Goal: Task Accomplishment & Management: Complete application form

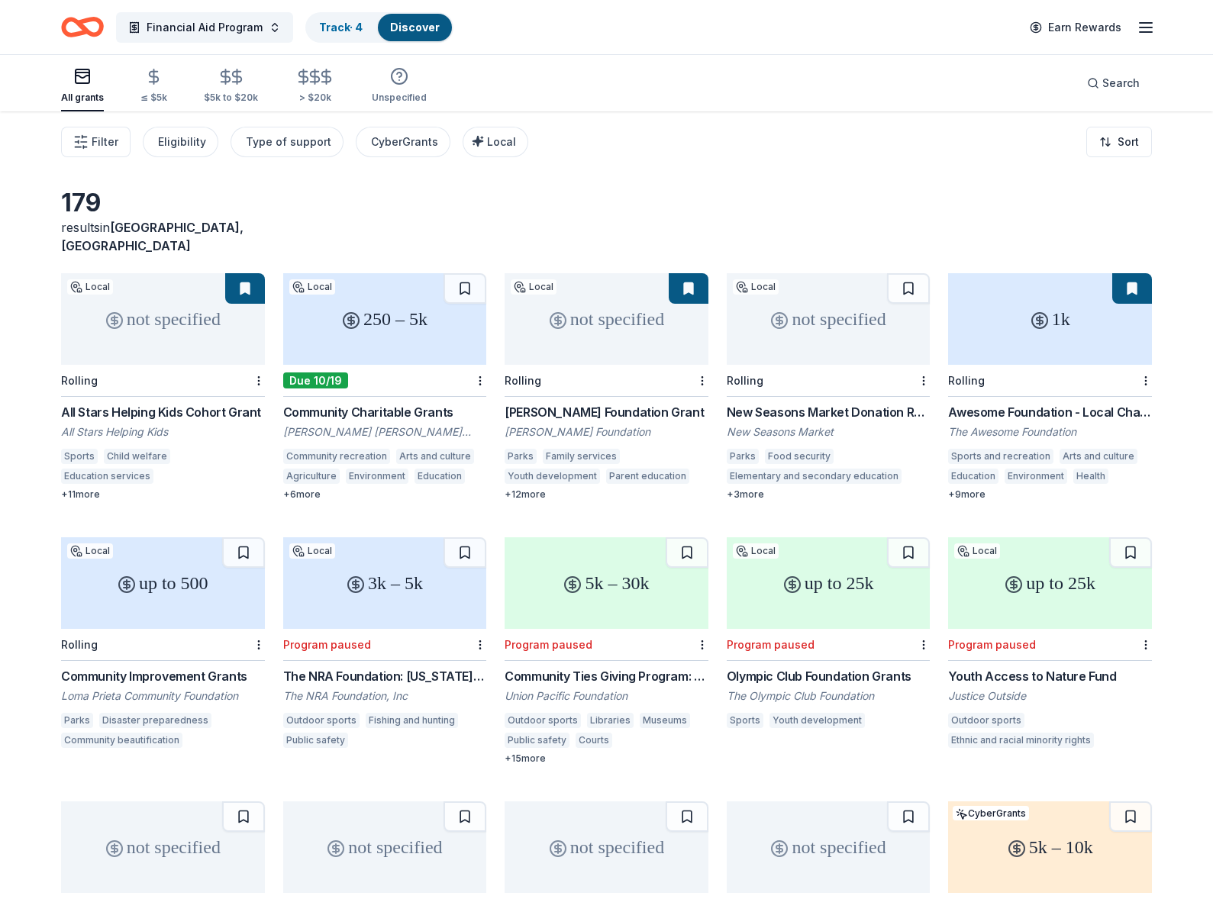
click at [77, 29] on icon "Home" at bounding box center [82, 27] width 43 height 36
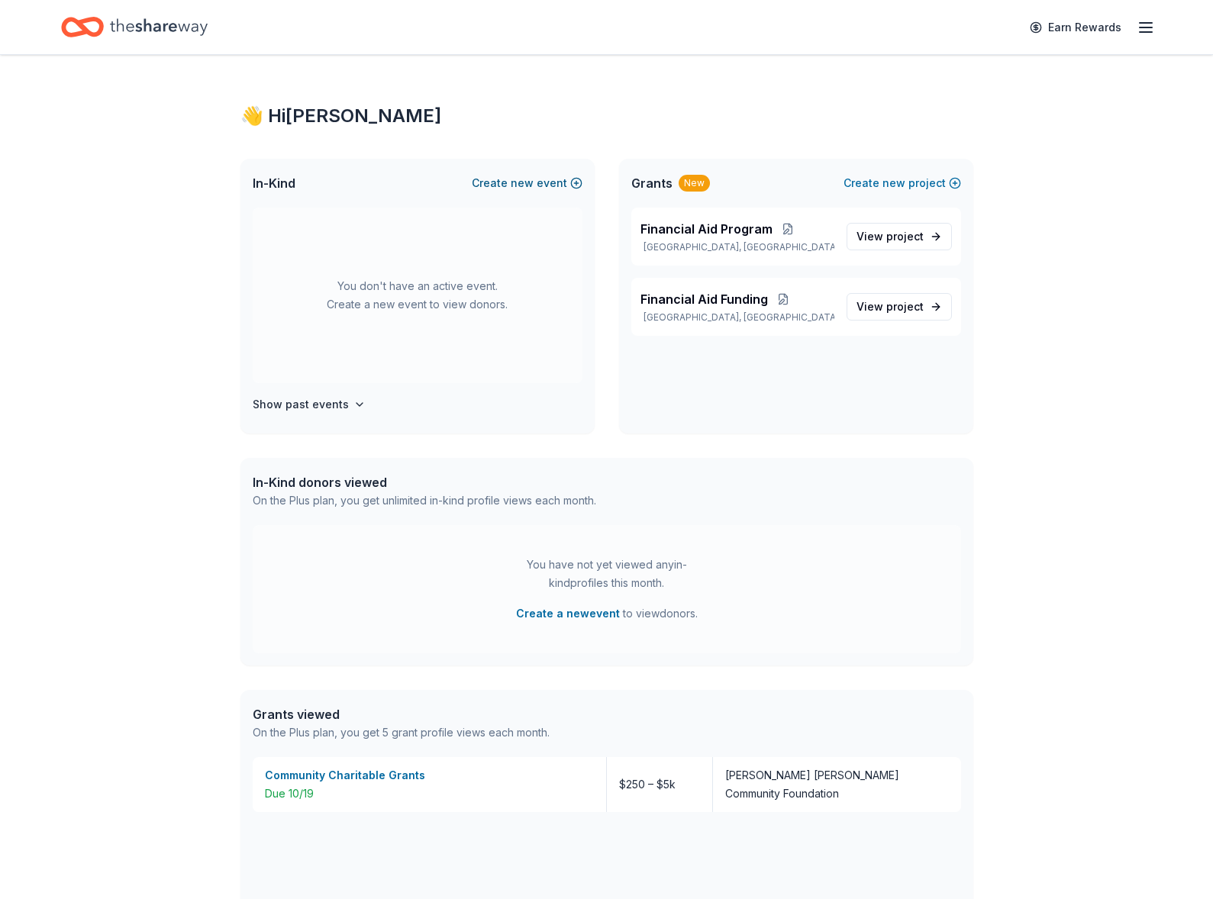
click at [559, 183] on button "Create new event" at bounding box center [527, 183] width 111 height 18
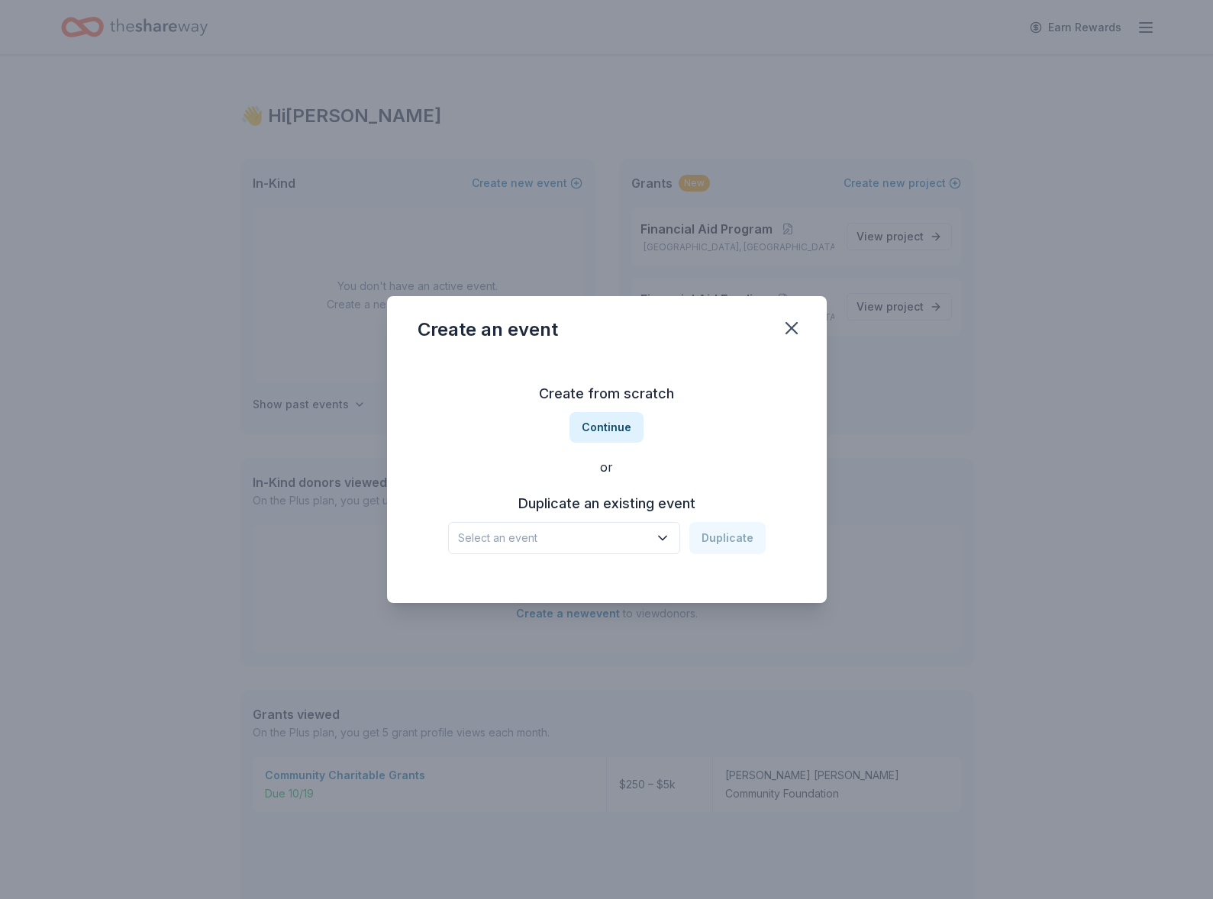
click at [666, 541] on icon "button" at bounding box center [662, 537] width 15 height 15
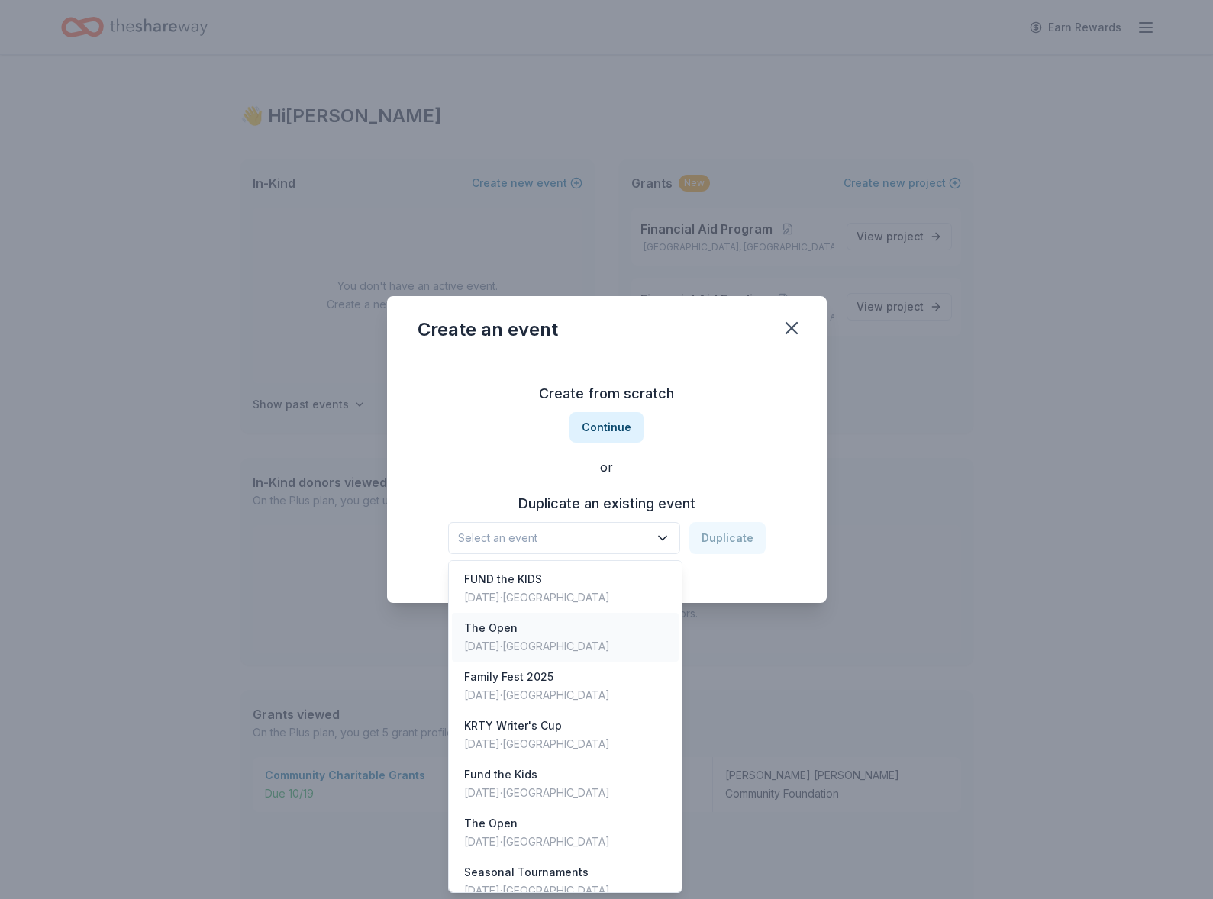
click at [617, 640] on div "The Open [DATE] · [GEOGRAPHIC_DATA]" at bounding box center [565, 637] width 227 height 49
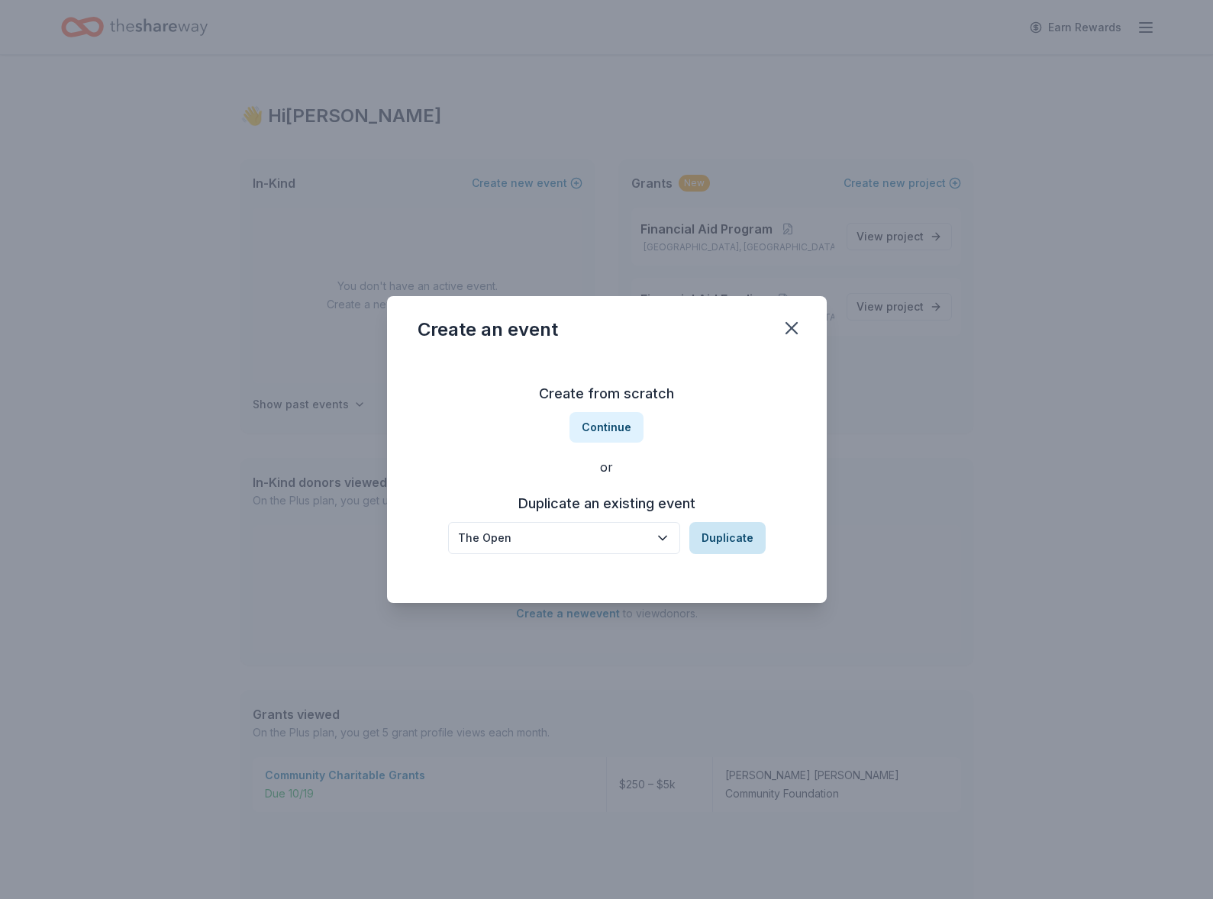
click at [723, 537] on button "Duplicate" at bounding box center [727, 538] width 76 height 32
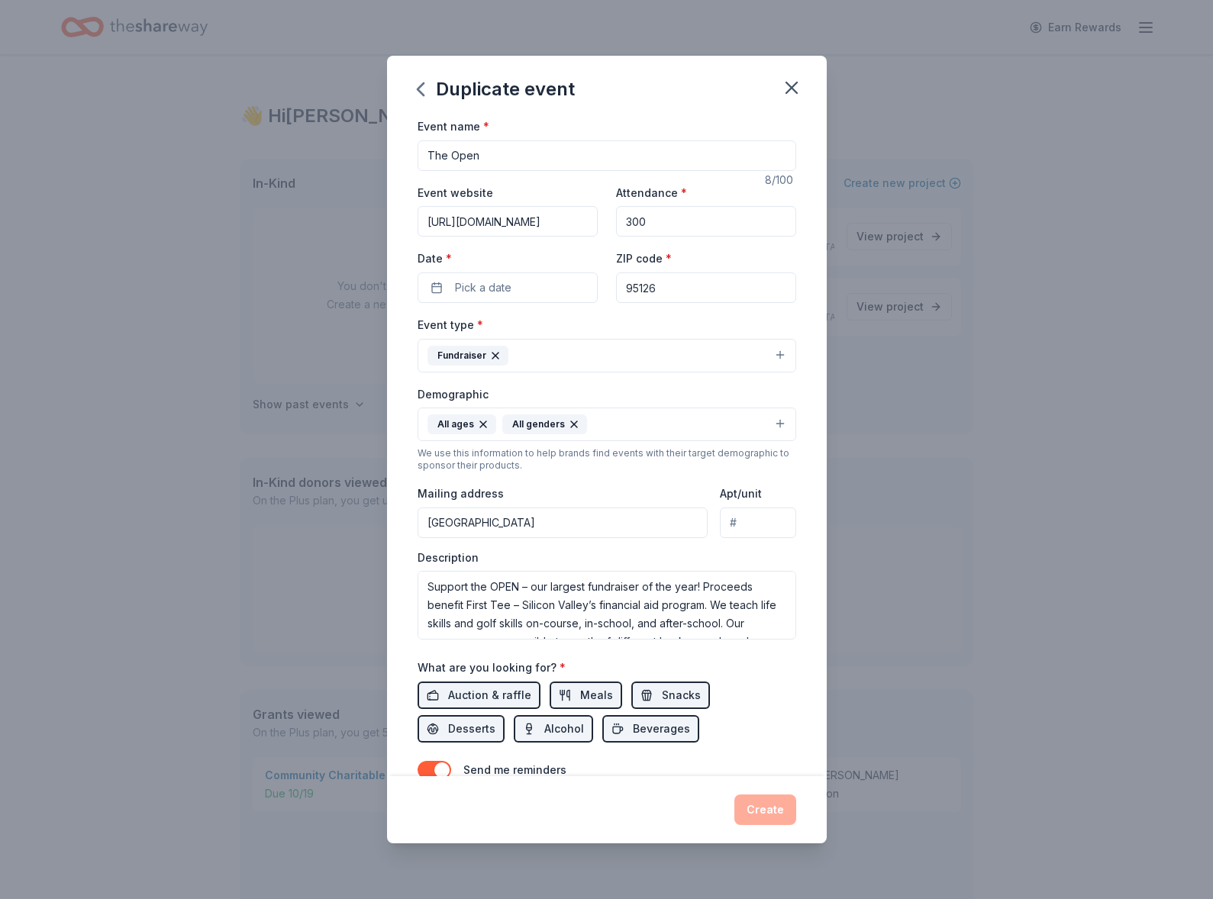
click at [430, 525] on input "[GEOGRAPHIC_DATA]" at bounding box center [562, 523] width 291 height 31
click at [1042, 517] on div "Duplicate event Event name * The Open 8 /100 Event website [URL][DOMAIN_NAME] A…" at bounding box center [606, 449] width 1213 height 899
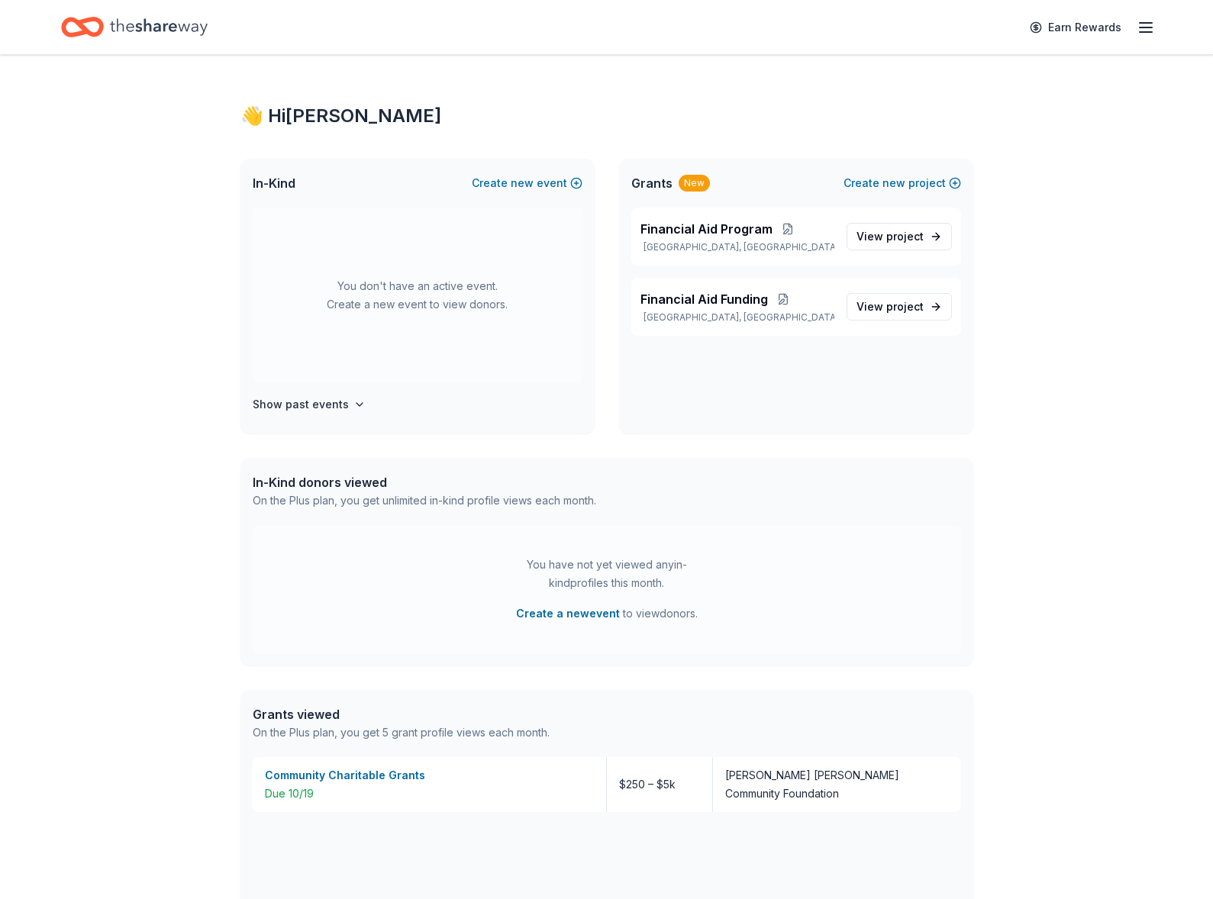
click at [501, 251] on div "You don't have an active event. Create a new event to view donors." at bounding box center [418, 296] width 330 height 176
click at [532, 183] on span "new" at bounding box center [522, 183] width 23 height 18
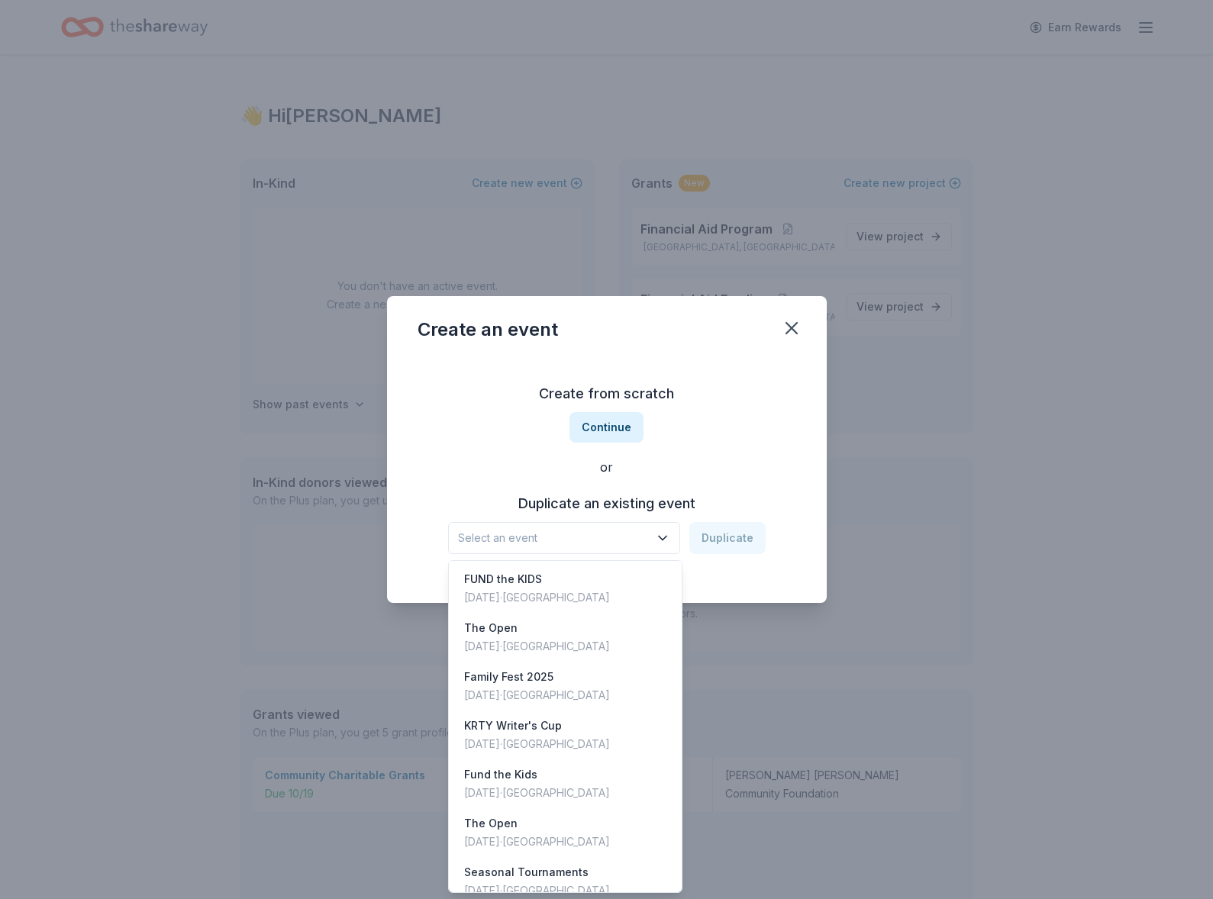
click at [664, 541] on icon "button" at bounding box center [662, 537] width 15 height 15
click at [554, 653] on div "[DATE] · [GEOGRAPHIC_DATA]" at bounding box center [537, 646] width 146 height 18
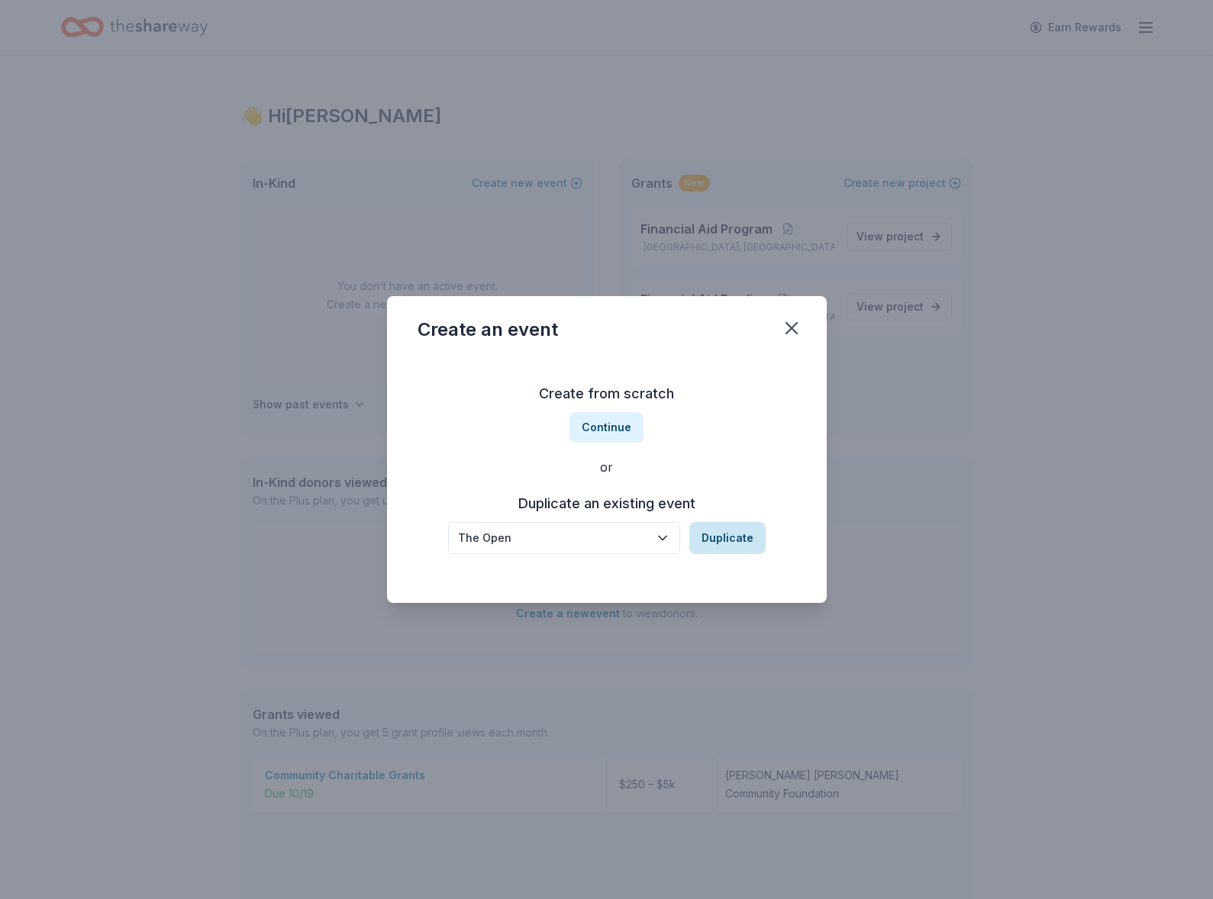
click at [724, 532] on button "Duplicate" at bounding box center [727, 538] width 76 height 32
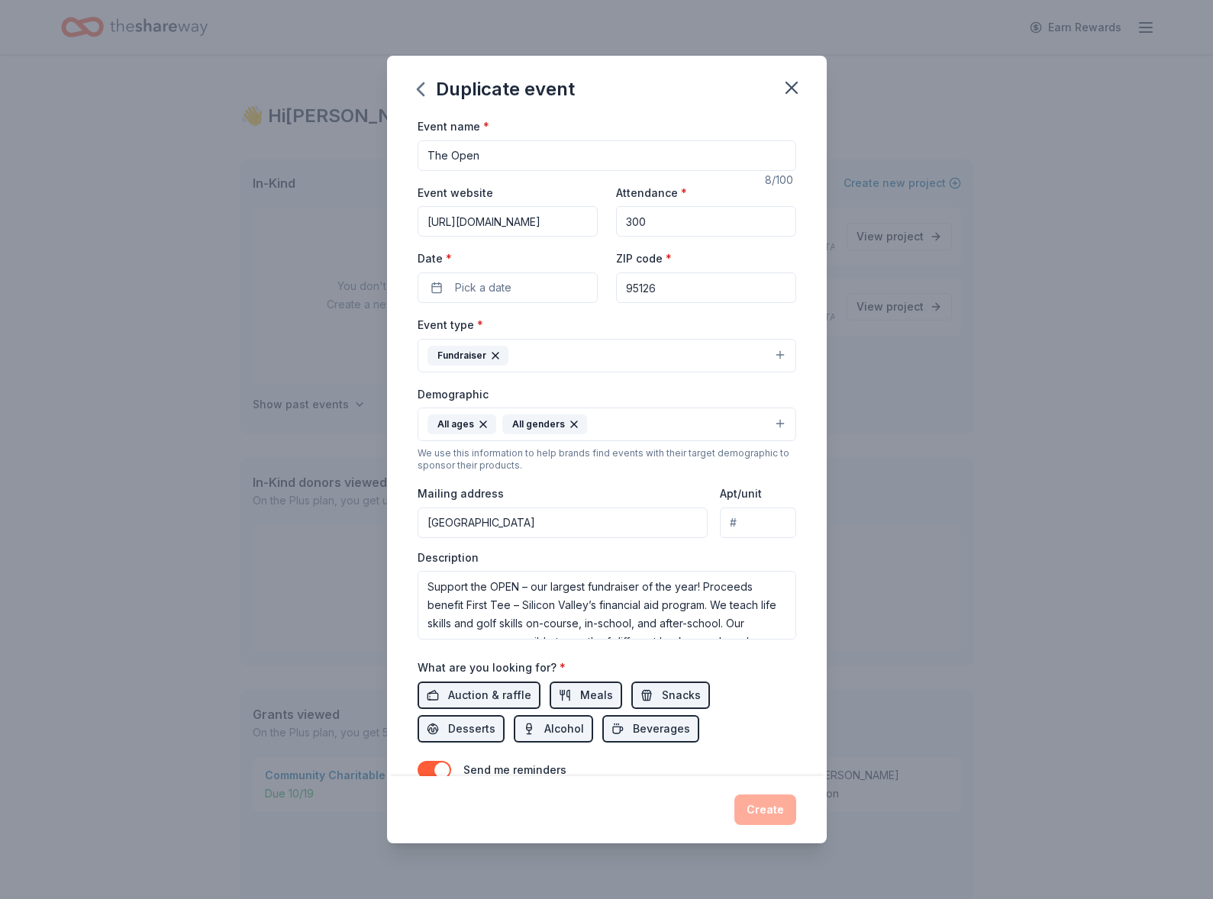
click at [427, 524] on input "[GEOGRAPHIC_DATA]" at bounding box center [562, 523] width 291 height 31
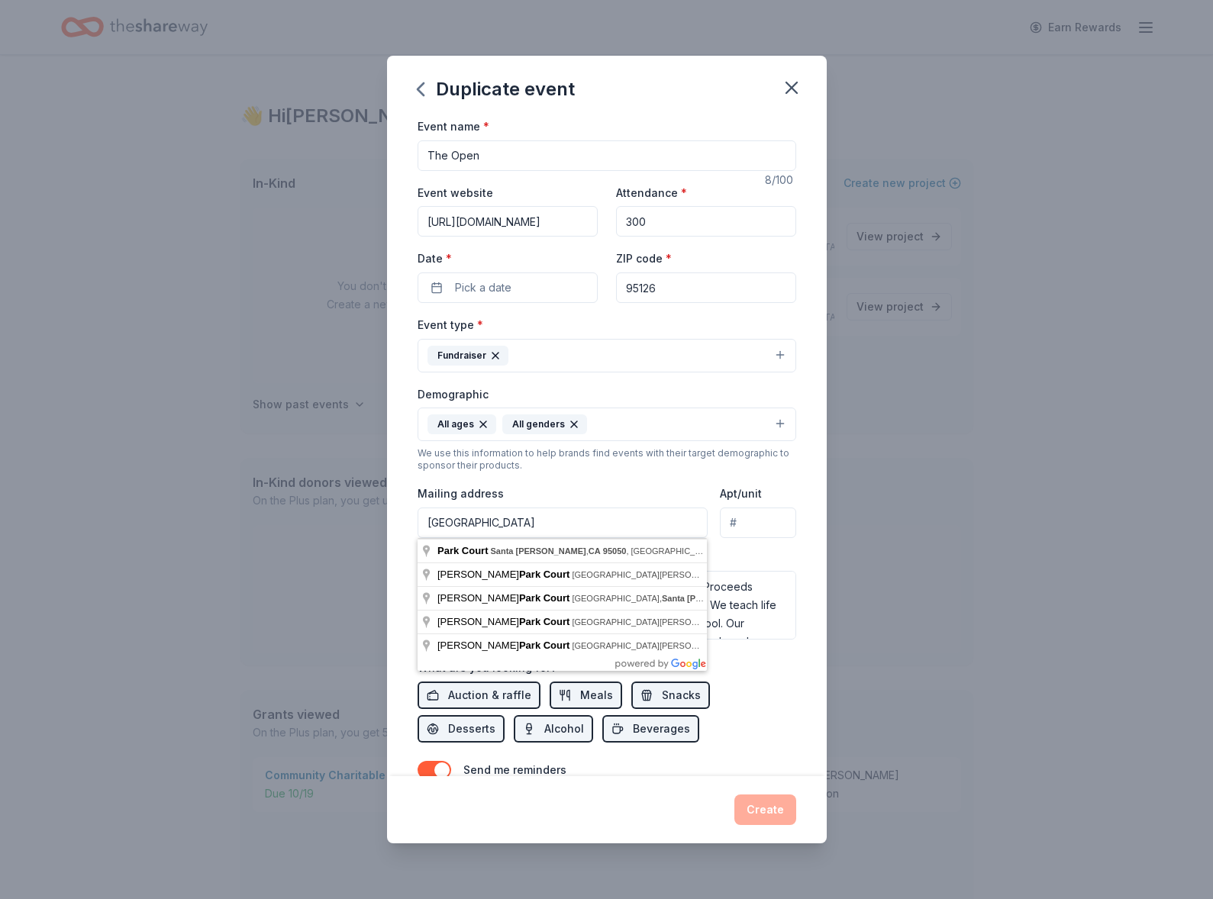
drag, startPoint x: 429, startPoint y: 521, endPoint x: 536, endPoint y: 517, distance: 106.9
click at [536, 517] on input "[GEOGRAPHIC_DATA]" at bounding box center [562, 523] width 291 height 31
paste input "[STREET_ADDRESS]"
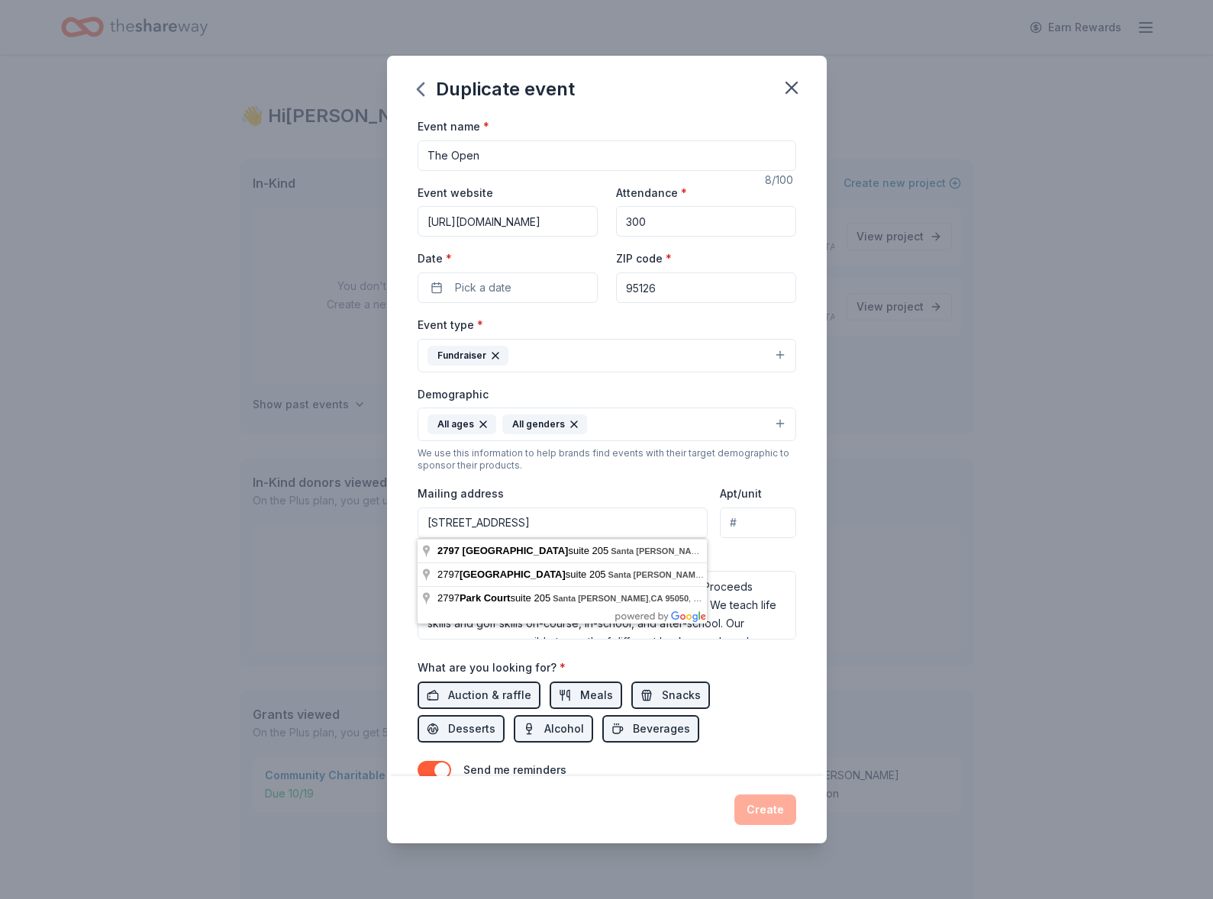
drag, startPoint x: 525, startPoint y: 523, endPoint x: 575, endPoint y: 524, distance: 49.6
click at [575, 524] on input "[STREET_ADDRESS]" at bounding box center [562, 523] width 291 height 31
type input "[STREET_ADDRESS]"
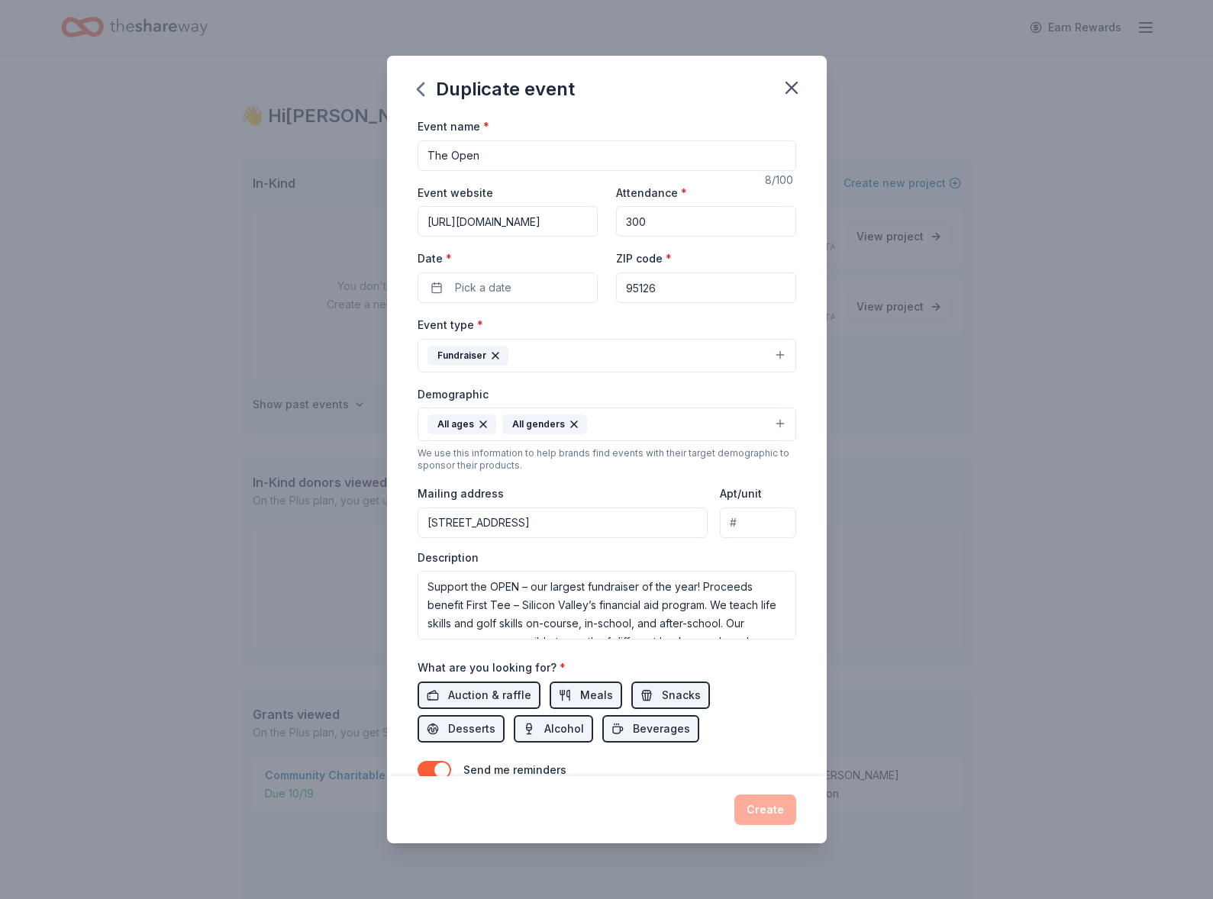
click at [949, 534] on div "Duplicate event Event name * The Open 8 /100 Event website [URL][DOMAIN_NAME] A…" at bounding box center [606, 449] width 1213 height 899
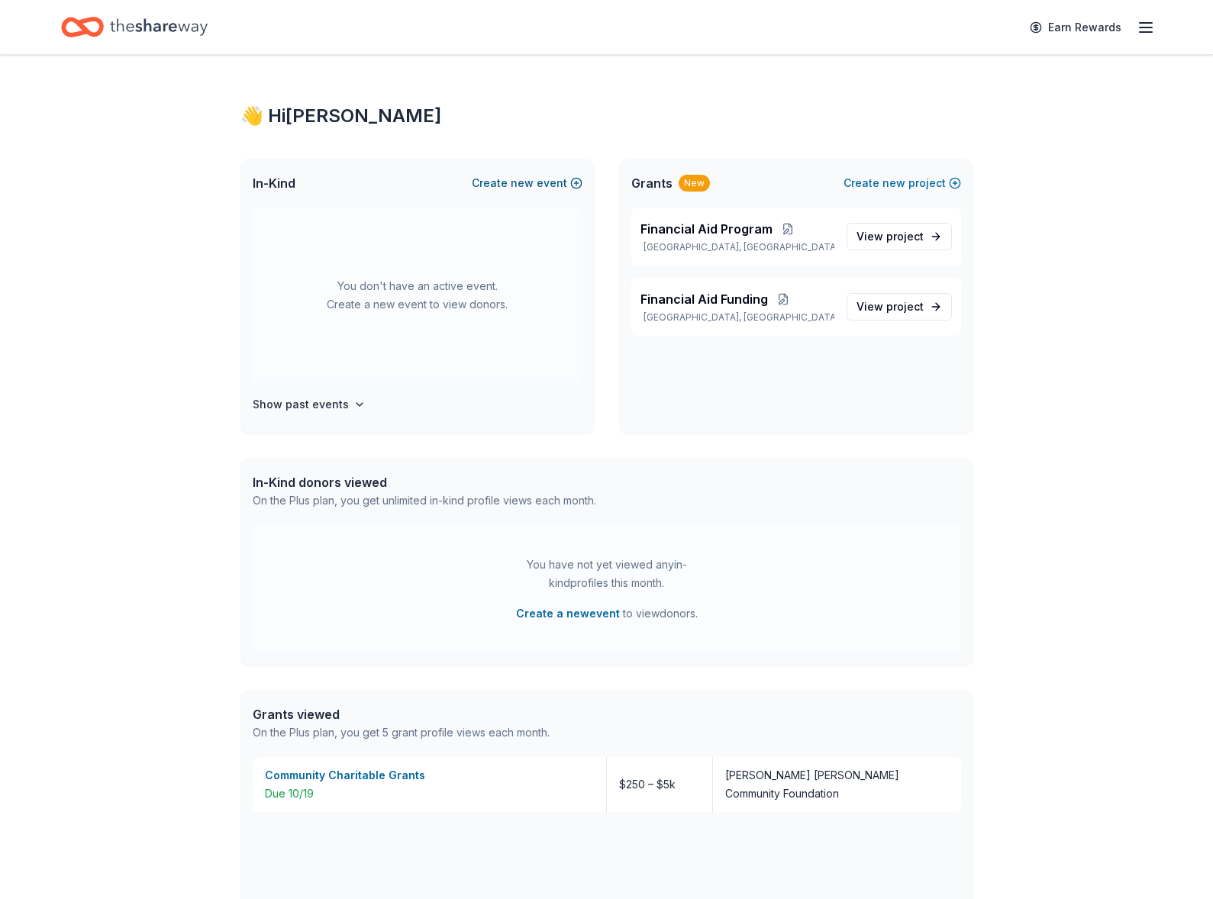
click at [508, 176] on button "Create new event" at bounding box center [527, 183] width 111 height 18
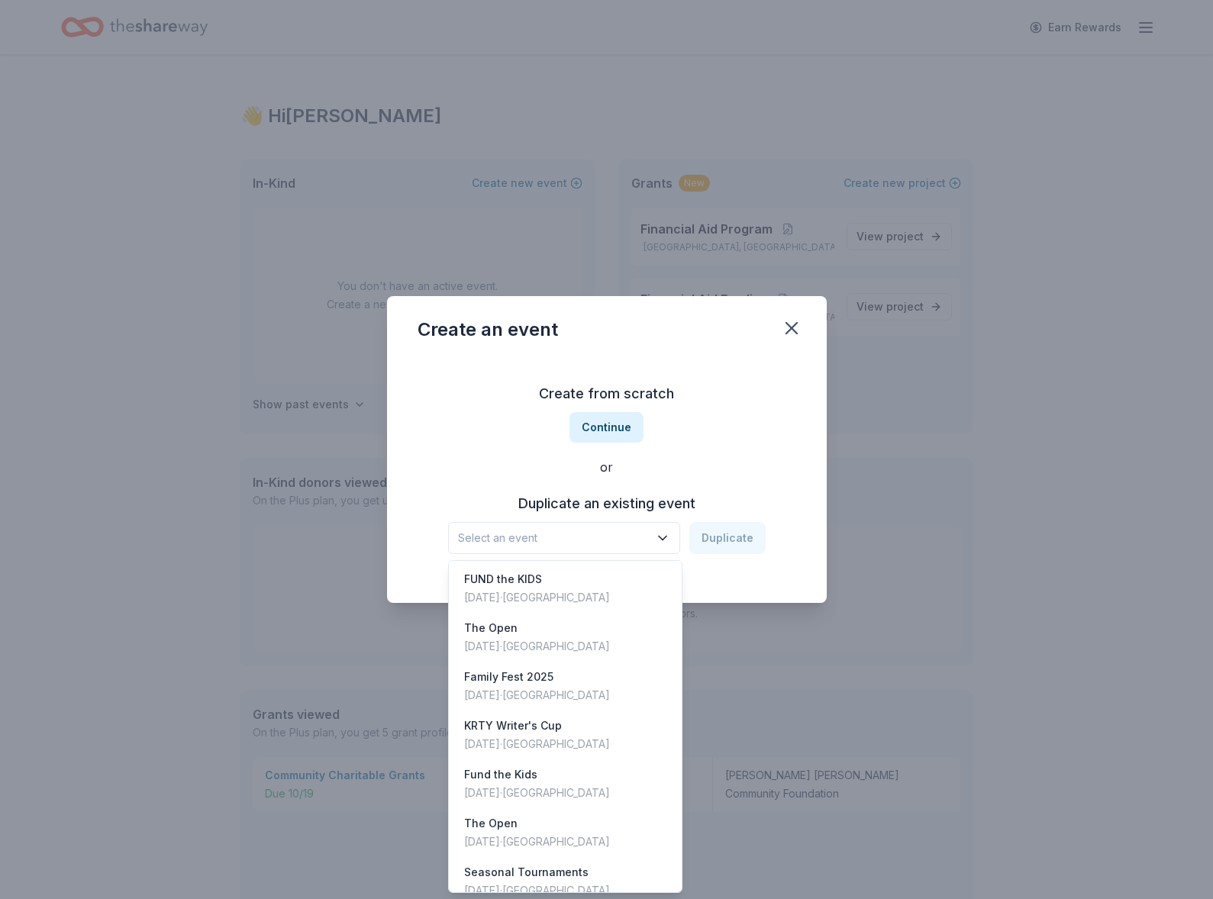
click at [611, 545] on span "Select an event" at bounding box center [553, 538] width 191 height 18
click at [567, 653] on div "[DATE] · [GEOGRAPHIC_DATA]" at bounding box center [537, 646] width 146 height 18
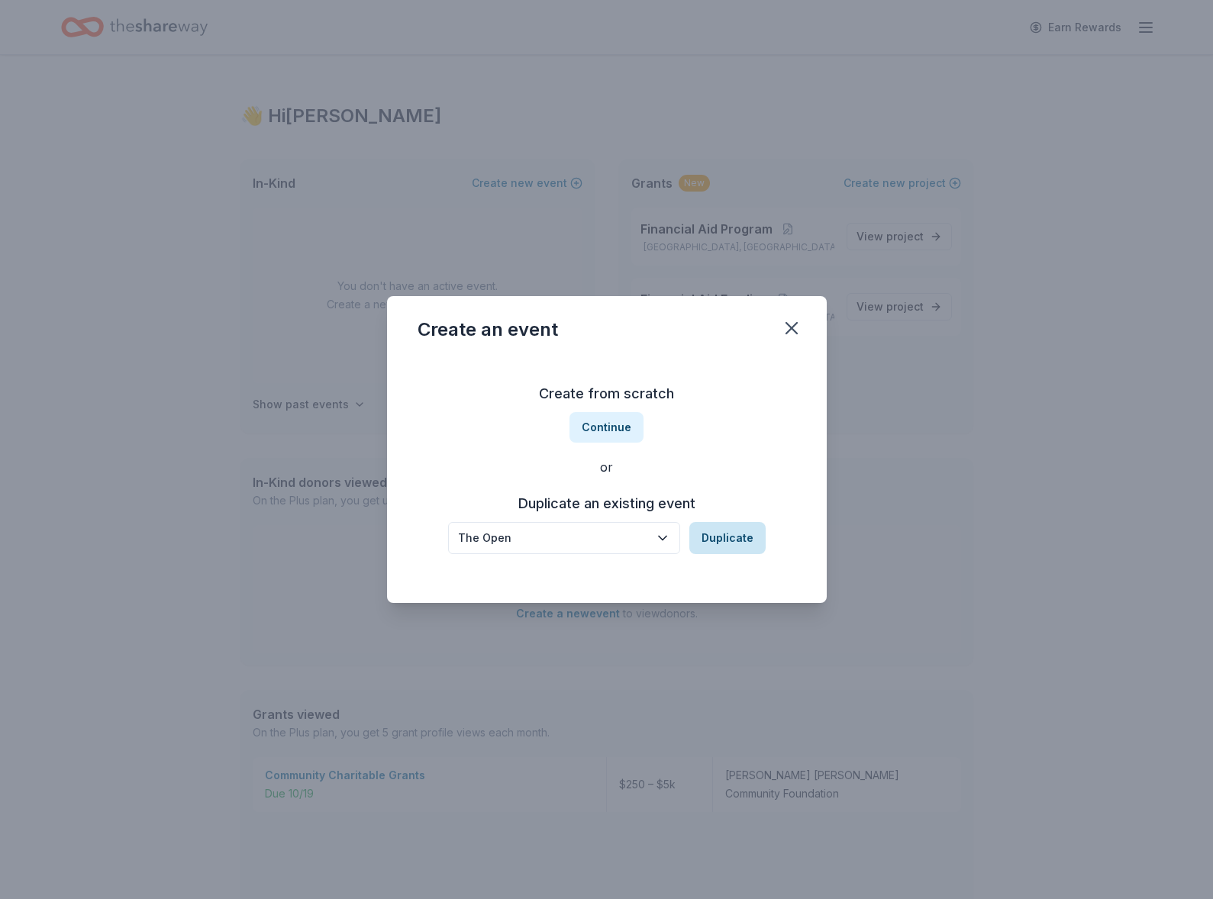
click at [725, 545] on button "Duplicate" at bounding box center [727, 538] width 76 height 32
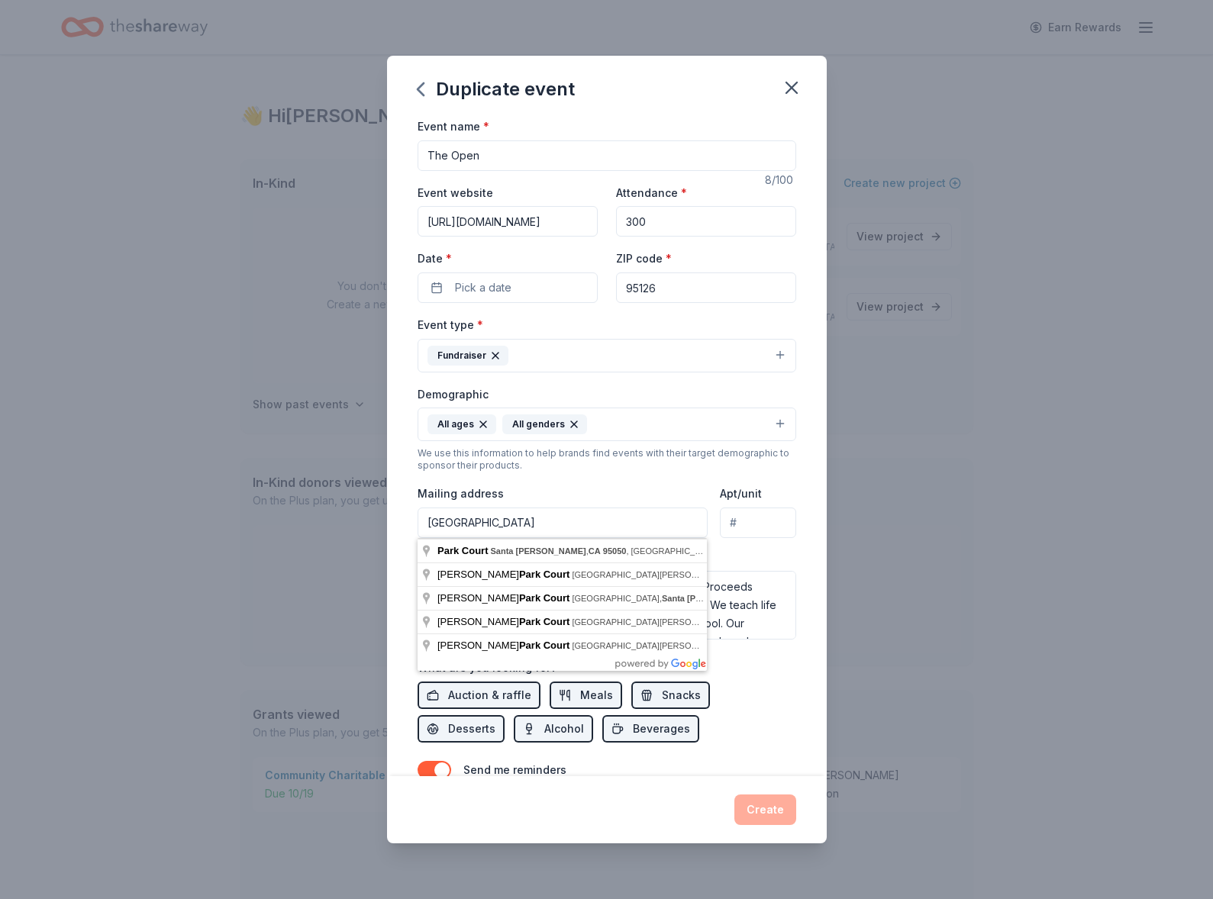
drag, startPoint x: 427, startPoint y: 521, endPoint x: 537, endPoint y: 522, distance: 110.7
click at [537, 522] on input "[GEOGRAPHIC_DATA]" at bounding box center [562, 523] width 291 height 31
paste input "[STREET_ADDRESS]"
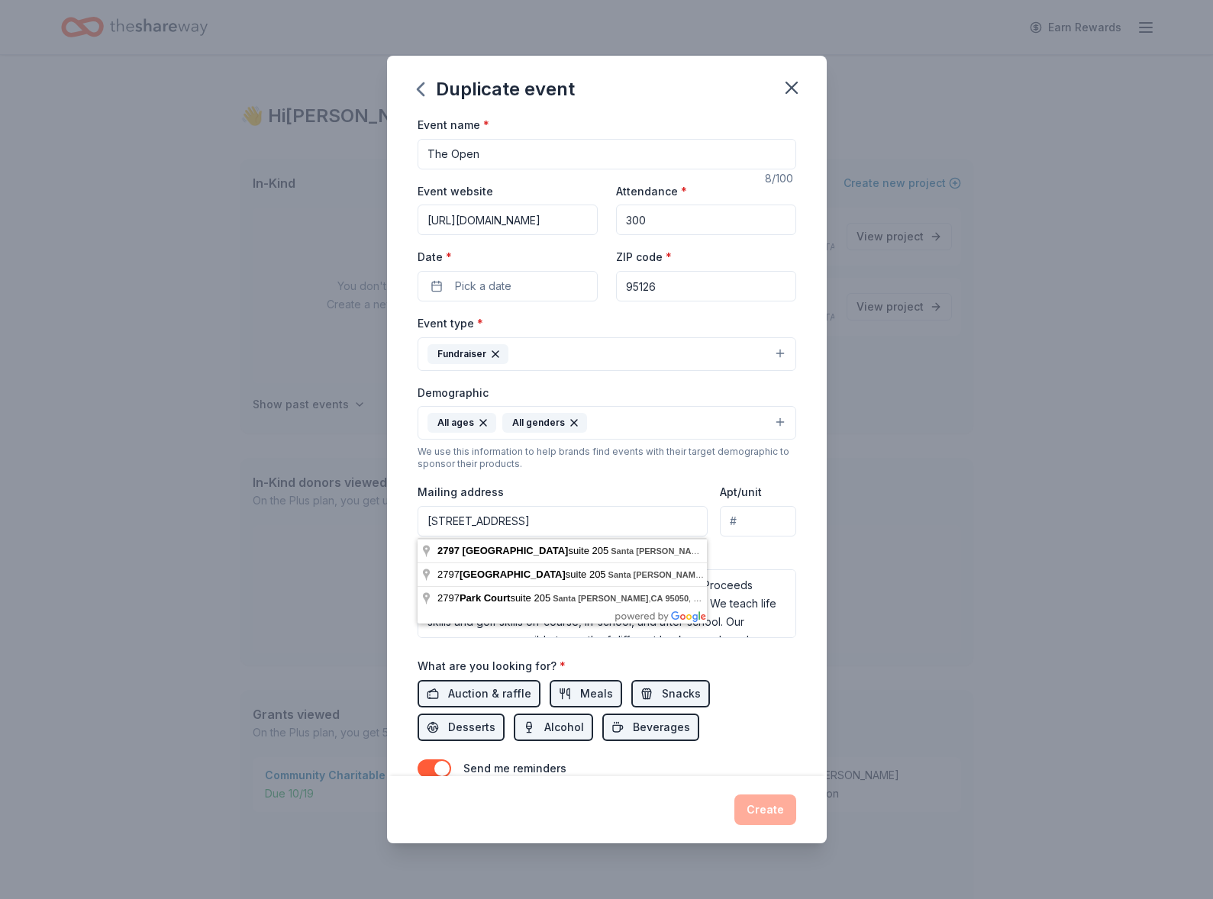
type input "[STREET_ADDRESS]"
click at [740, 525] on input "Apt/unit" at bounding box center [758, 521] width 76 height 31
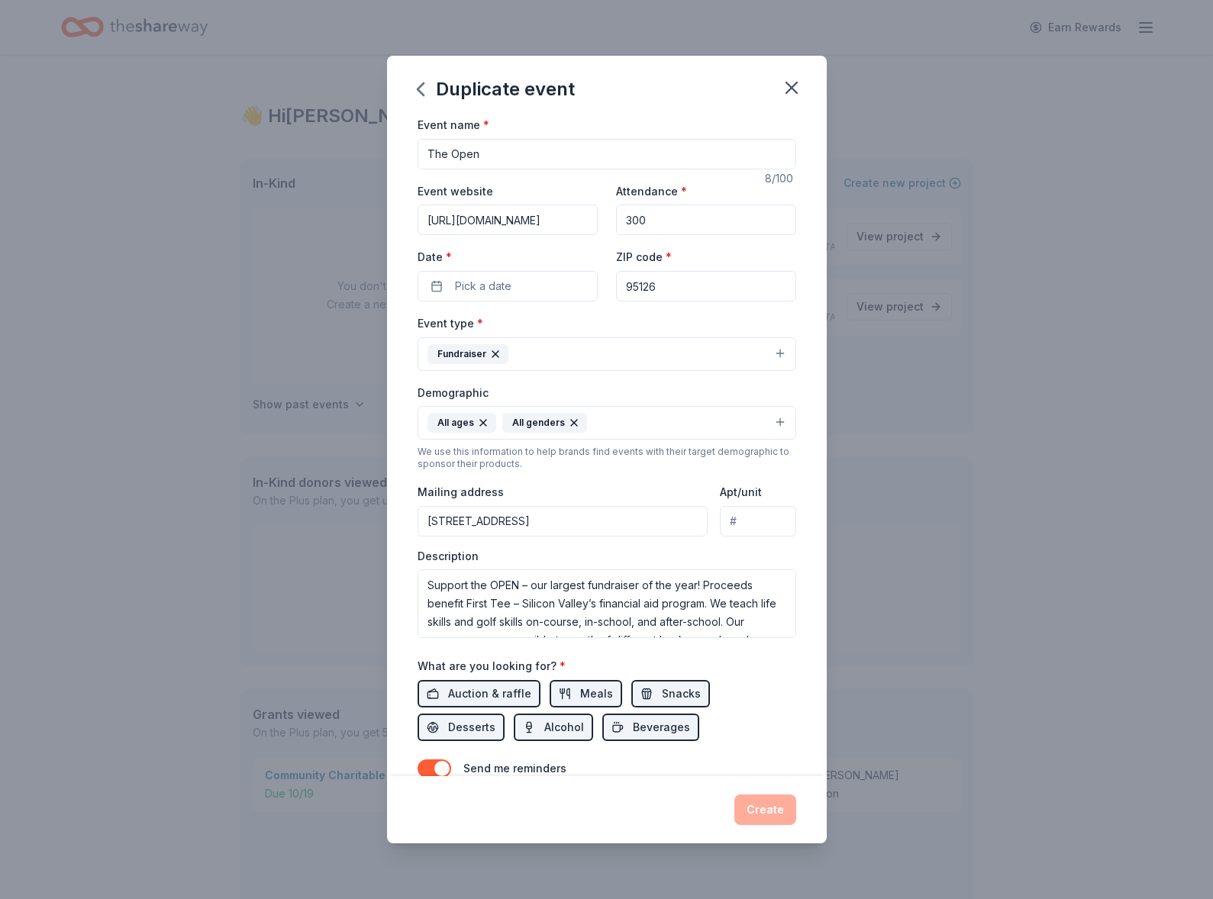
scroll to position [1, 0]
type input "#205"
click at [573, 524] on input "[STREET_ADDRESS]" at bounding box center [562, 522] width 291 height 31
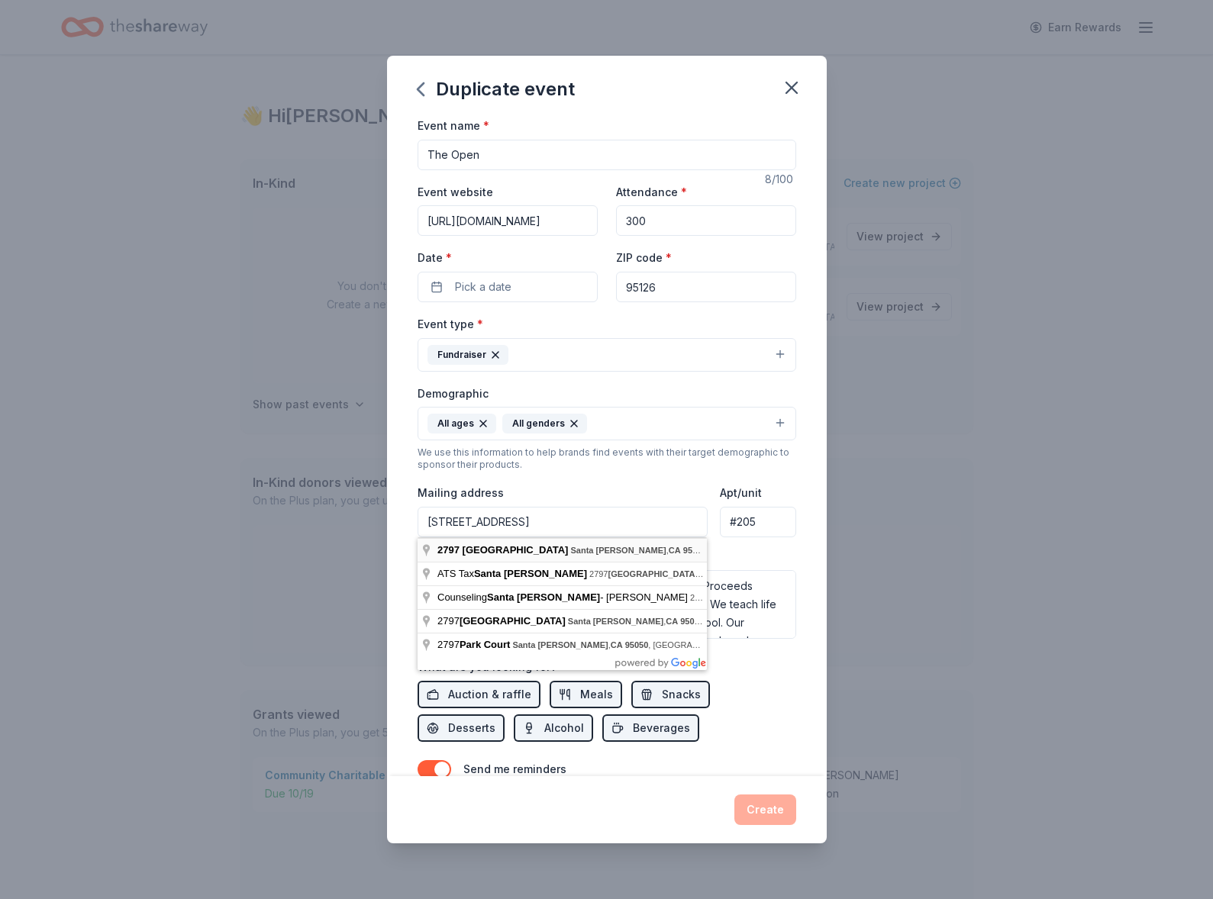
type input "[STREET_ADDRESS]"
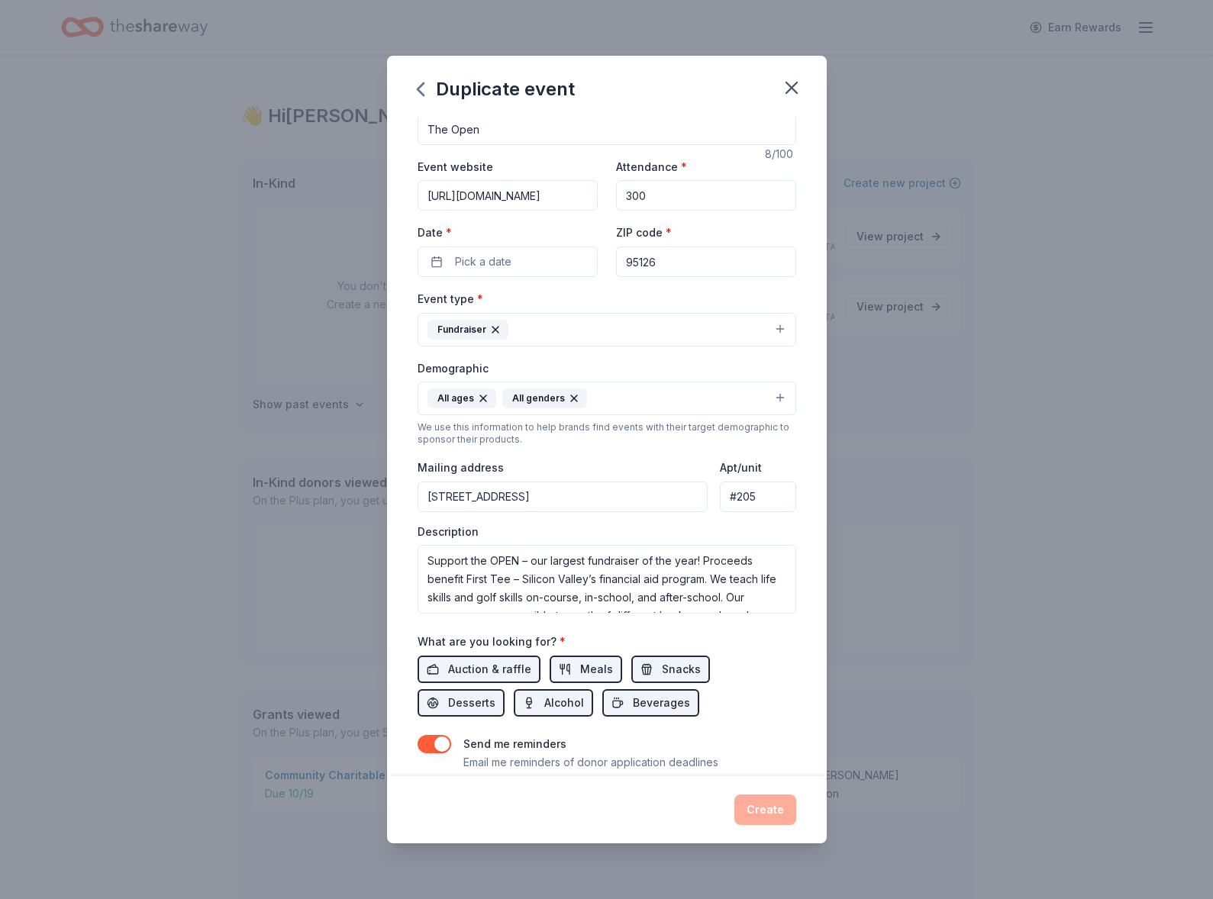
scroll to position [0, 0]
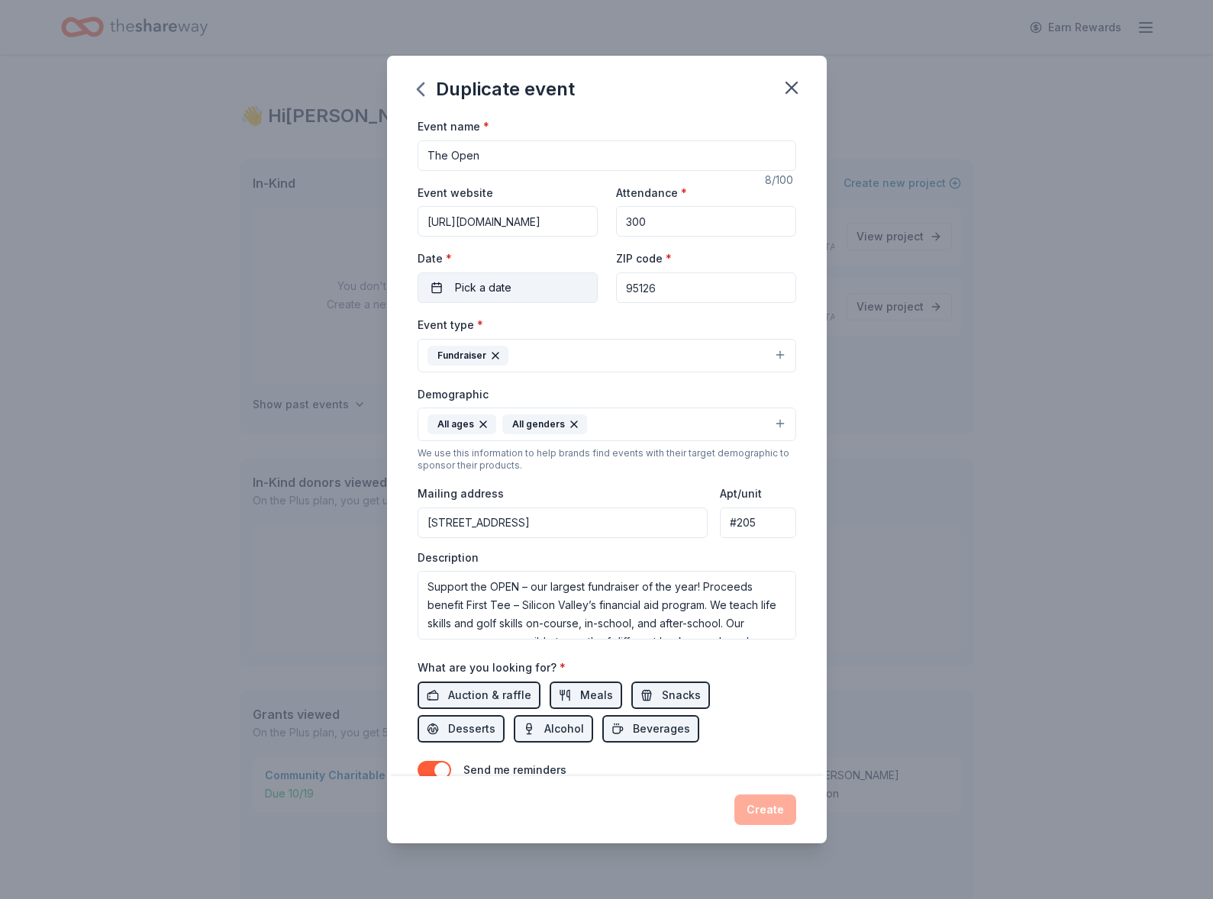
click at [505, 279] on span "Pick a date" at bounding box center [483, 288] width 56 height 18
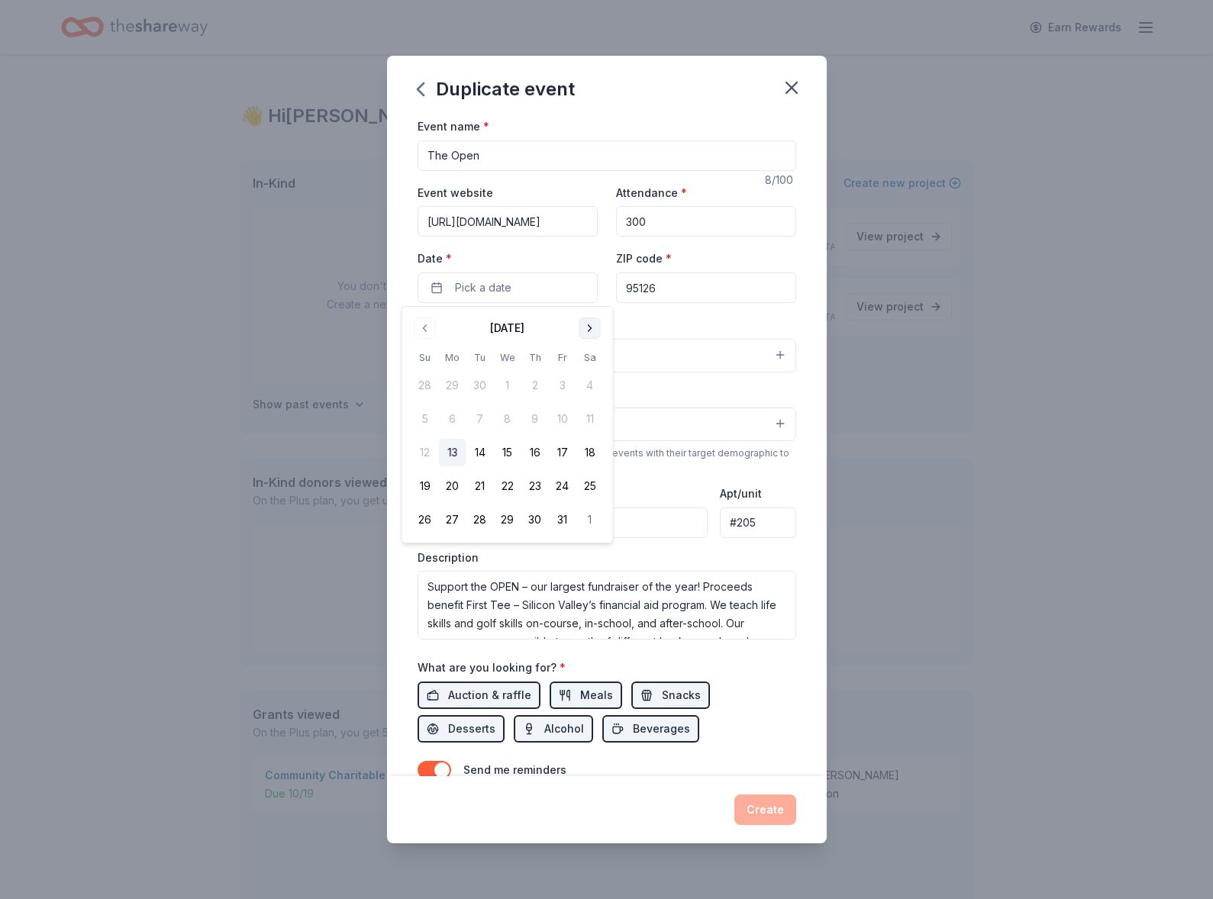
click at [589, 330] on button "Go to next month" at bounding box center [589, 328] width 21 height 21
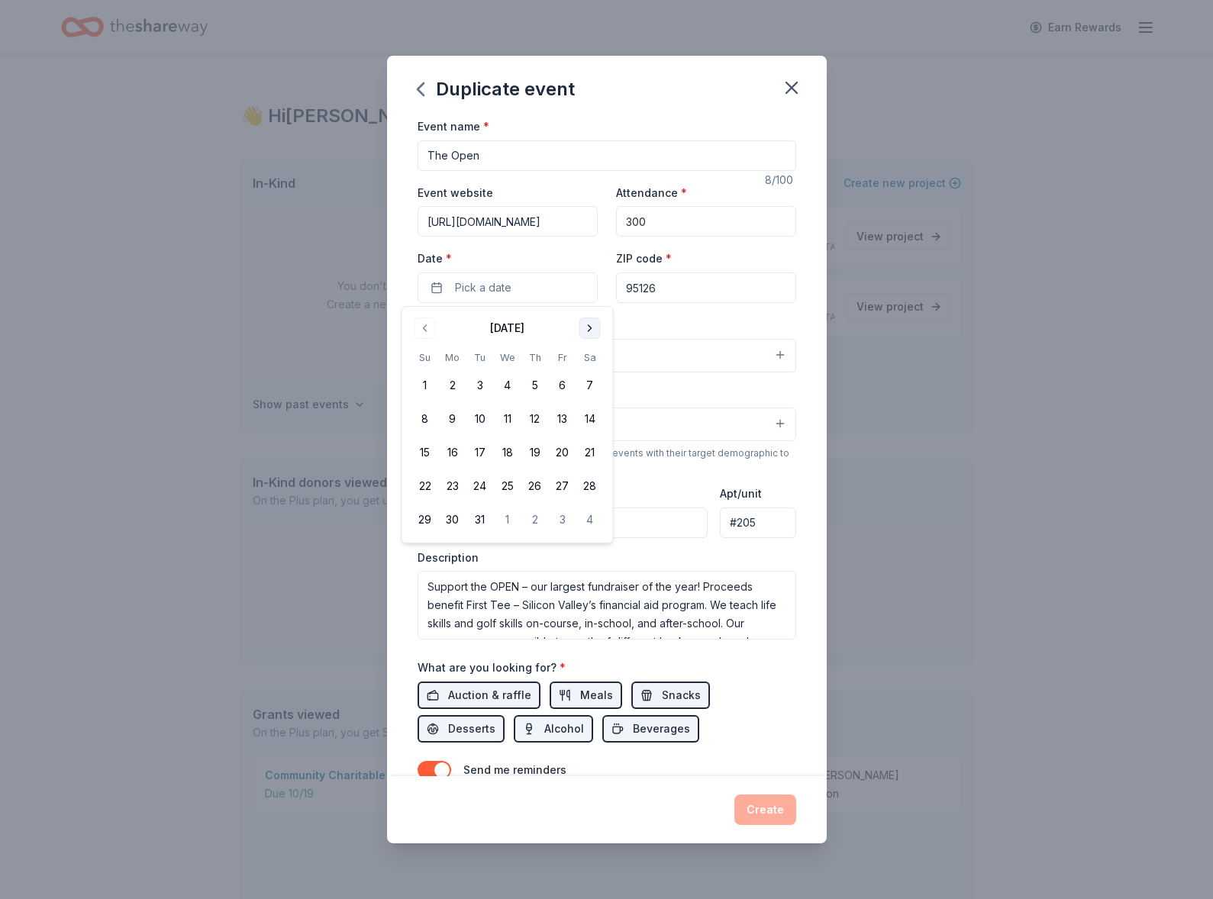
click at [589, 330] on button "Go to next month" at bounding box center [589, 328] width 21 height 21
click at [563, 382] on button "5" at bounding box center [562, 385] width 27 height 27
click at [760, 813] on button "Create" at bounding box center [765, 810] width 62 height 31
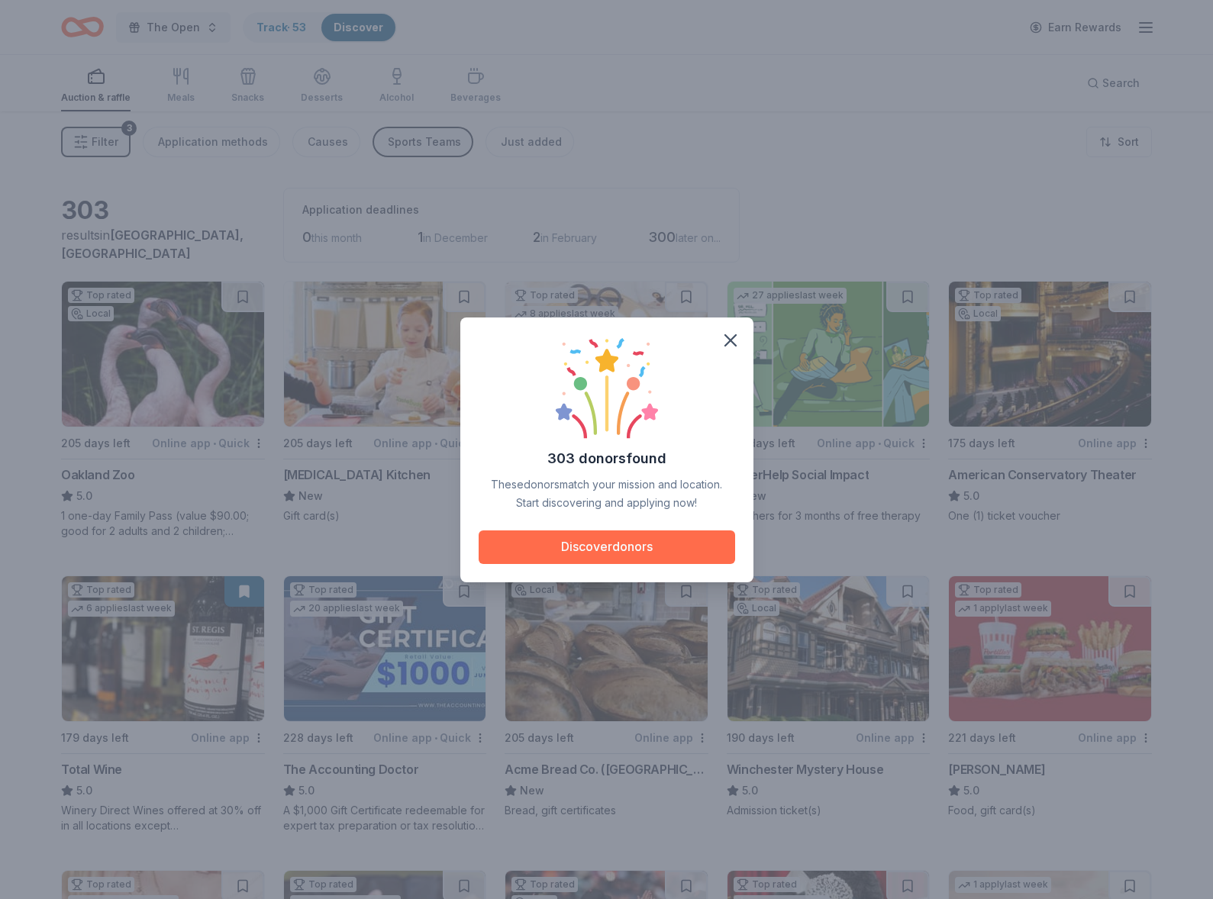
click at [647, 543] on button "Discover donors" at bounding box center [607, 547] width 256 height 34
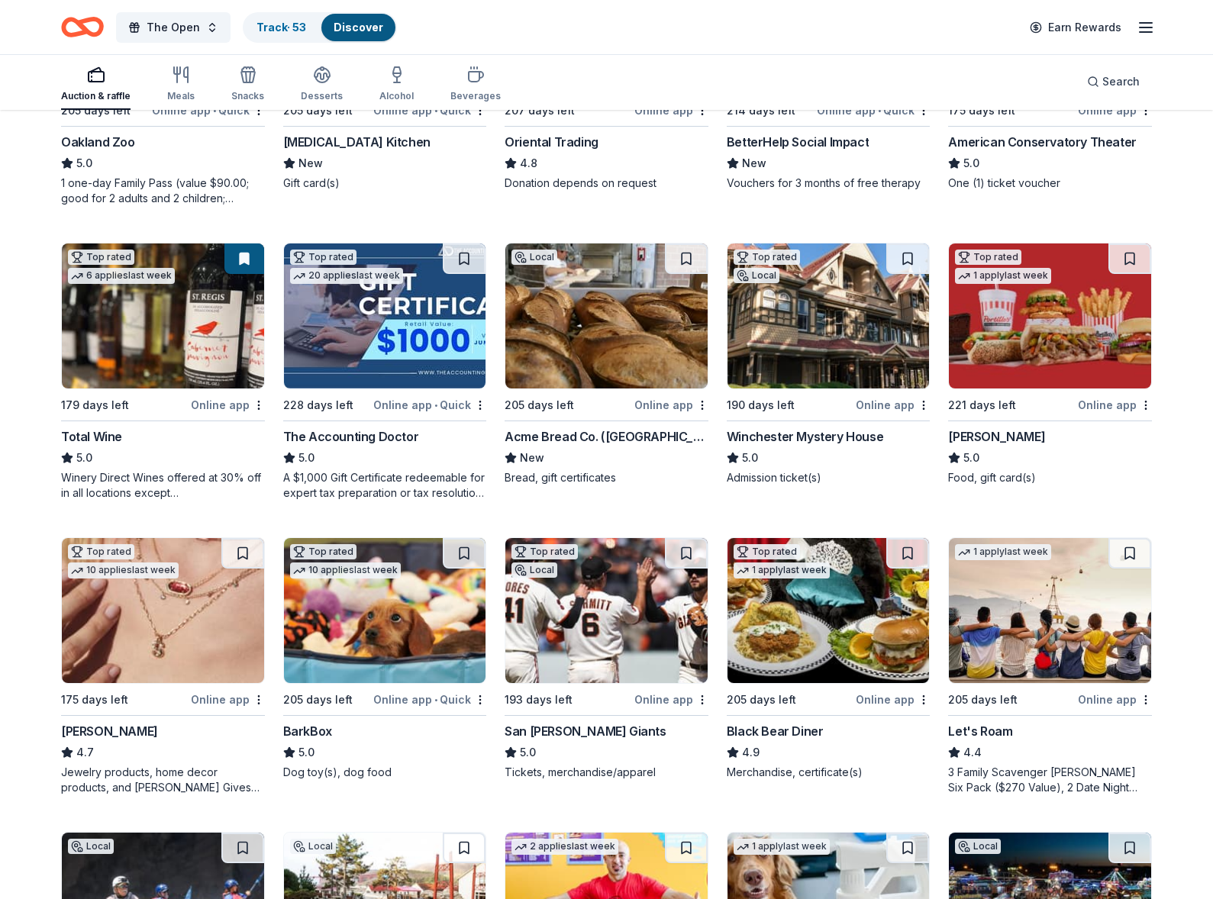
scroll to position [340, 0]
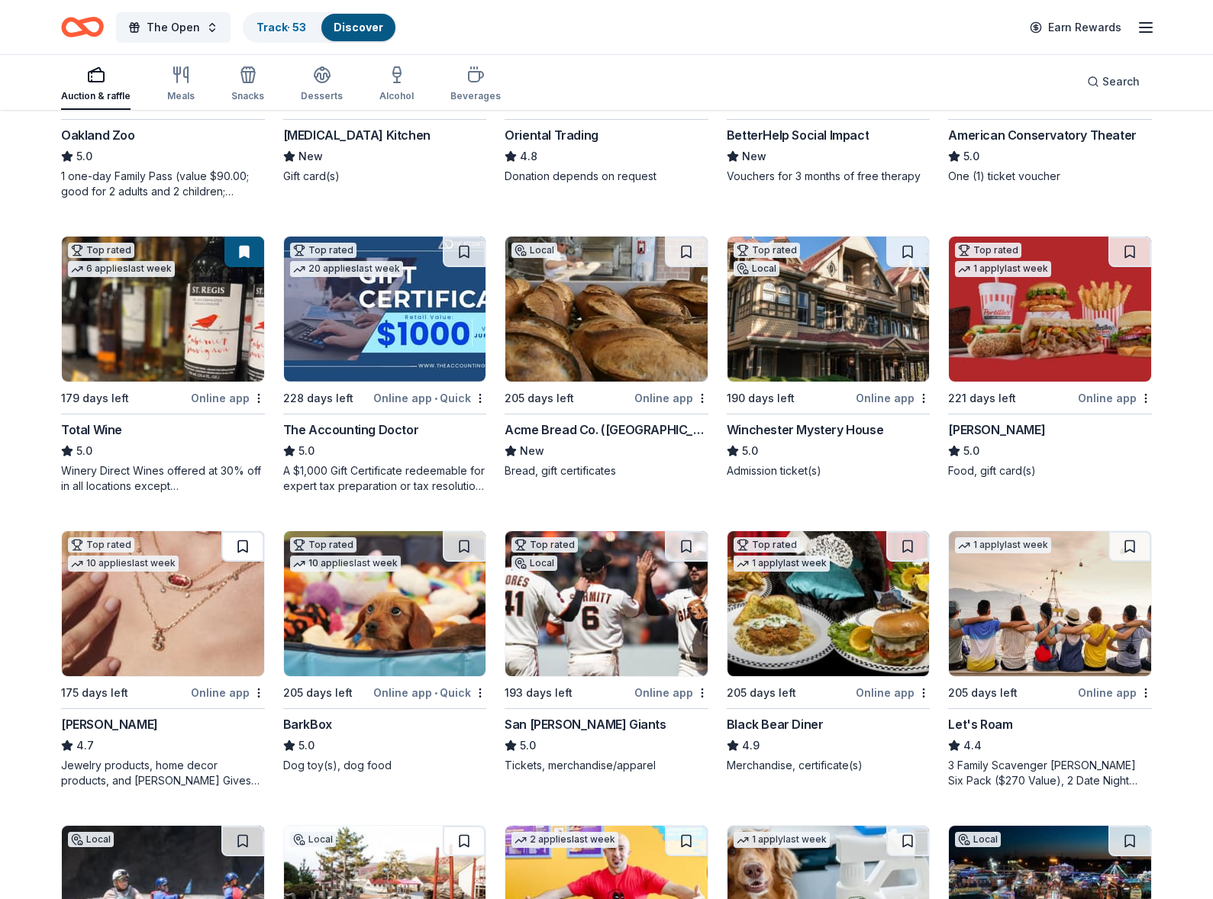
click at [241, 545] on button at bounding box center [242, 546] width 43 height 31
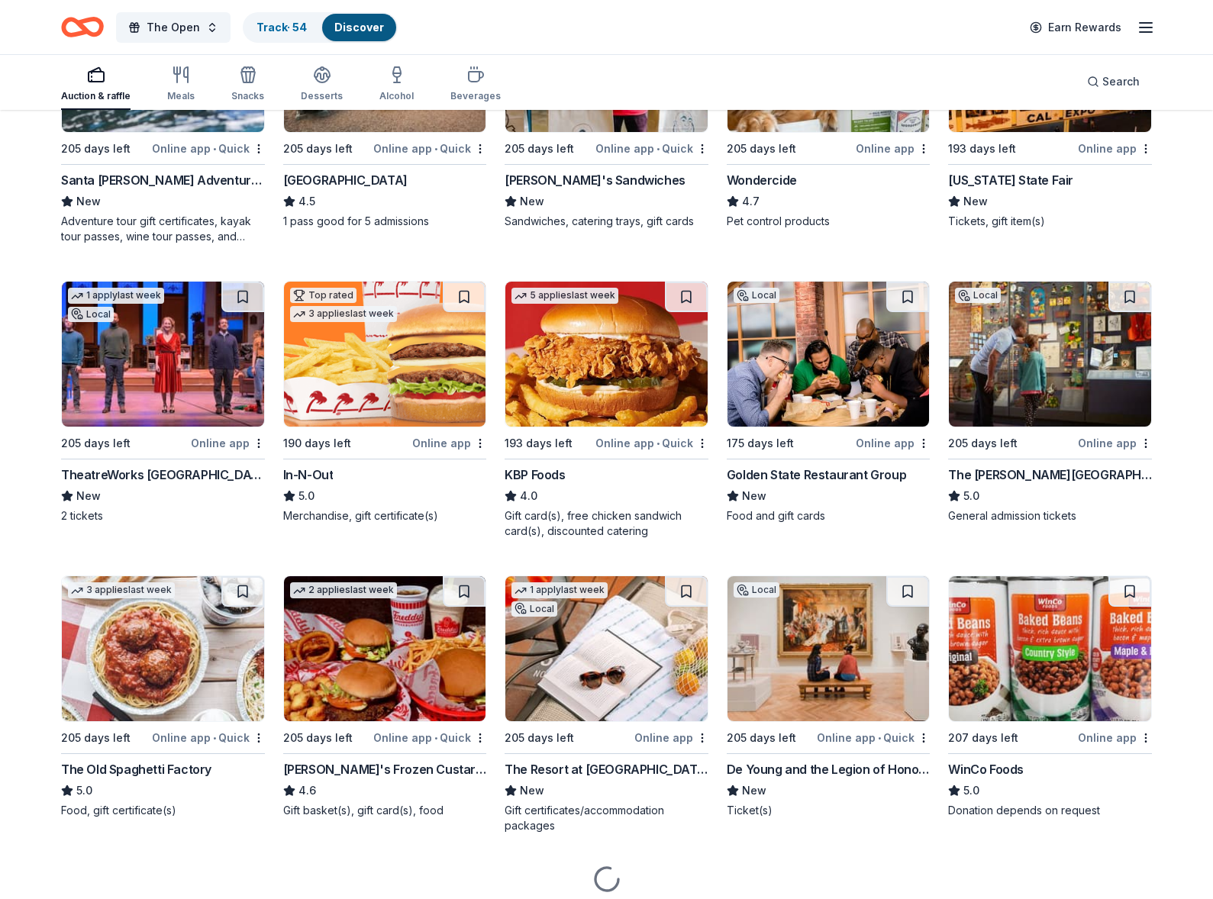
scroll to position [1235, 0]
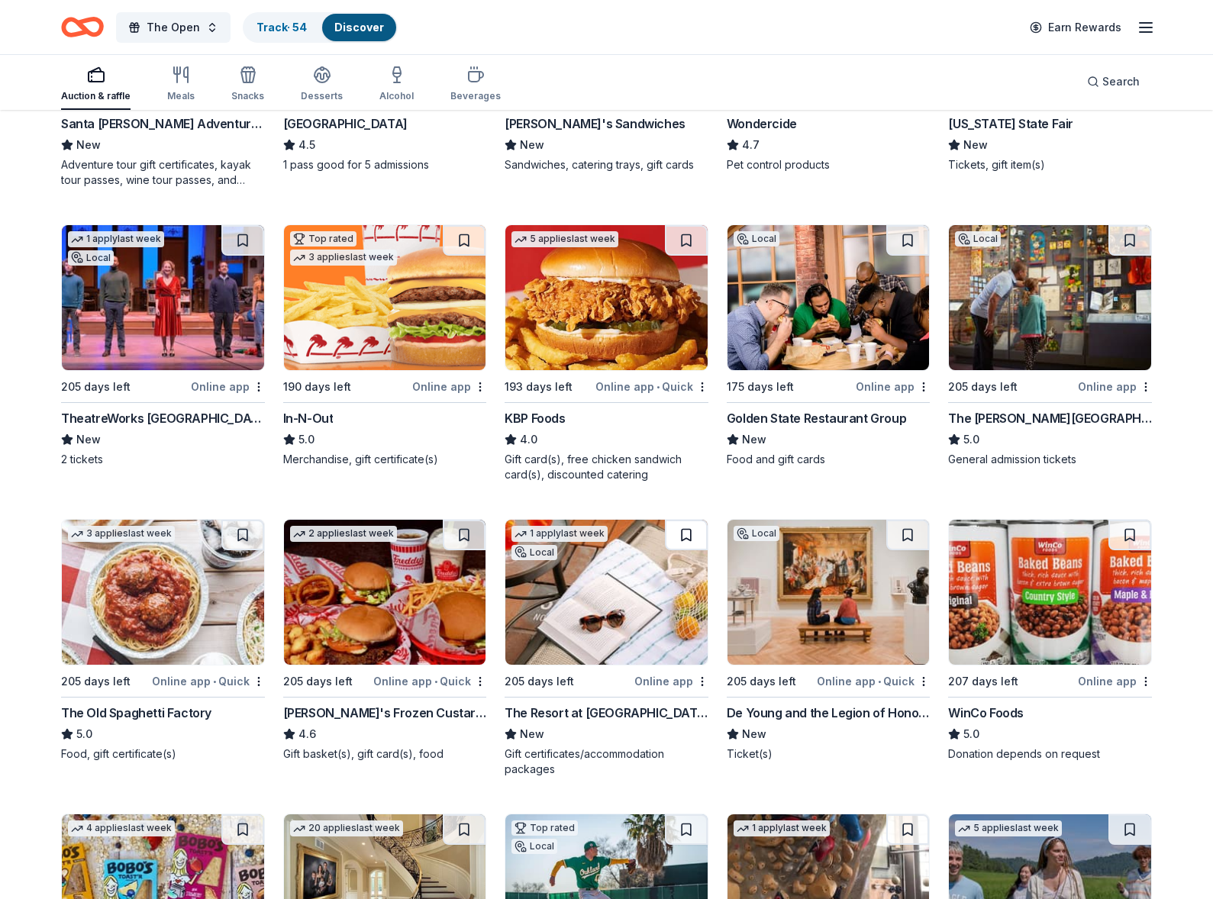
click at [687, 533] on button at bounding box center [686, 535] width 43 height 31
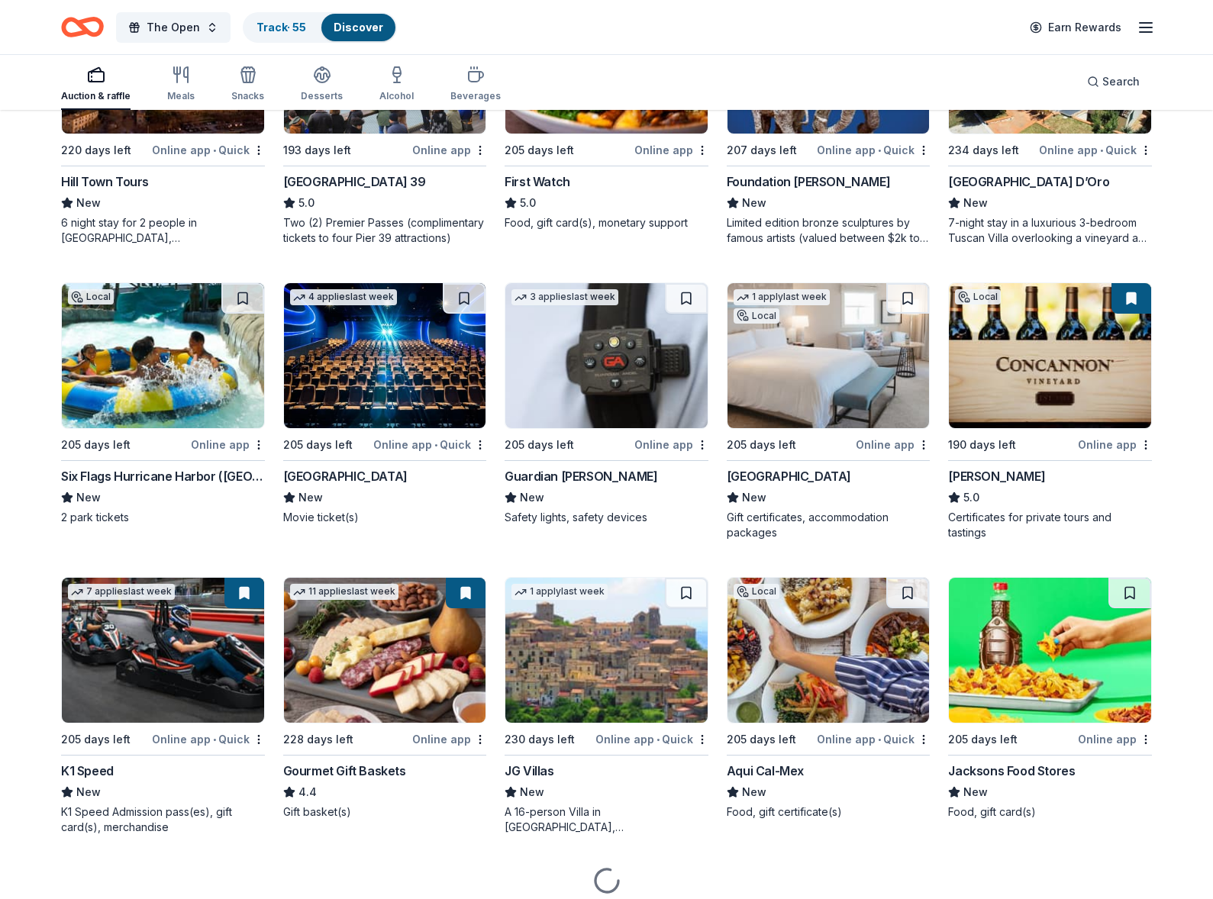
scroll to position [2371, 0]
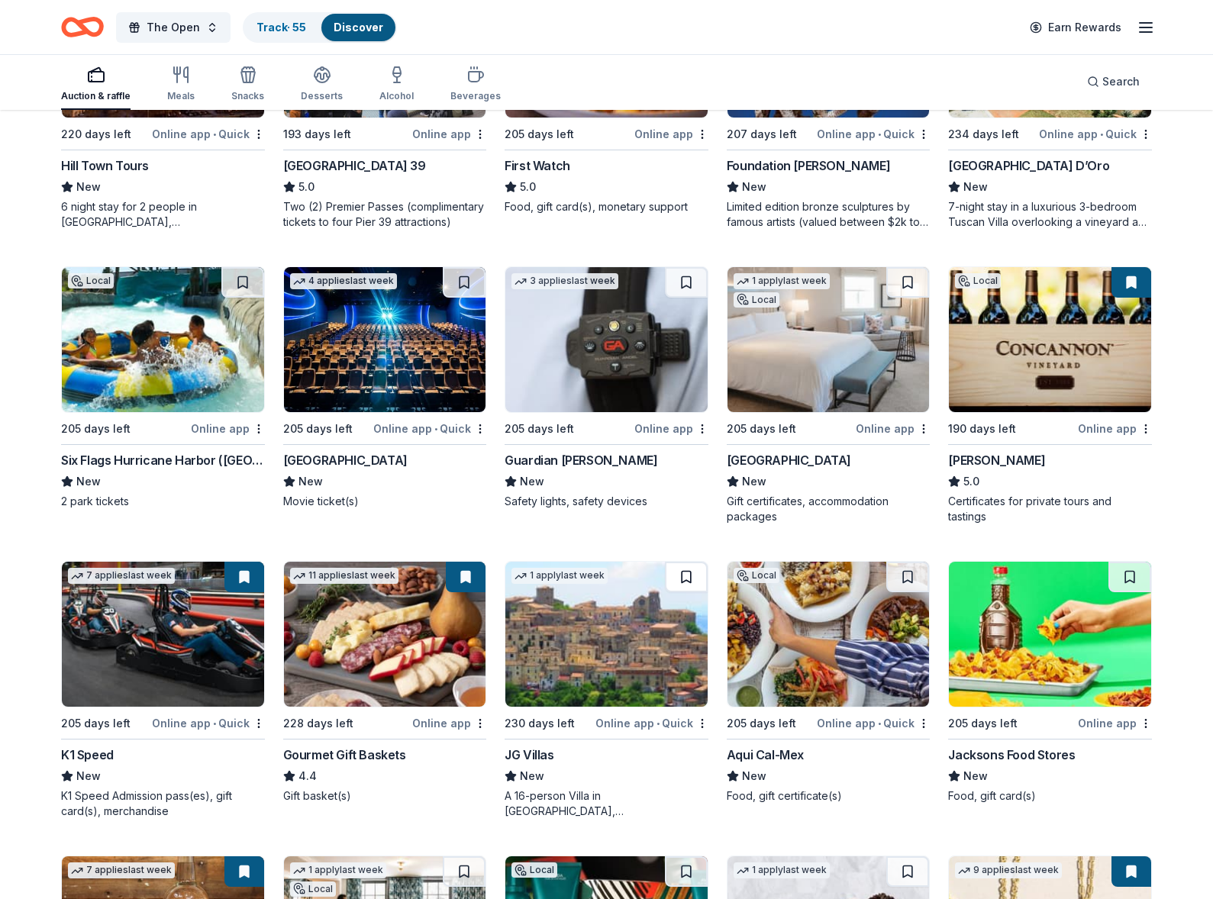
click at [684, 573] on button at bounding box center [686, 577] width 43 height 31
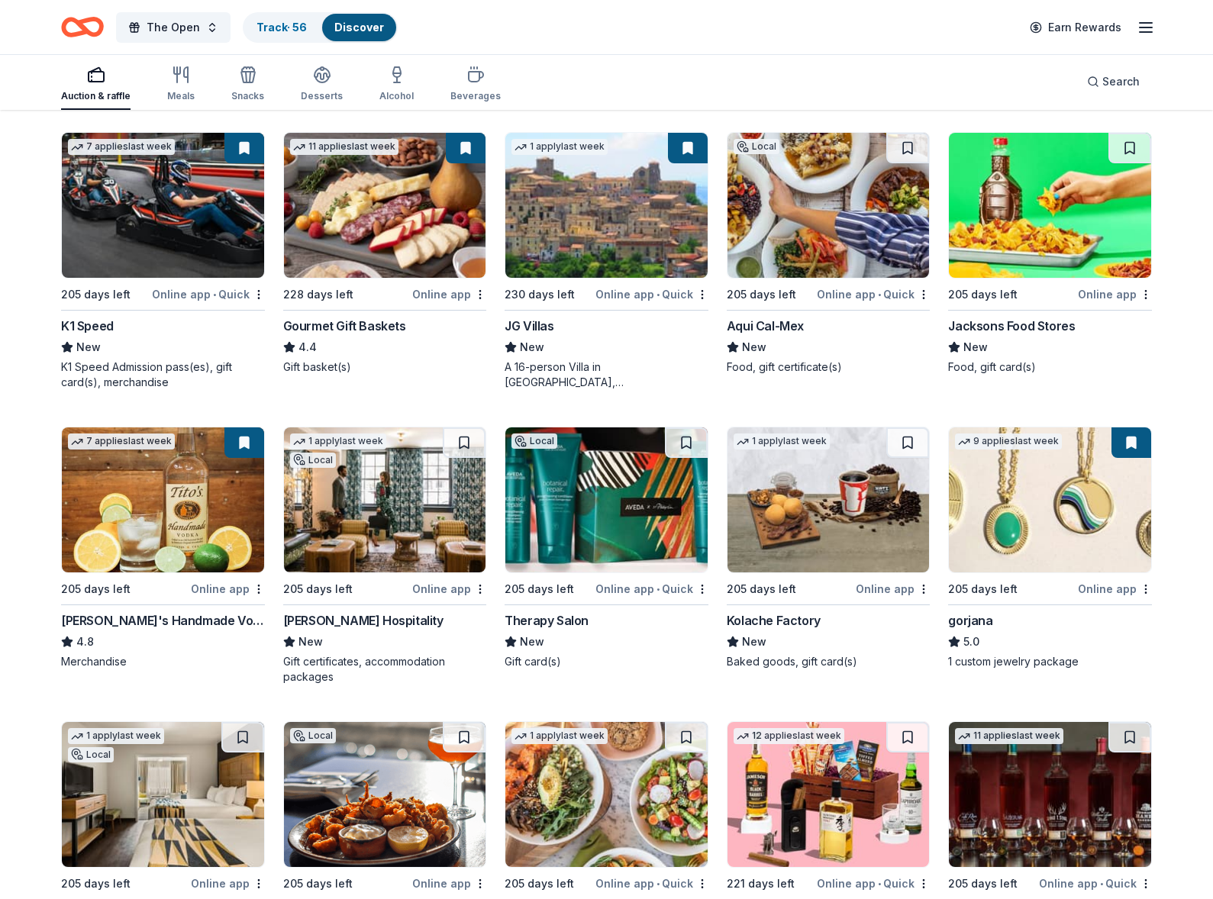
scroll to position [2803, 0]
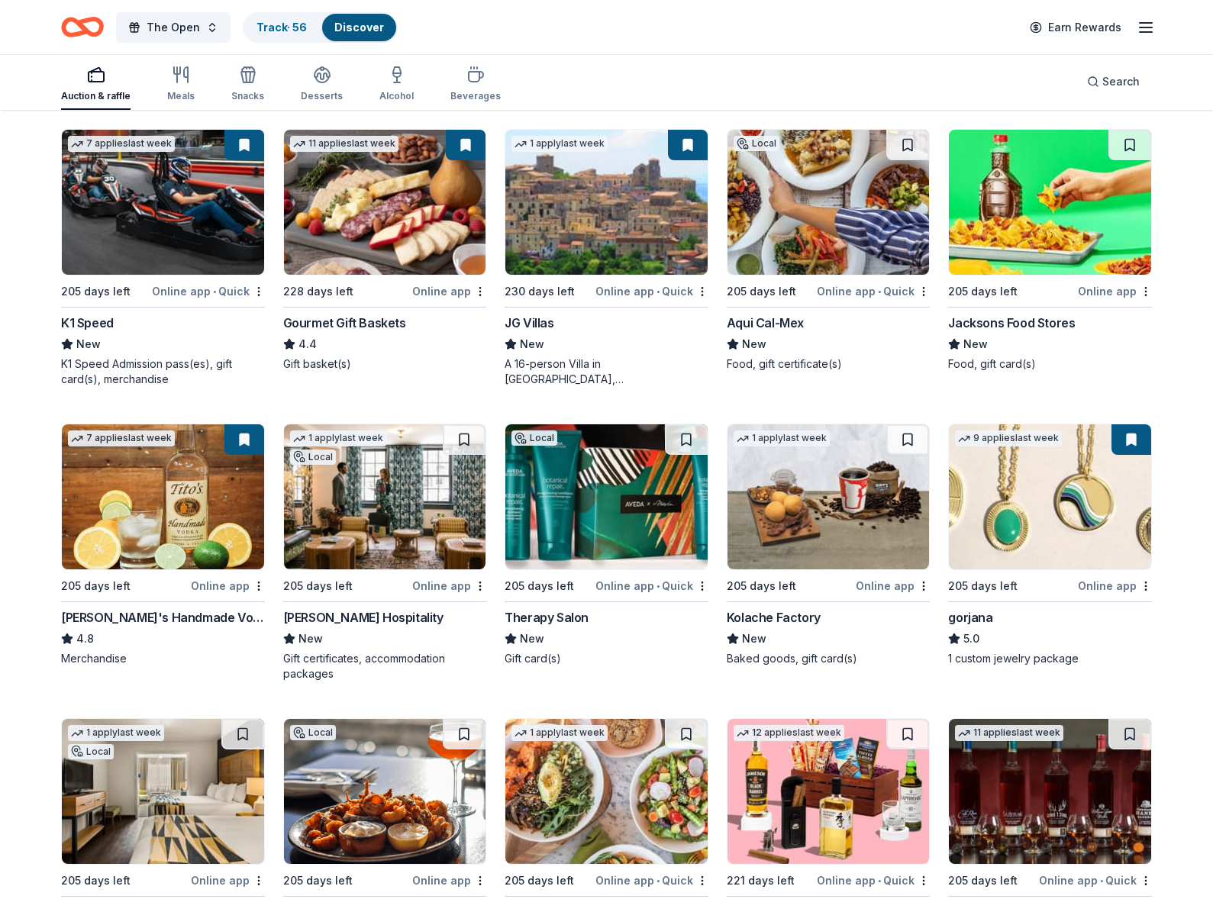
click at [1128, 440] on button at bounding box center [1131, 439] width 40 height 31
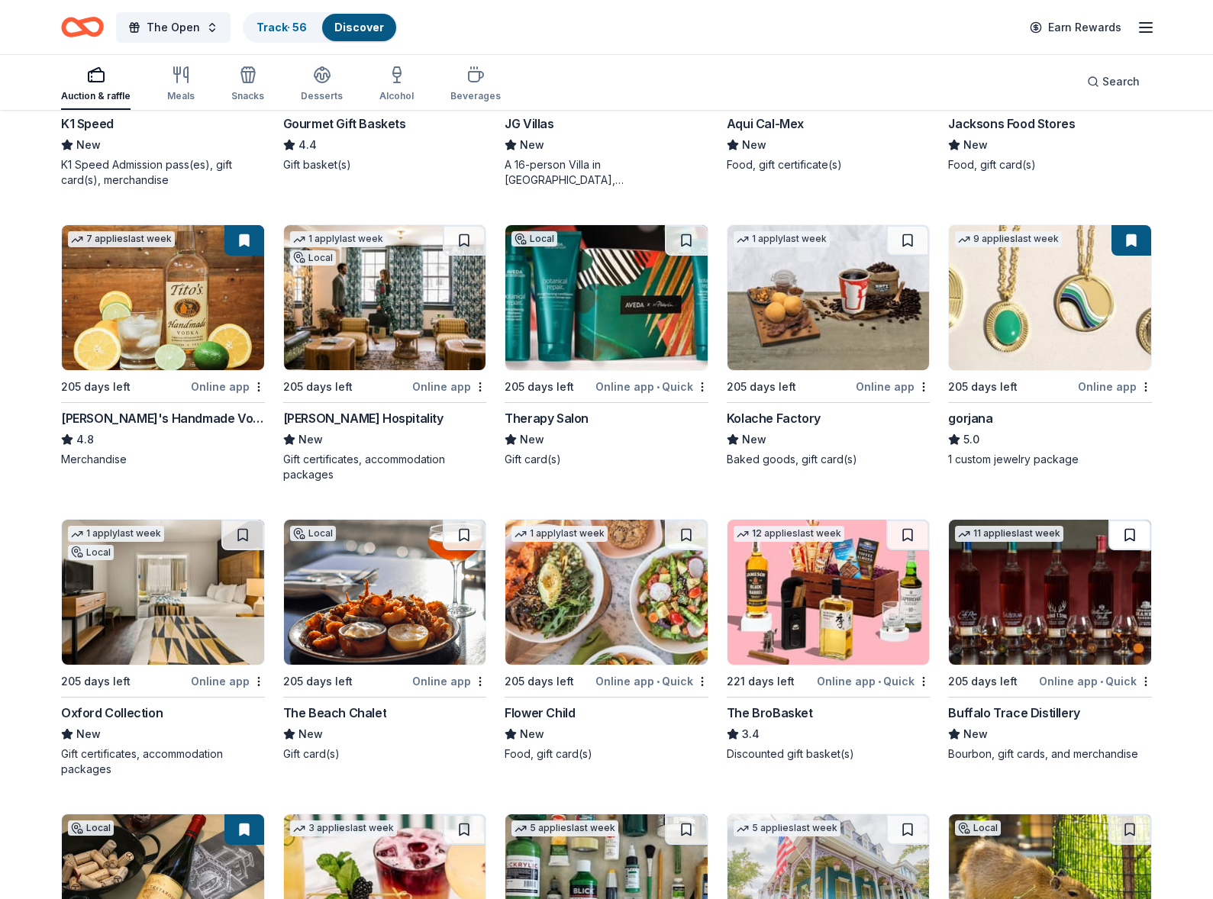
click at [1130, 535] on button at bounding box center [1129, 535] width 43 height 31
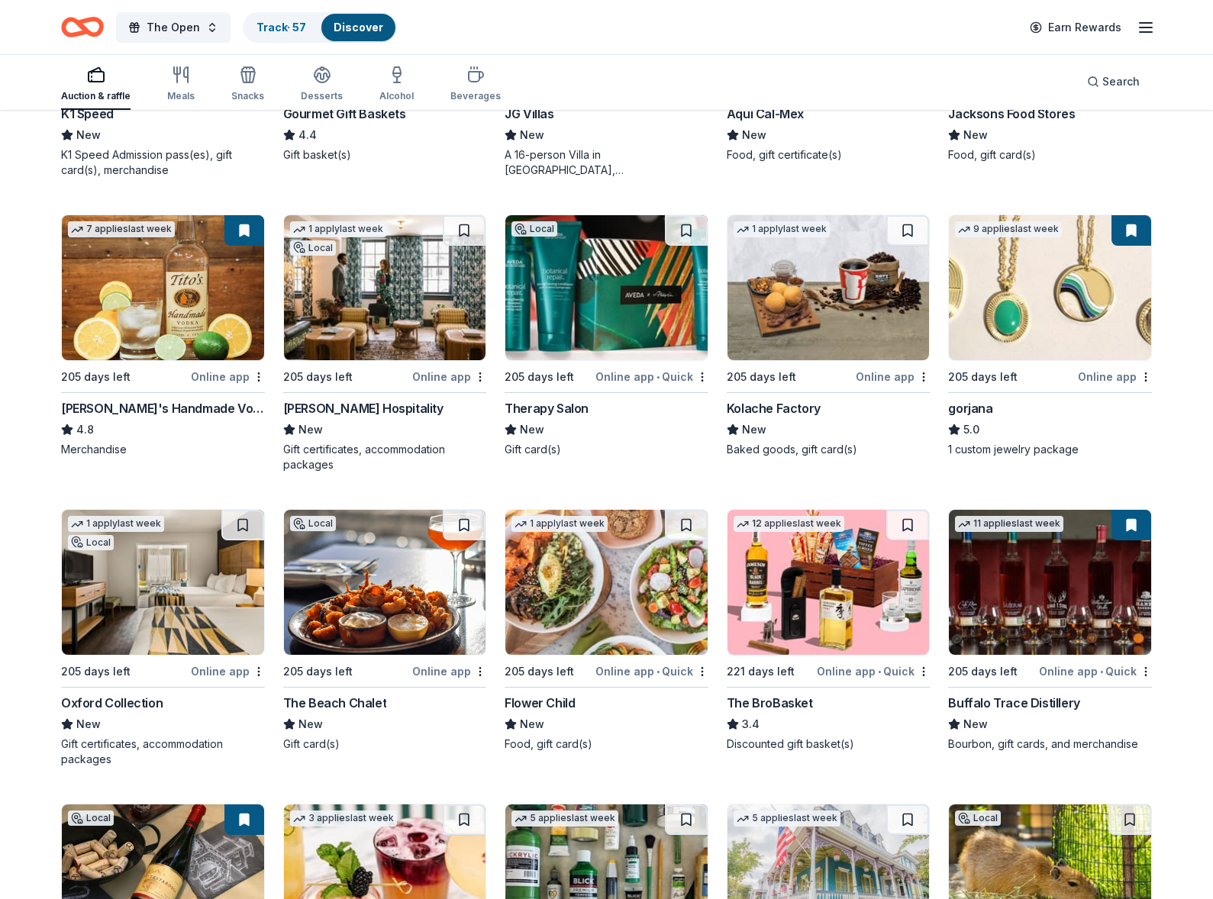
scroll to position [3014, 0]
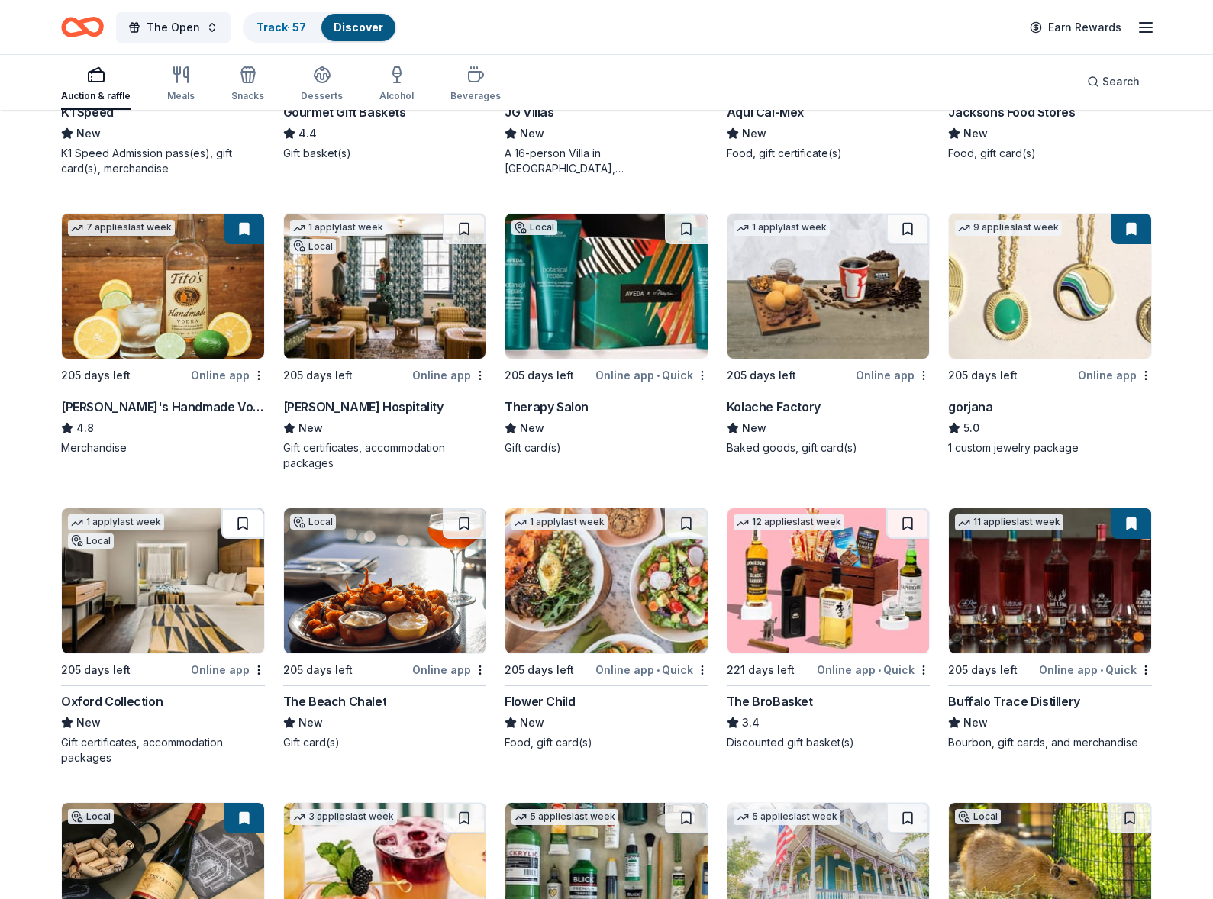
click at [243, 521] on button at bounding box center [242, 523] width 43 height 31
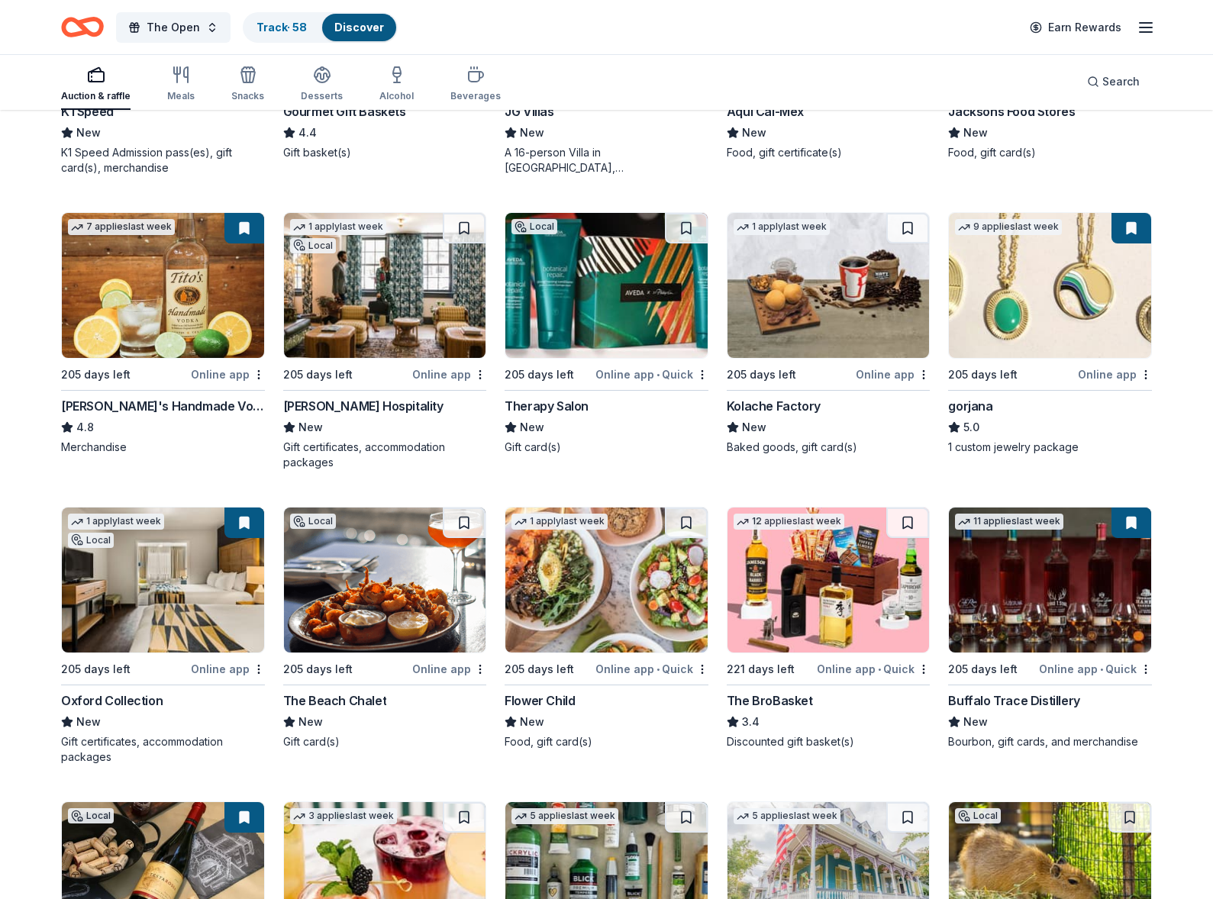
scroll to position [3016, 0]
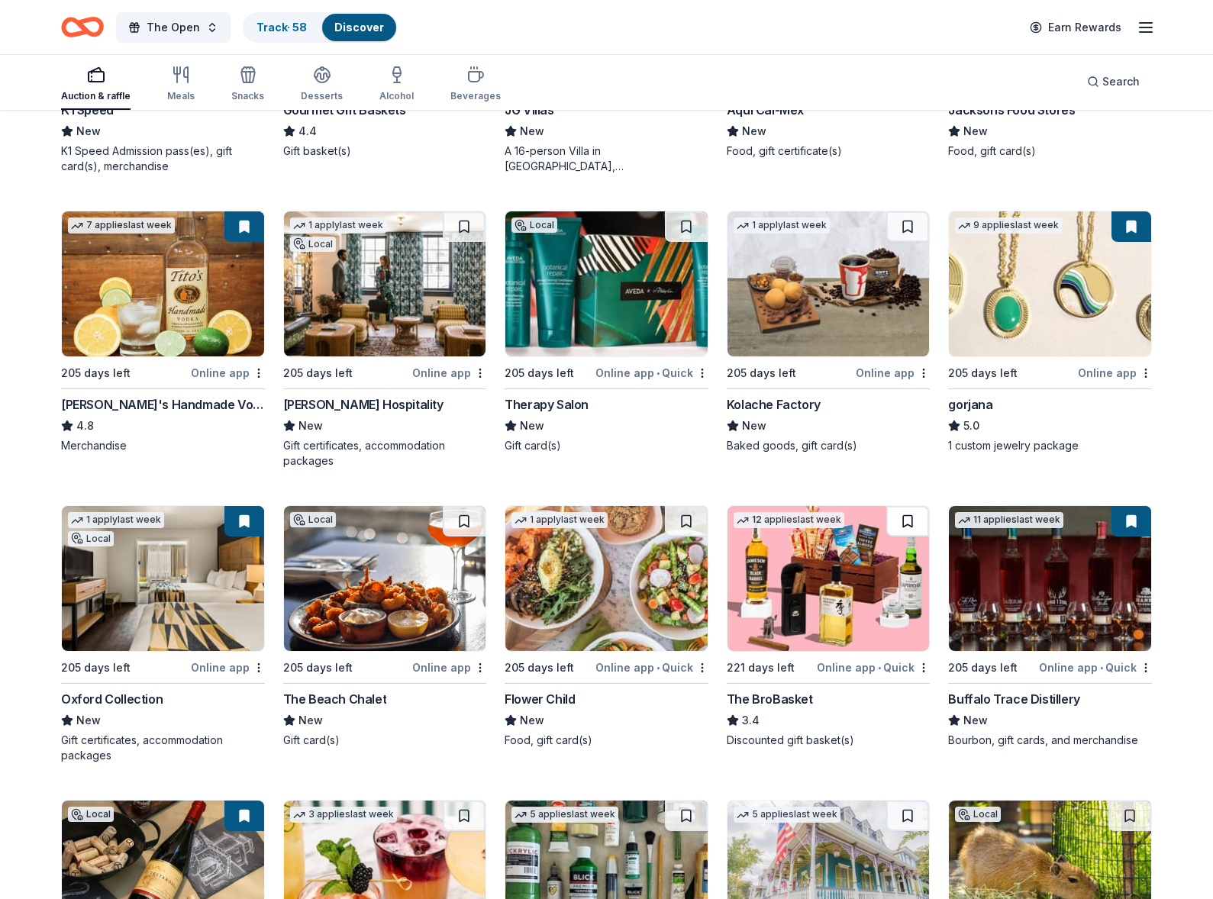
click at [908, 517] on button at bounding box center [907, 521] width 43 height 31
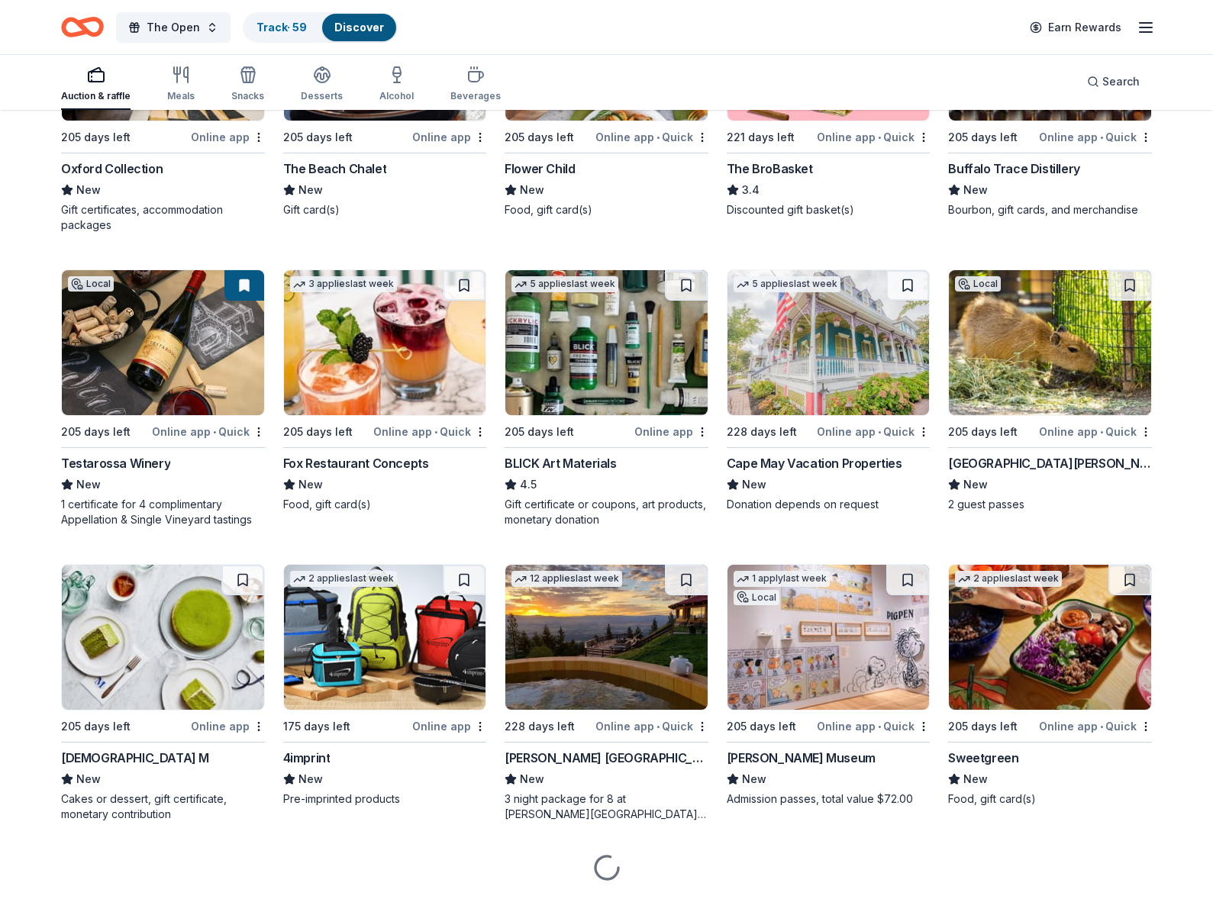
scroll to position [3568, 0]
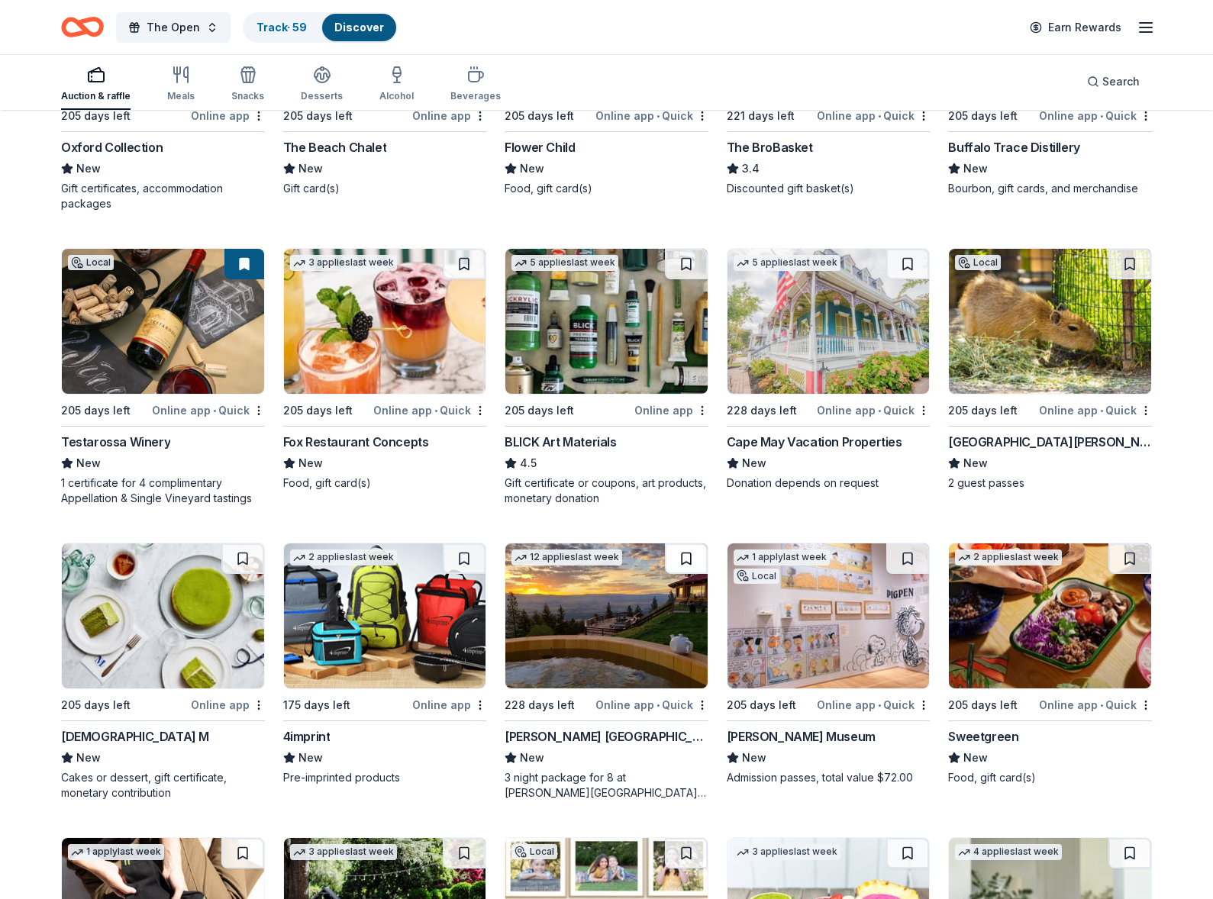
click at [682, 556] on button at bounding box center [686, 558] width 43 height 31
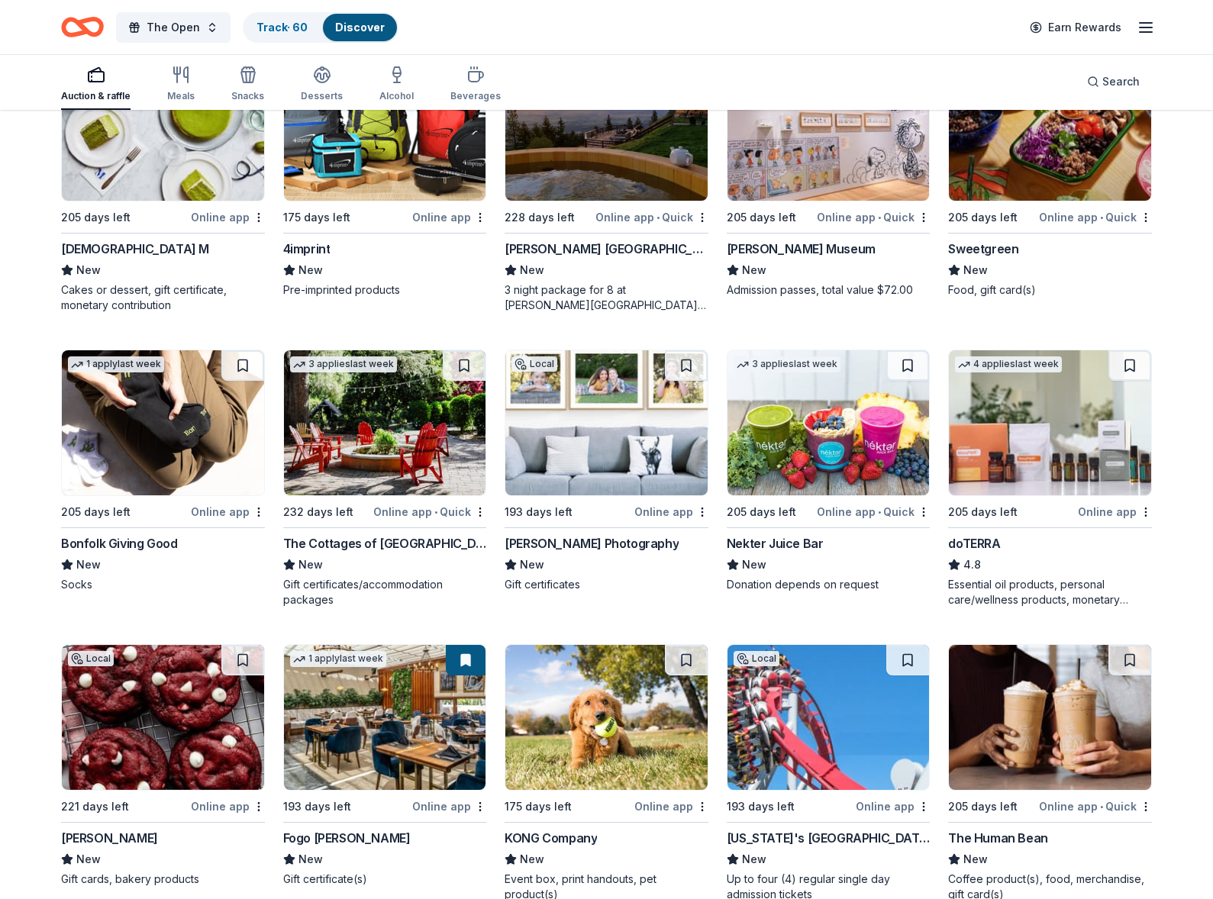
scroll to position [4079, 0]
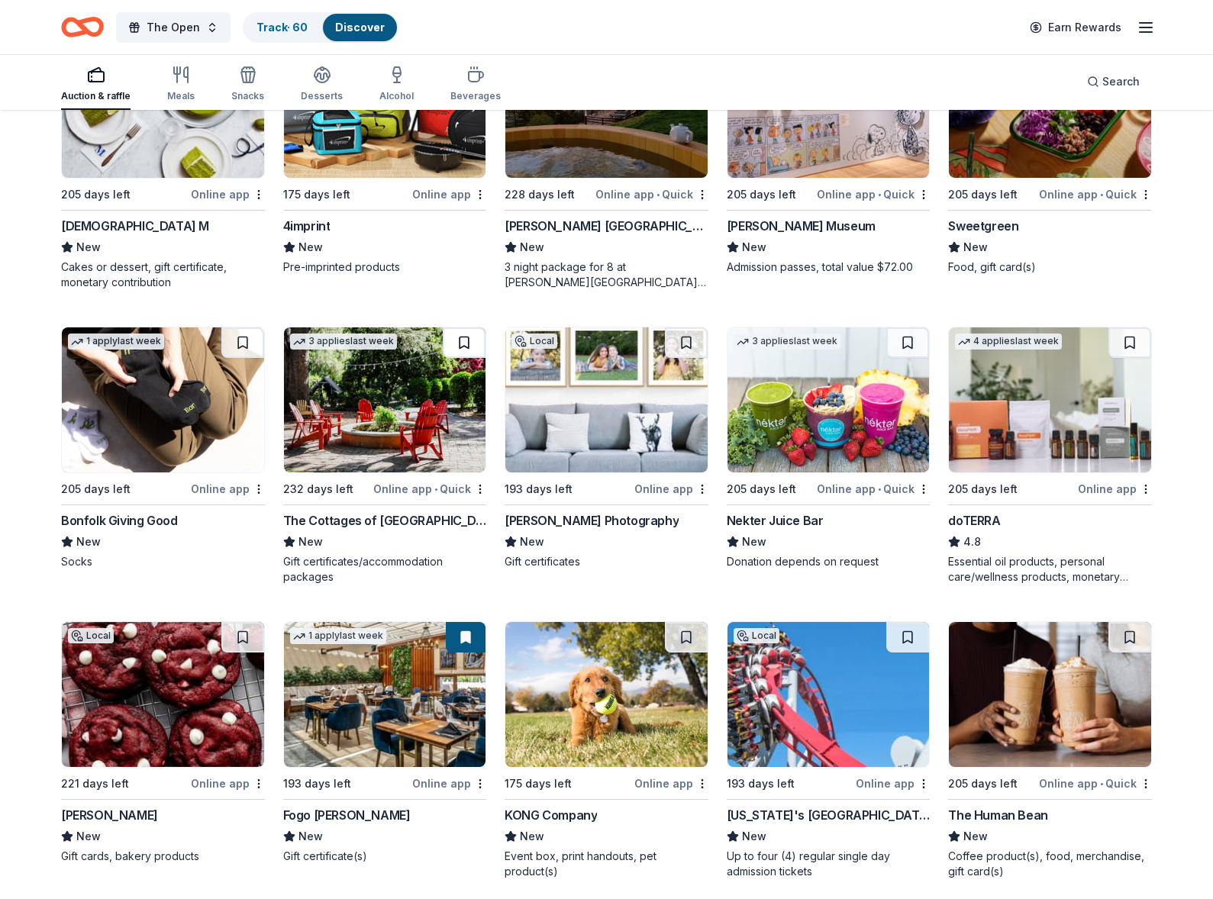
click at [460, 343] on button at bounding box center [464, 342] width 43 height 31
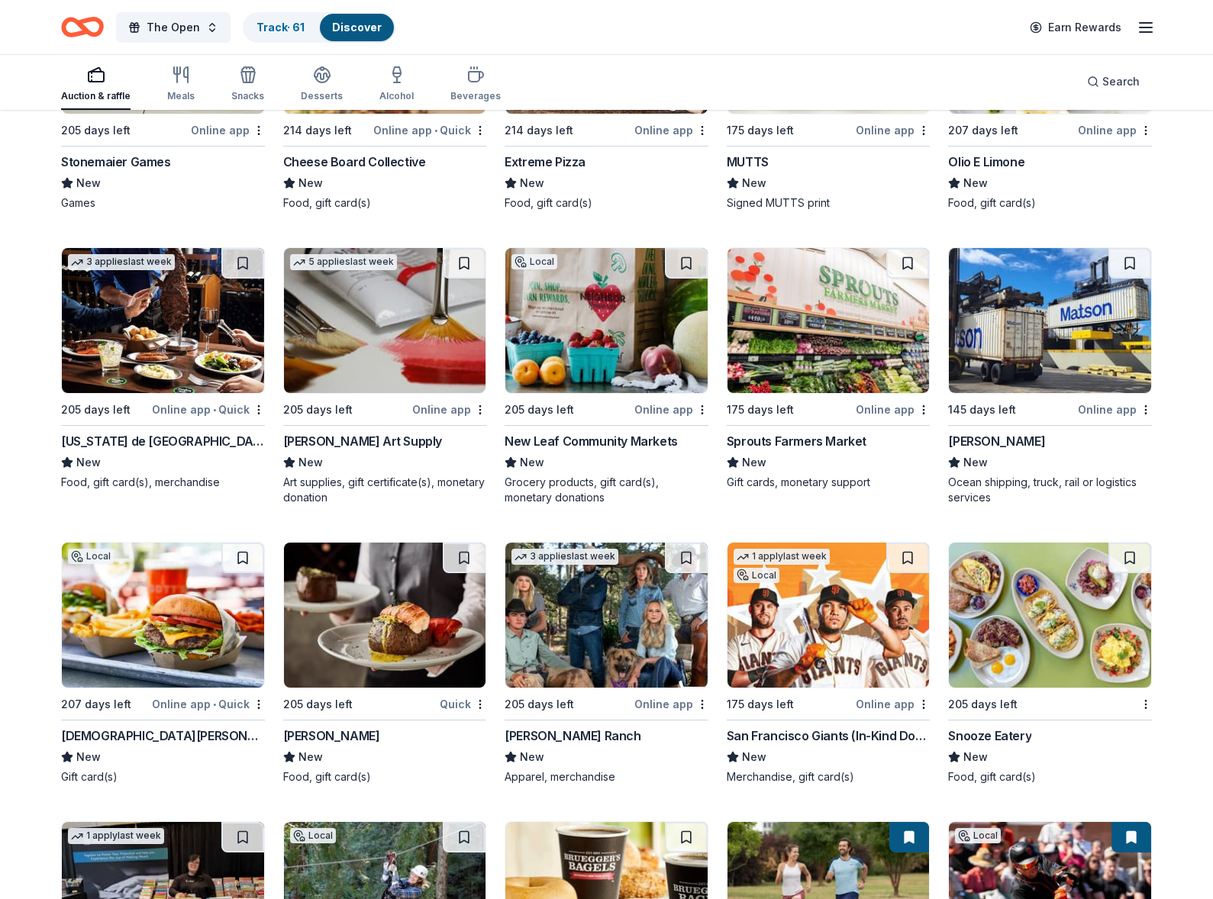
scroll to position [5029, 0]
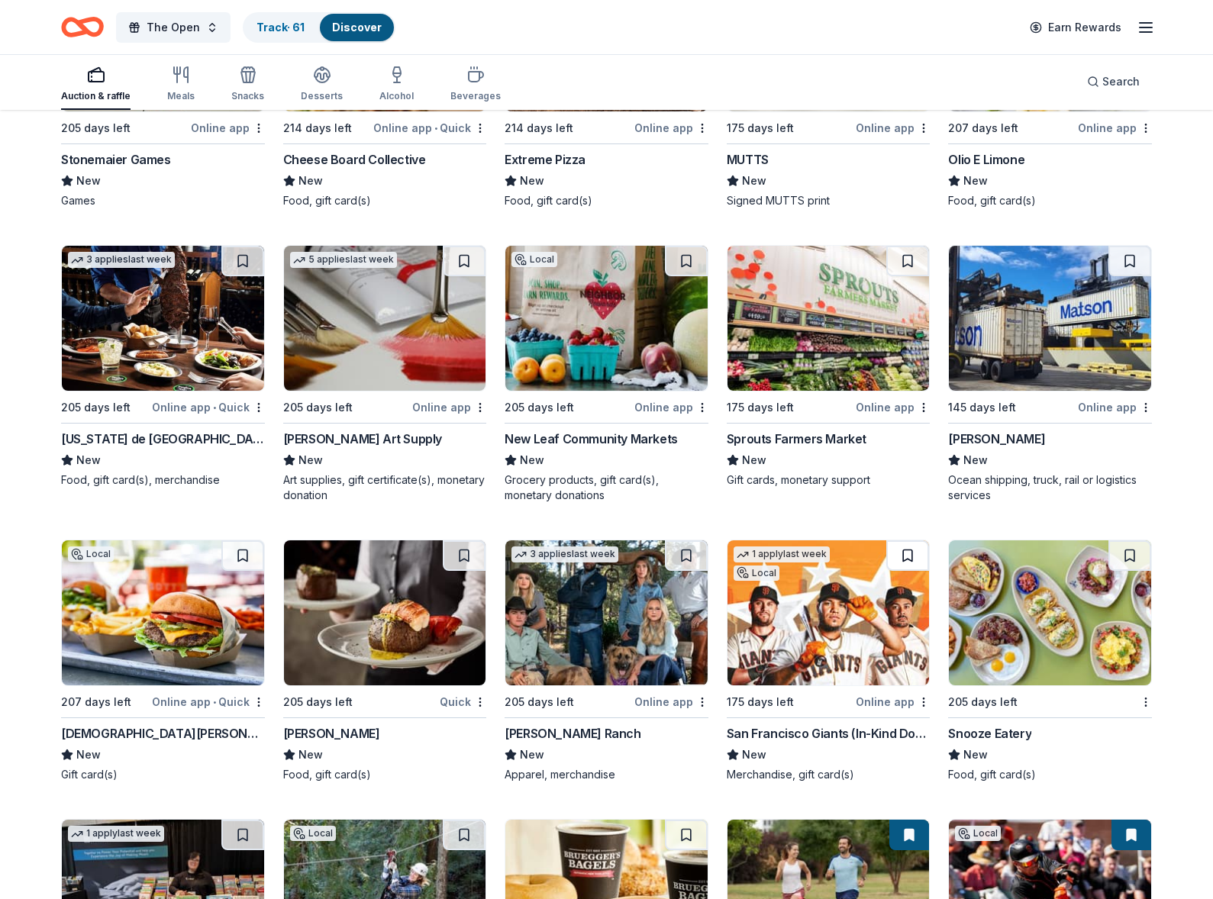
click at [906, 554] on button at bounding box center [907, 555] width 43 height 31
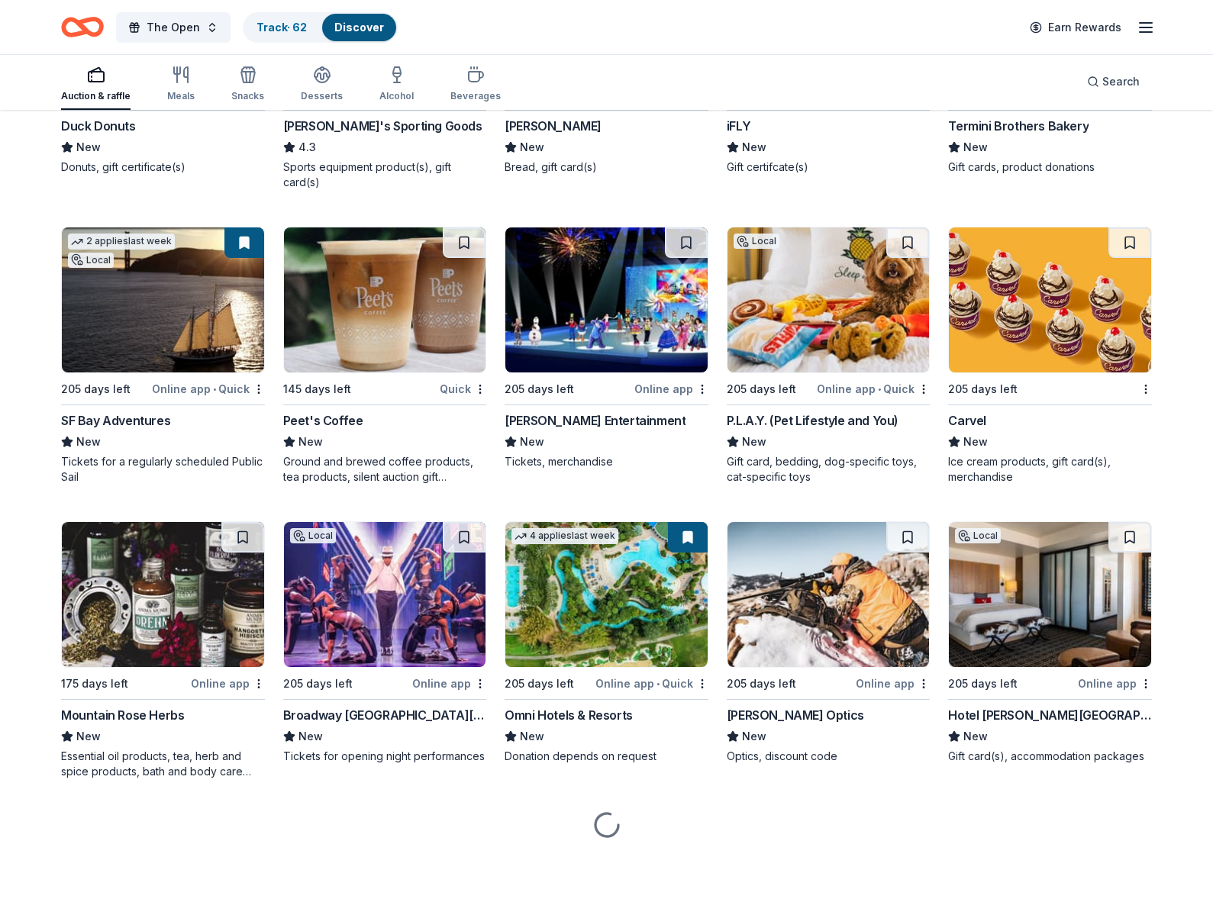
scroll to position [7066, 0]
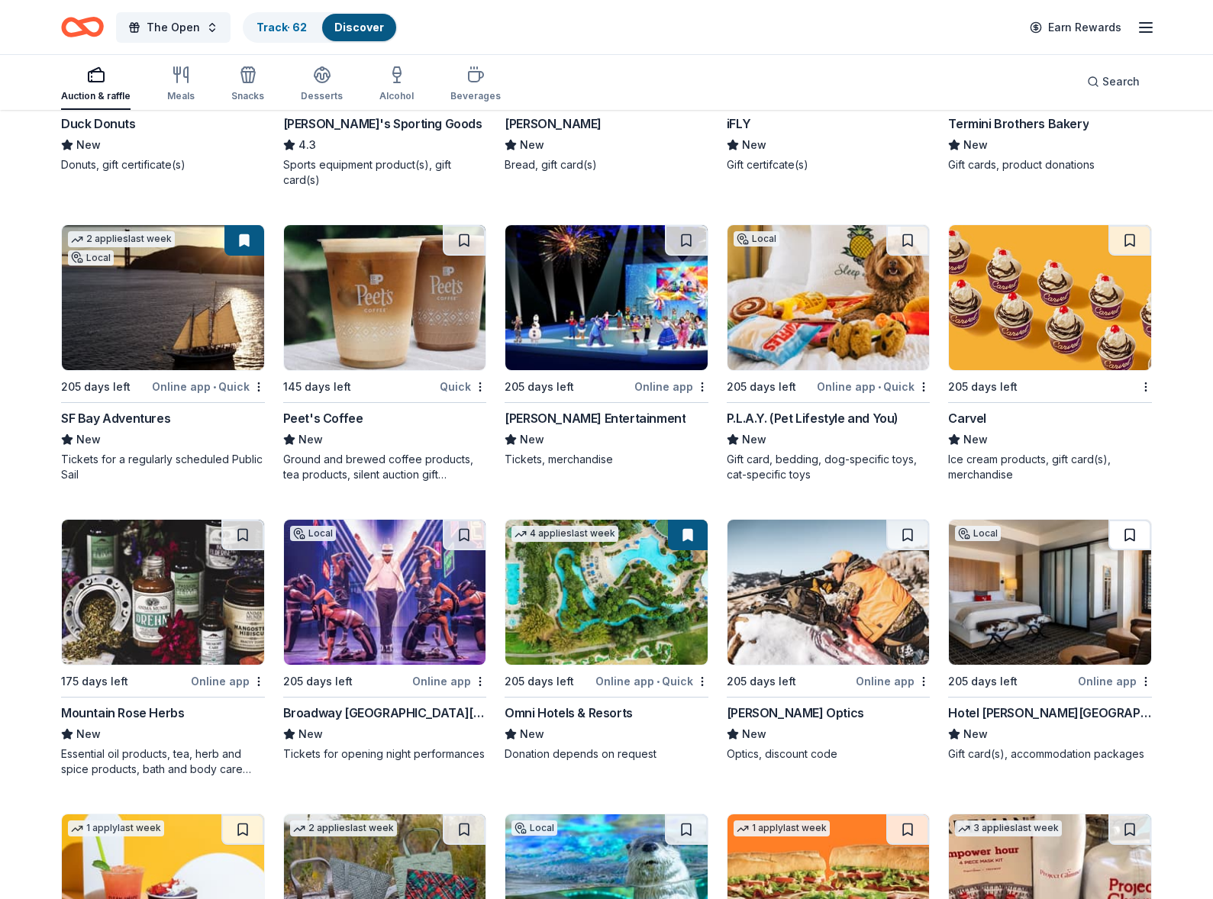
click at [1136, 534] on button at bounding box center [1129, 535] width 43 height 31
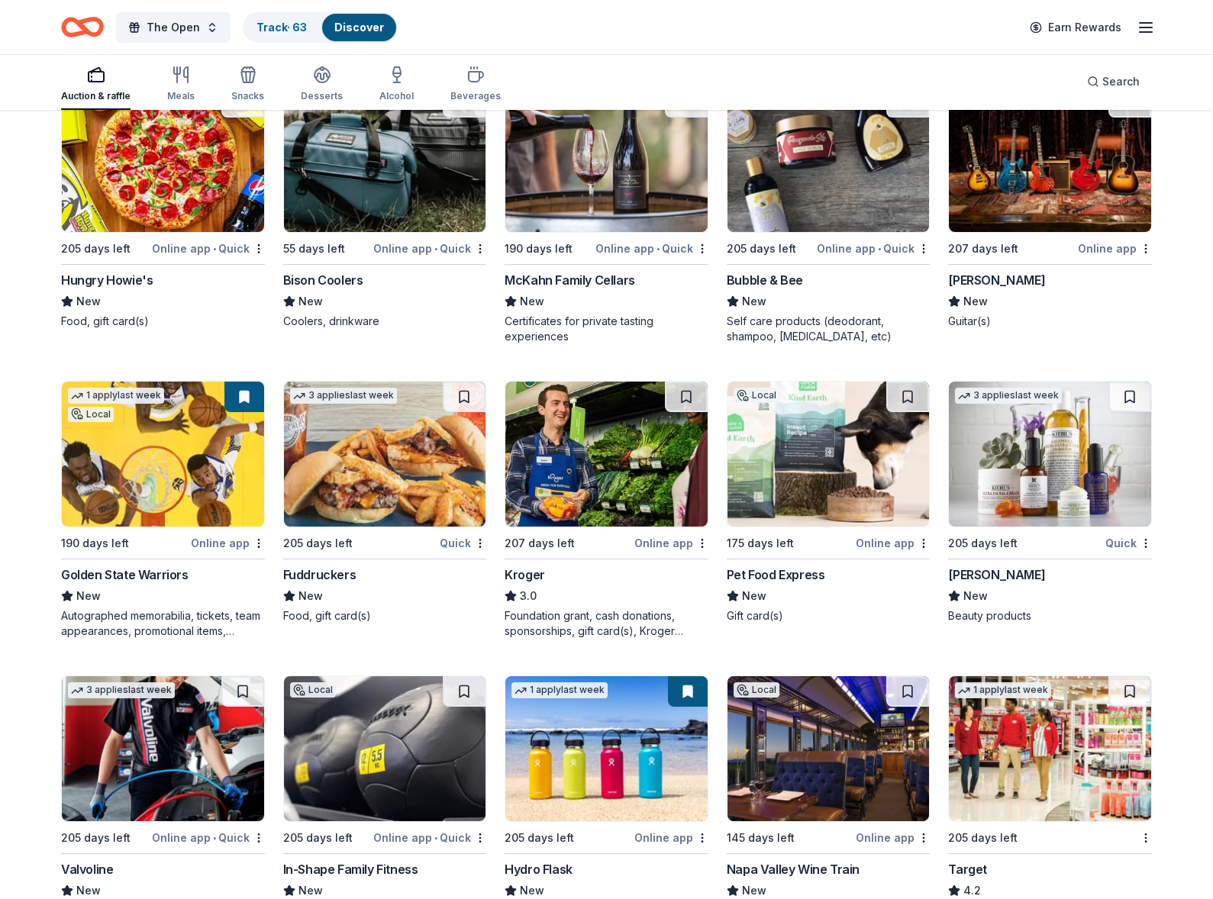
scroll to position [8834, 0]
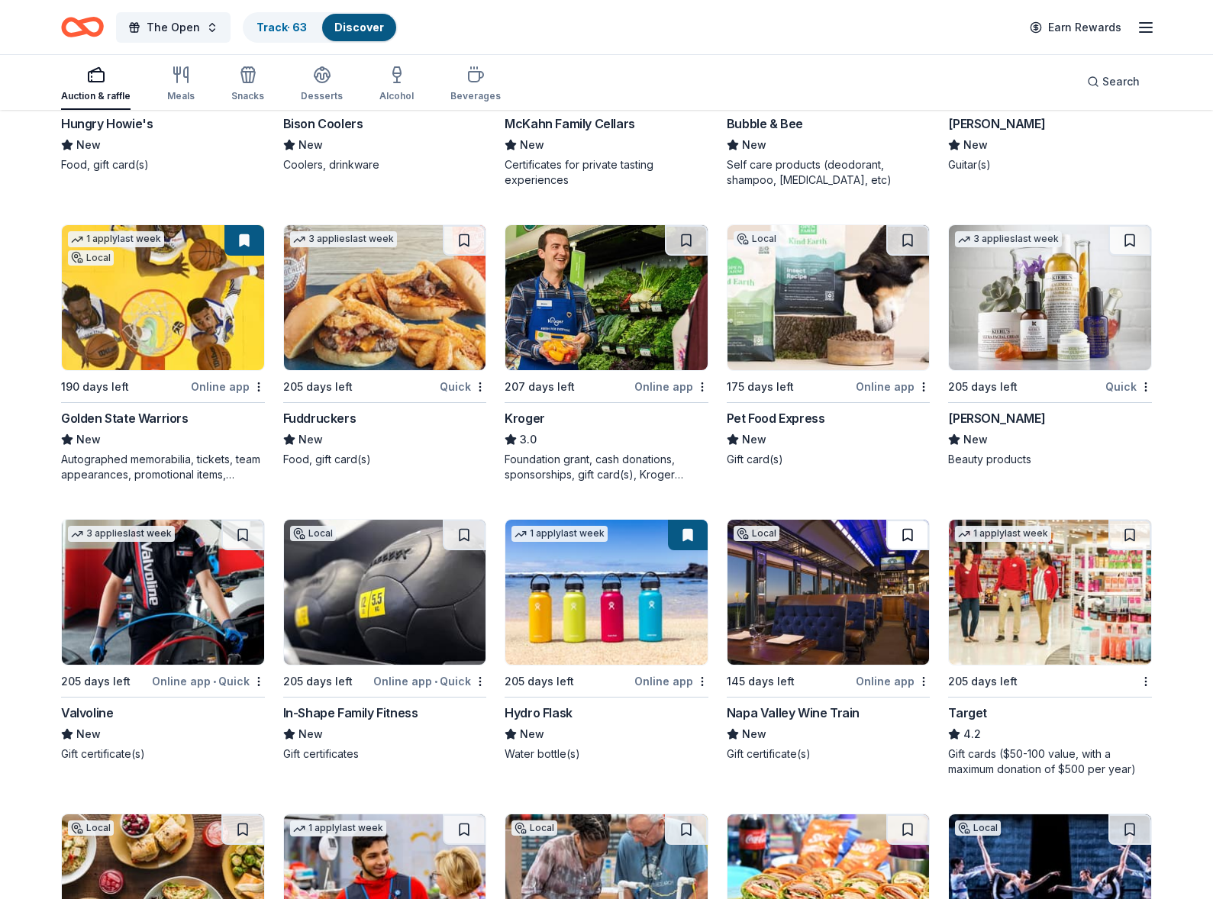
click at [910, 530] on button at bounding box center [907, 535] width 43 height 31
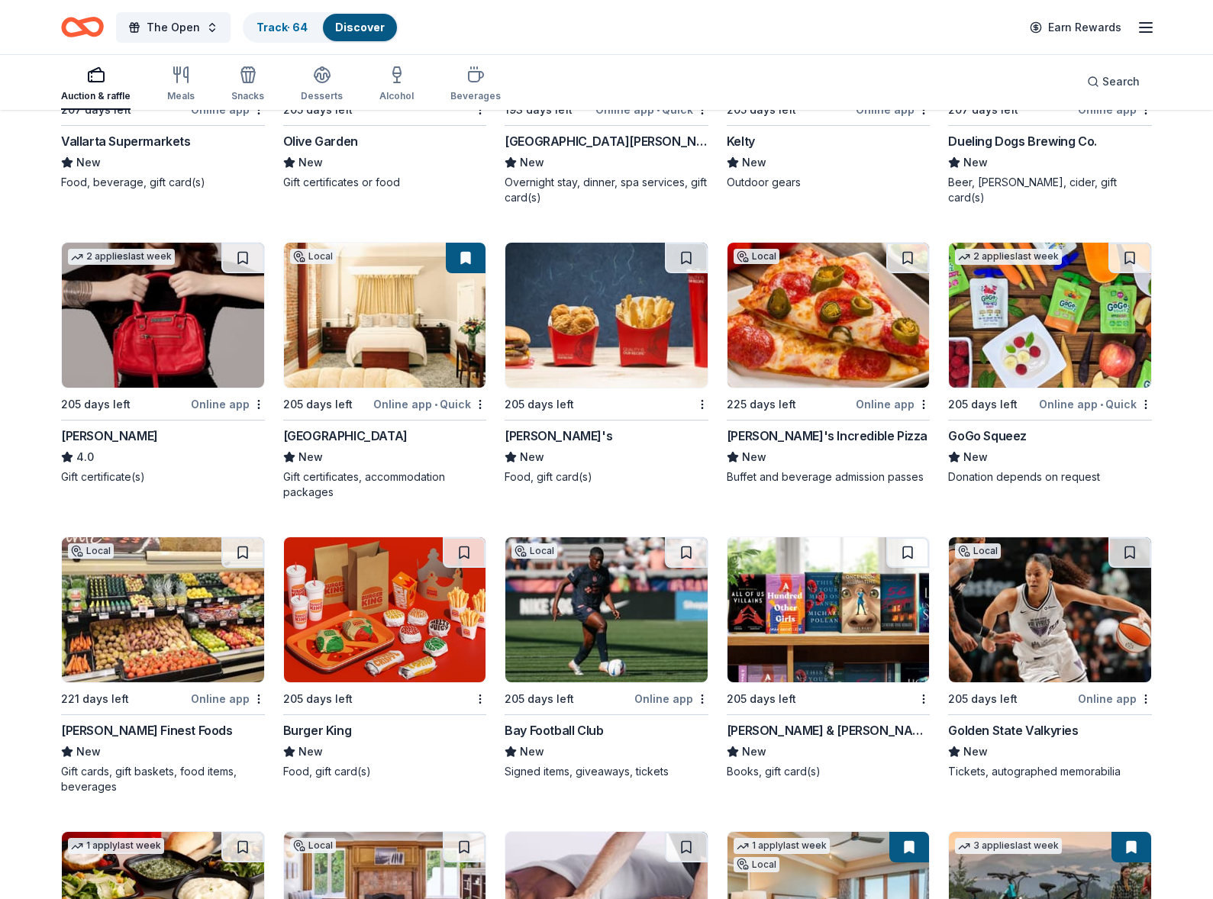
scroll to position [10308, 0]
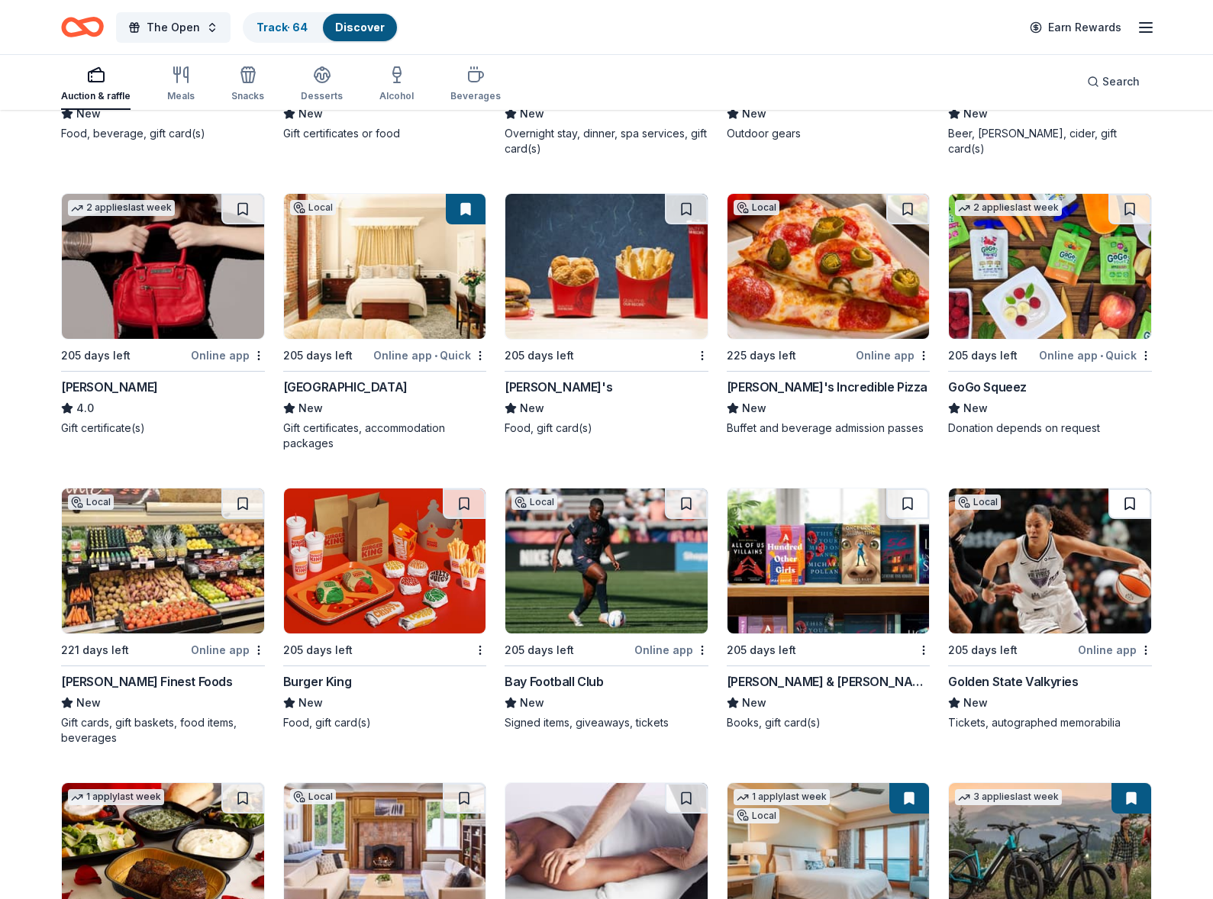
click at [1131, 503] on button at bounding box center [1129, 503] width 43 height 31
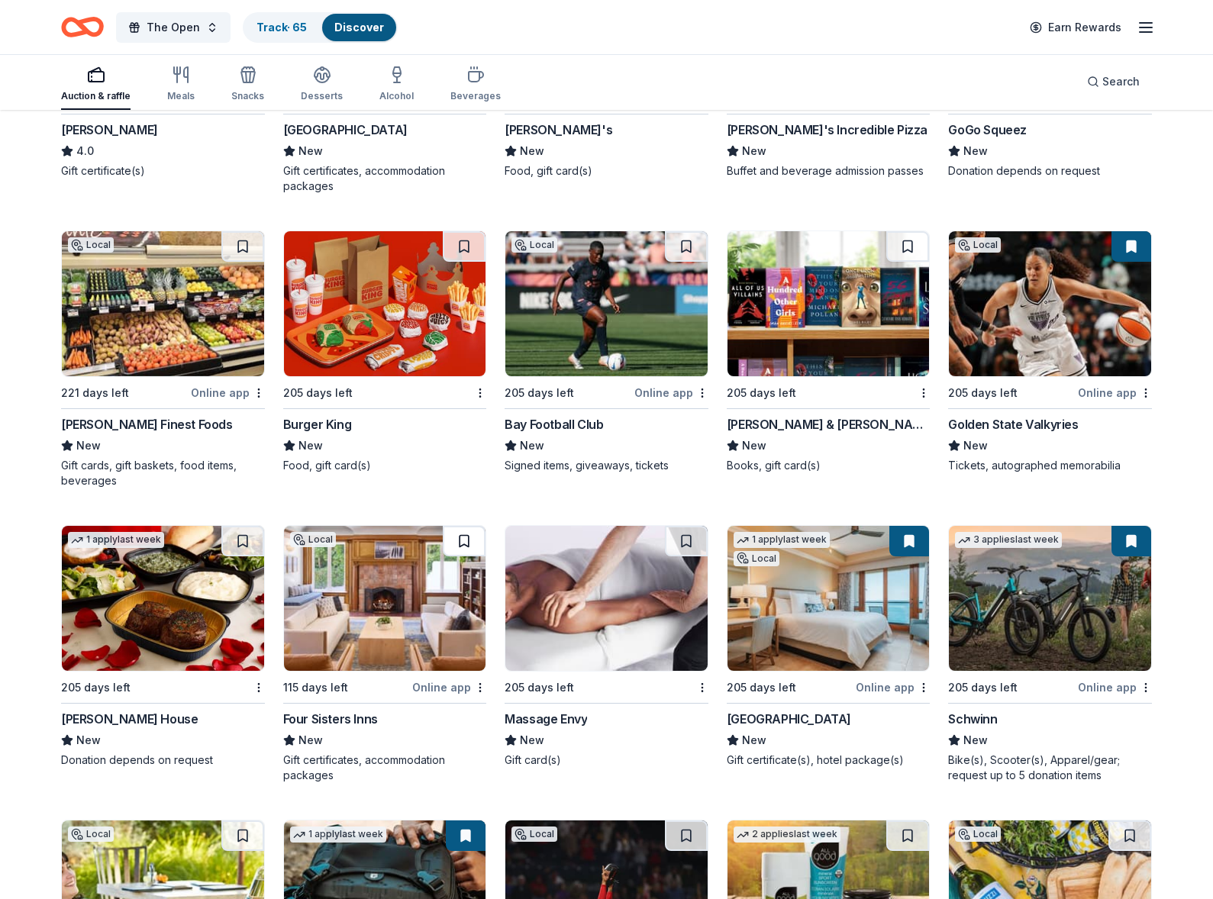
scroll to position [10566, 0]
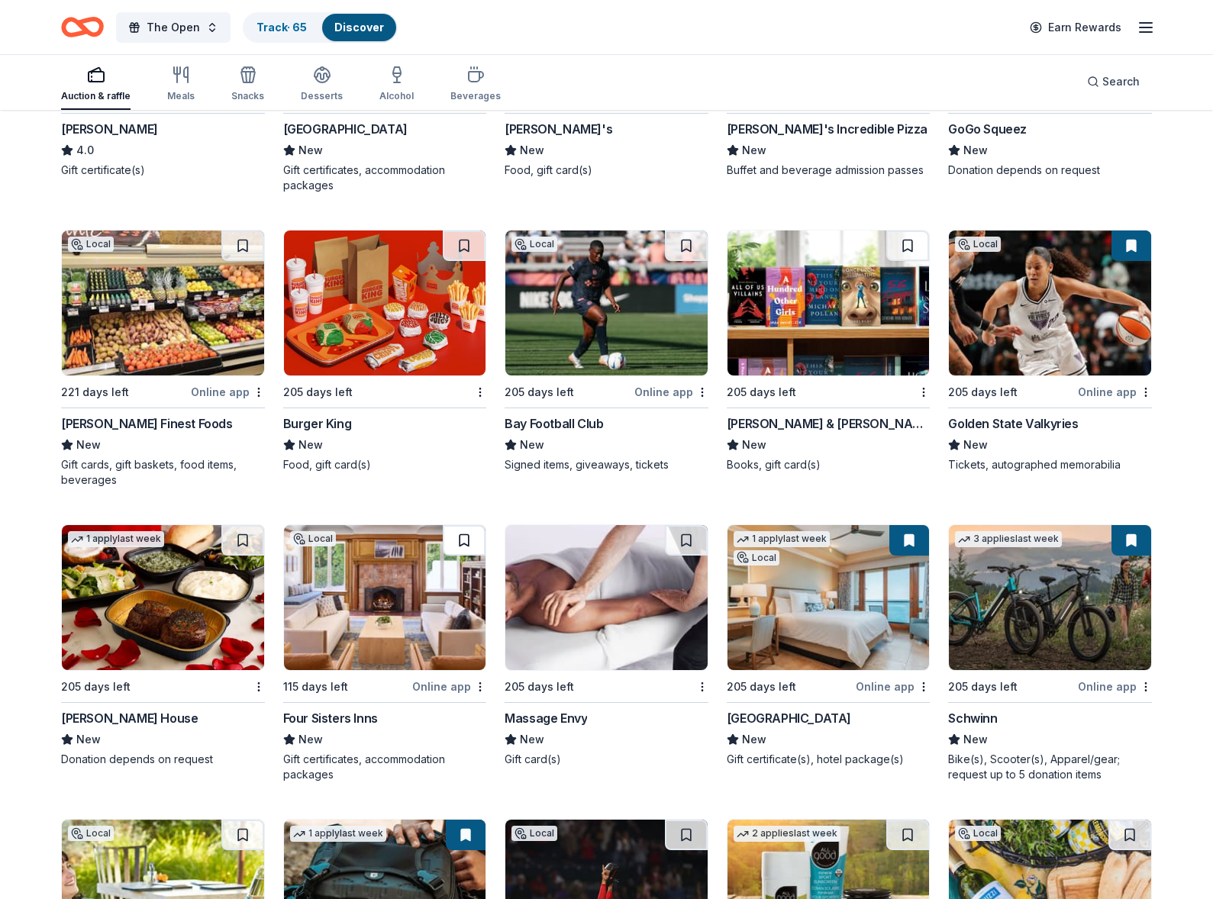
click at [467, 542] on button at bounding box center [464, 540] width 43 height 31
click at [688, 541] on button at bounding box center [686, 540] width 43 height 31
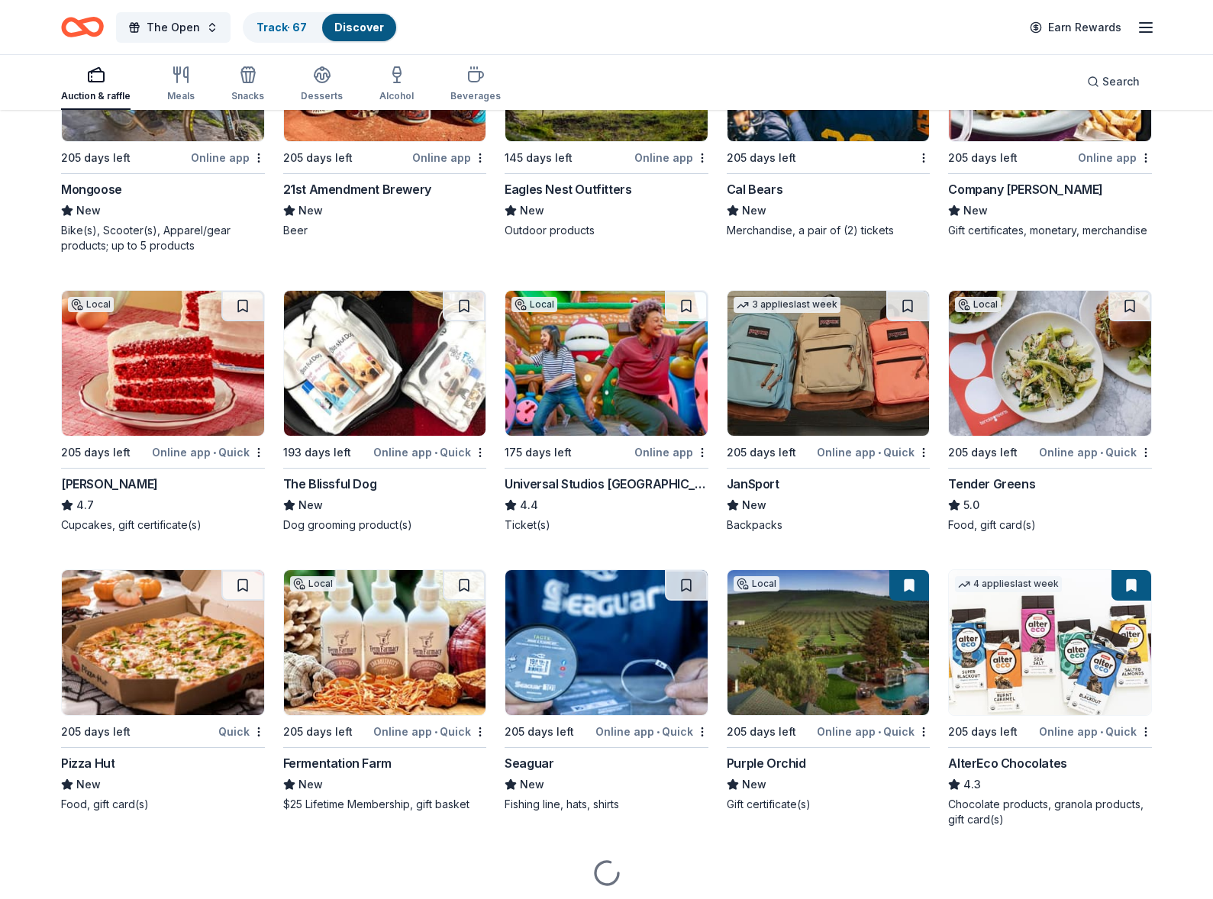
scroll to position [11697, 0]
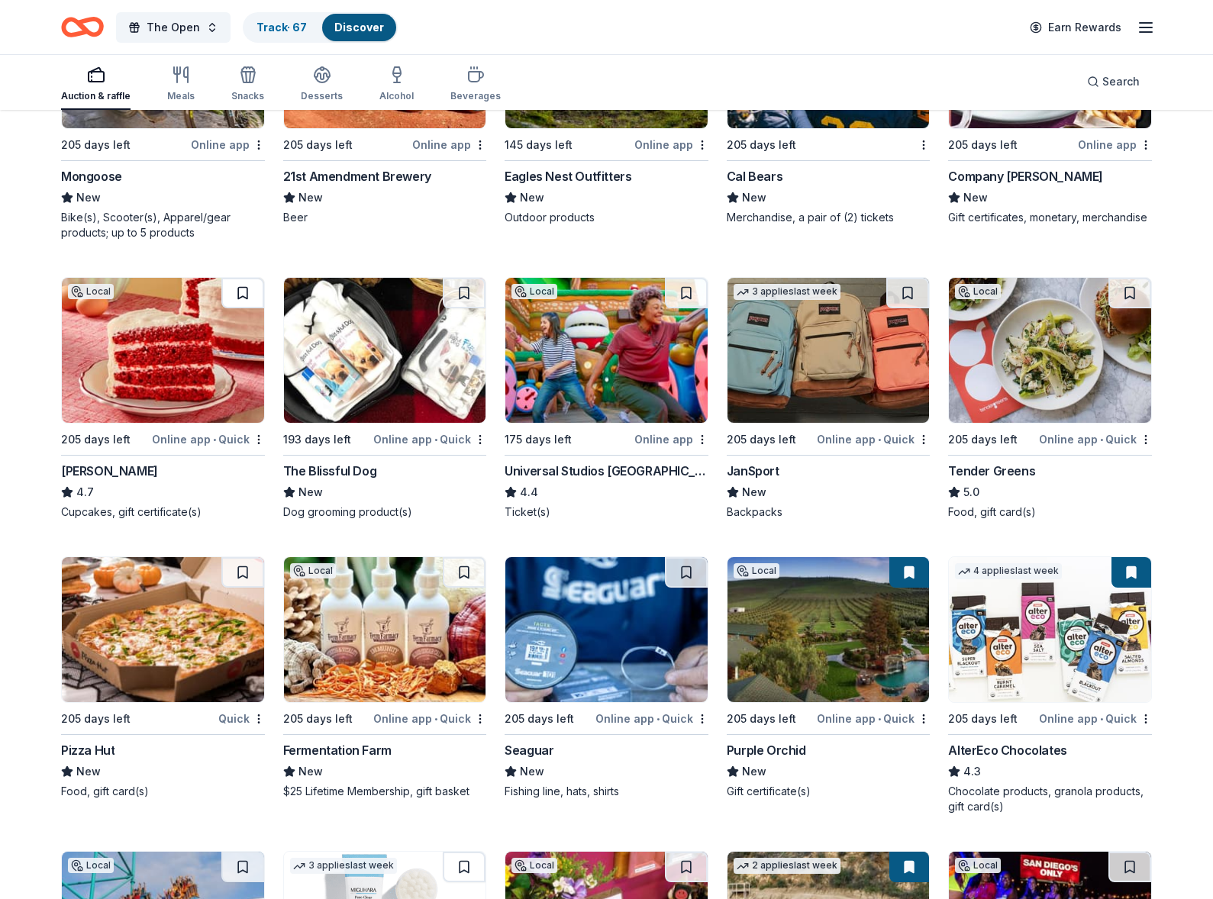
click at [240, 292] on button at bounding box center [242, 293] width 43 height 31
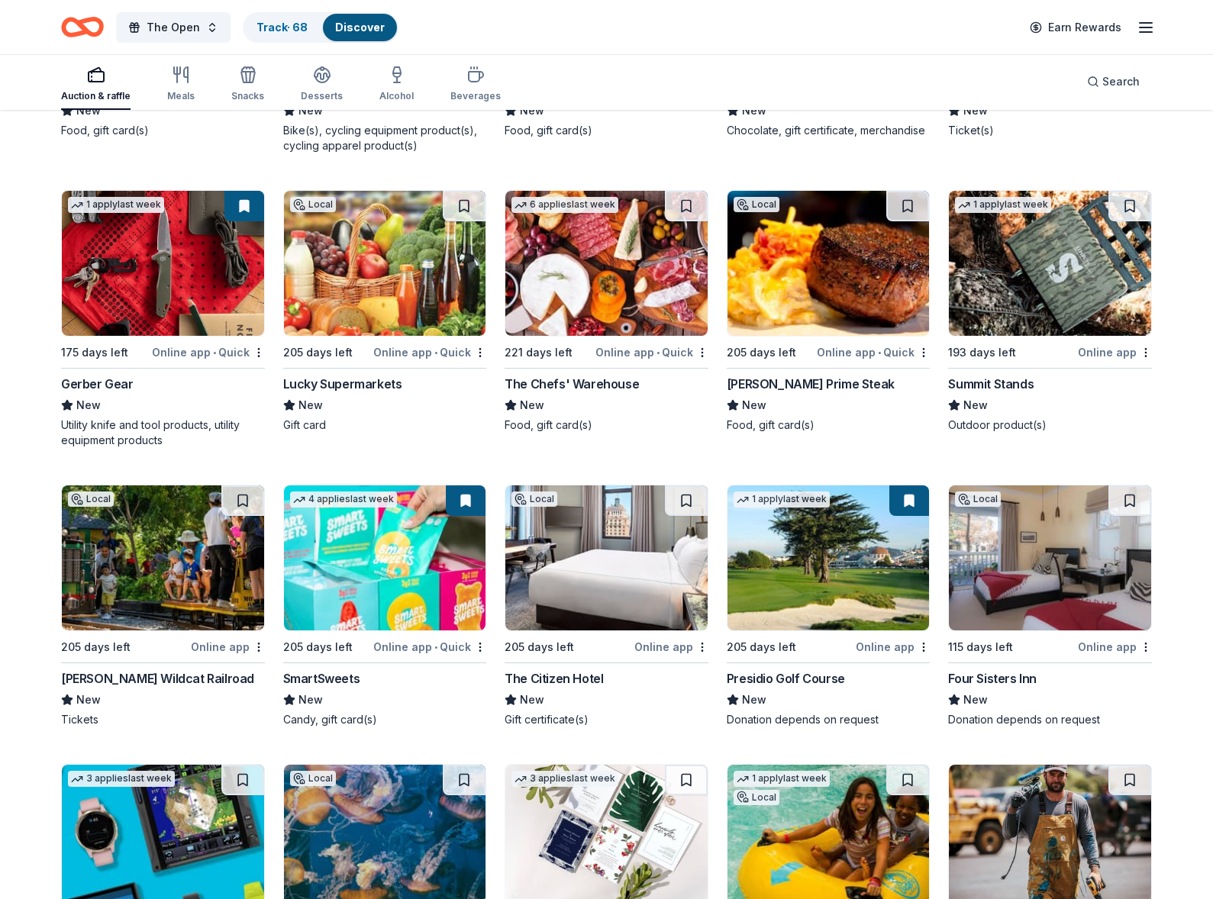
scroll to position [13803, 0]
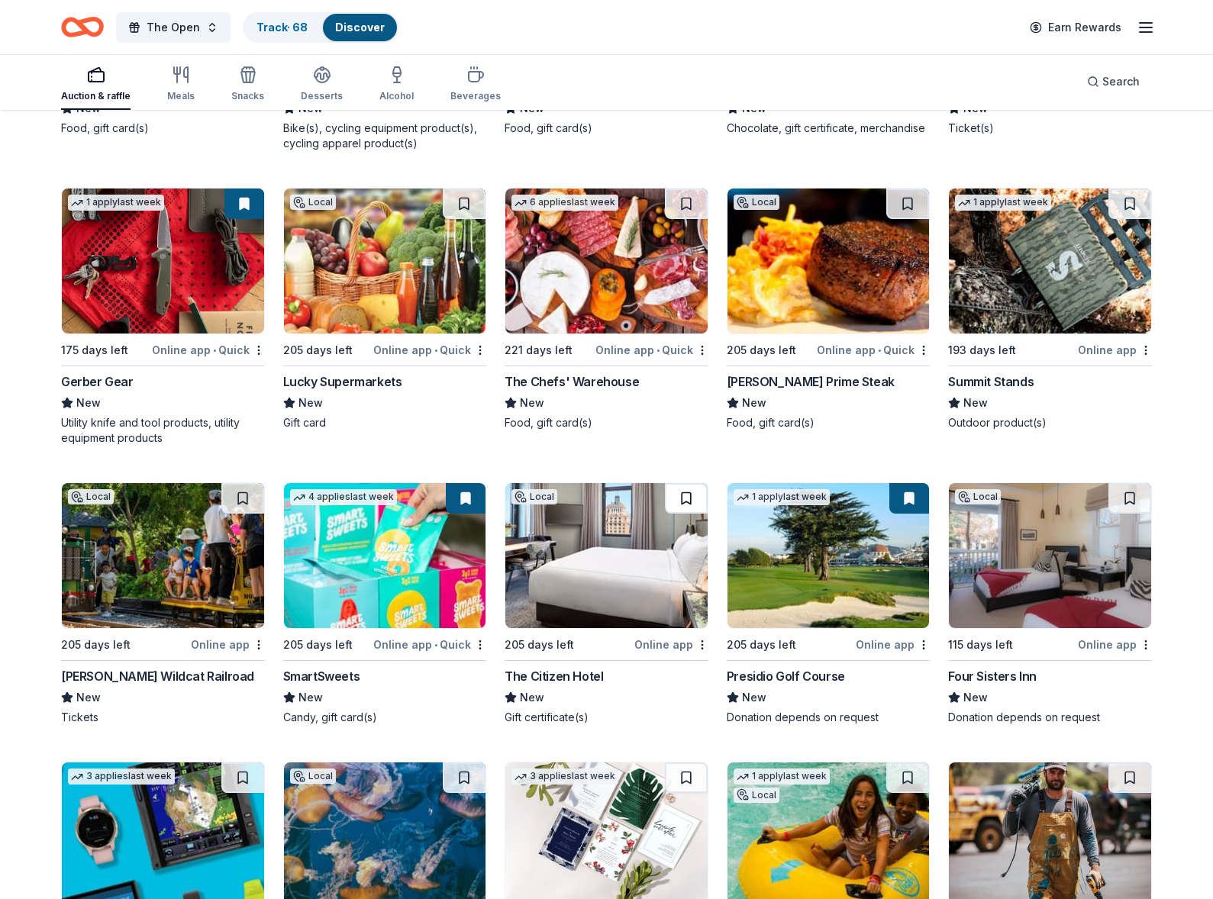
click at [682, 495] on button at bounding box center [686, 498] width 43 height 31
click at [1126, 495] on button at bounding box center [1129, 498] width 43 height 31
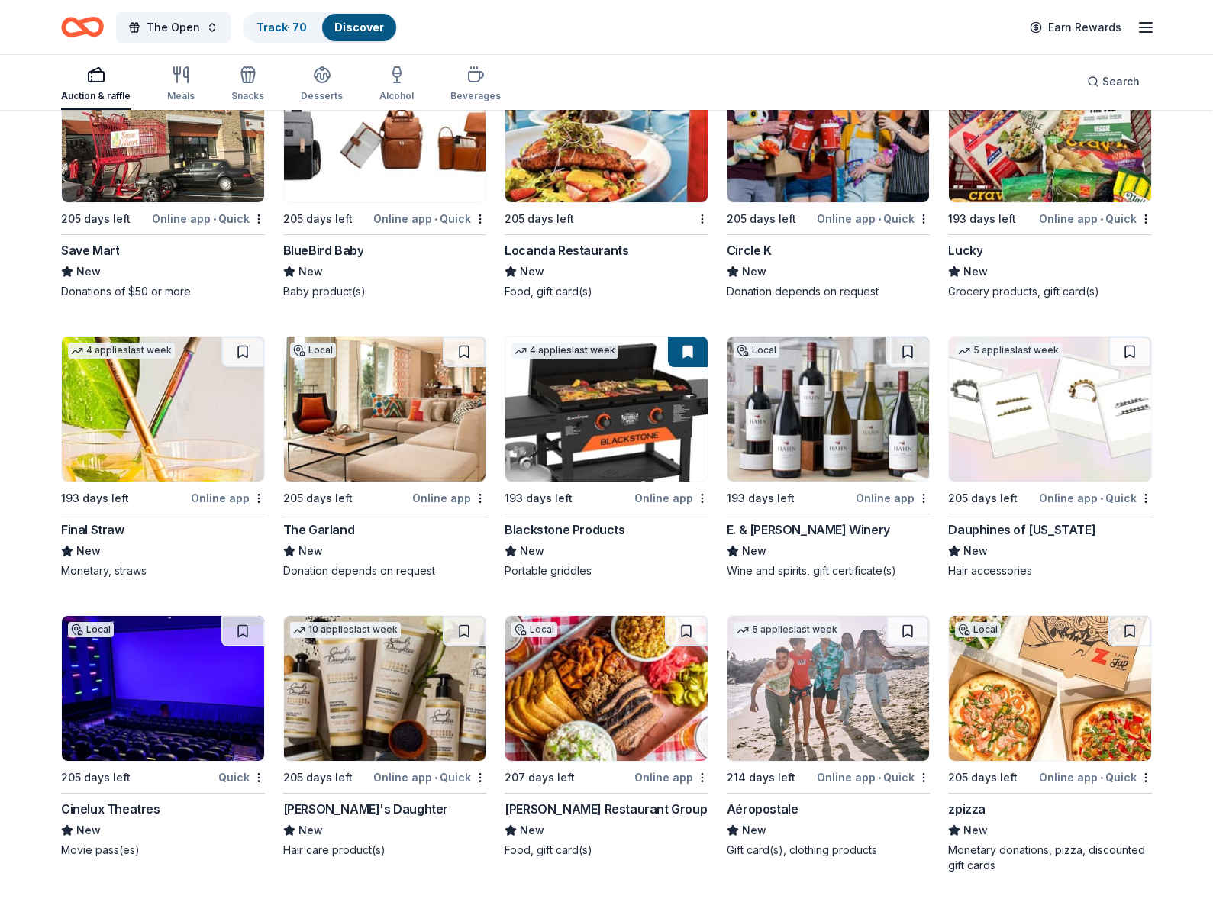
scroll to position [15367, 0]
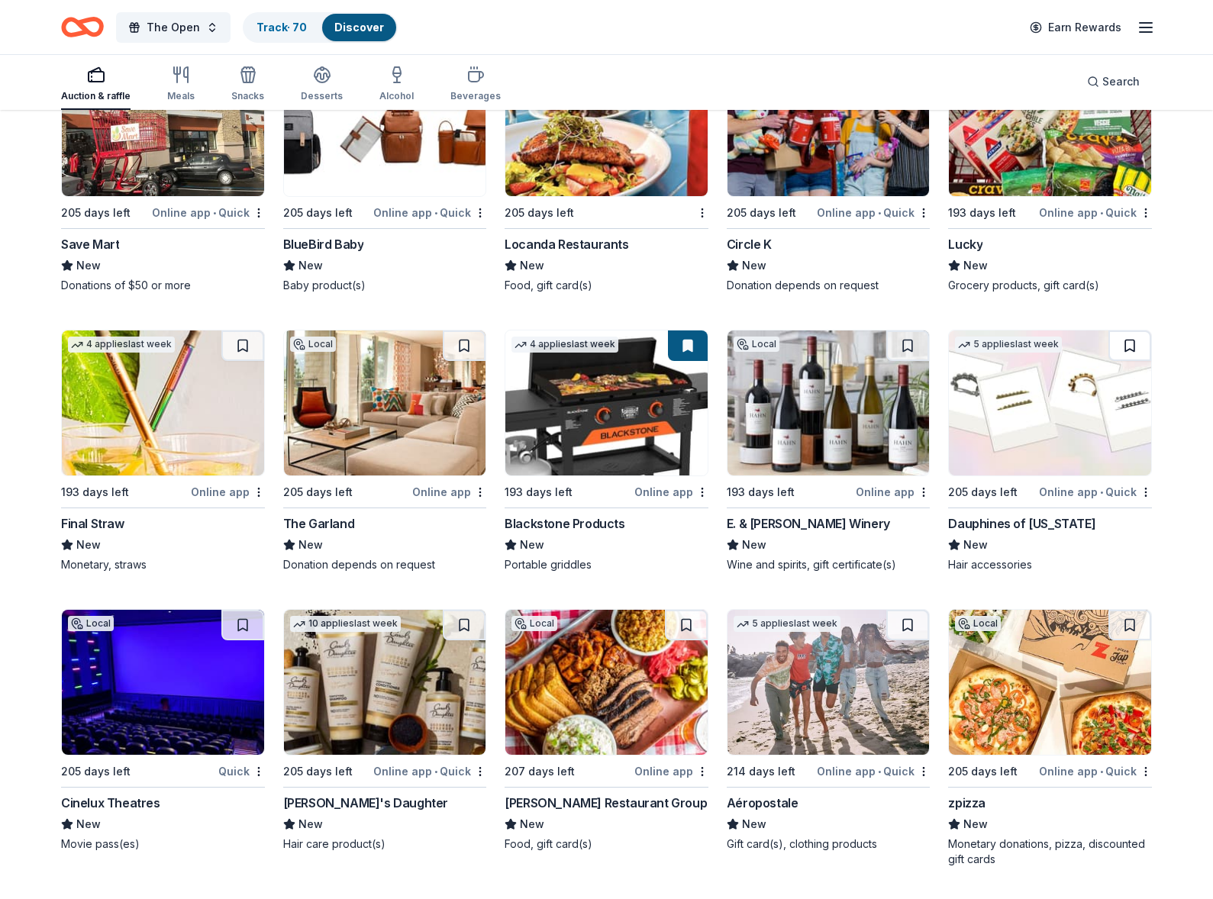
click at [1130, 344] on button at bounding box center [1129, 345] width 43 height 31
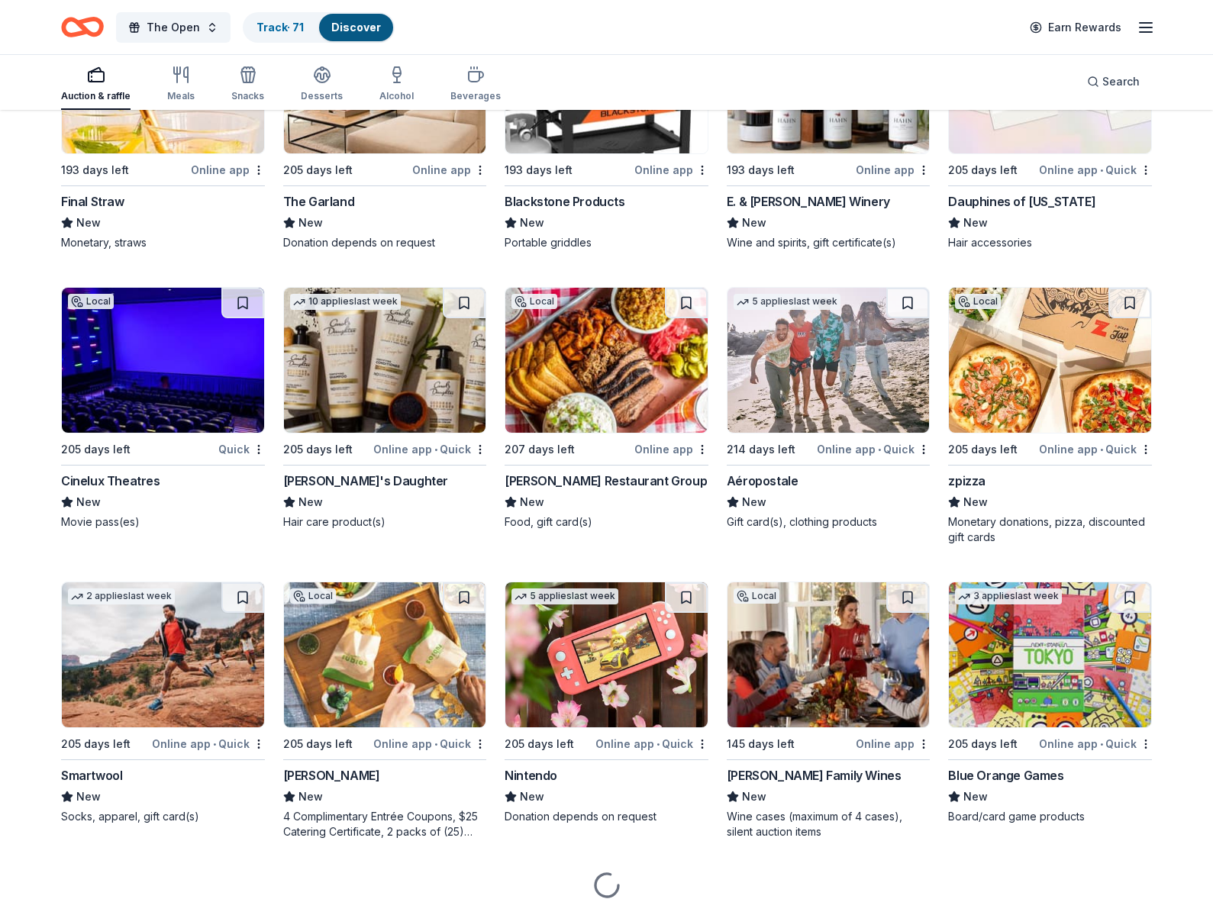
scroll to position [15713, 0]
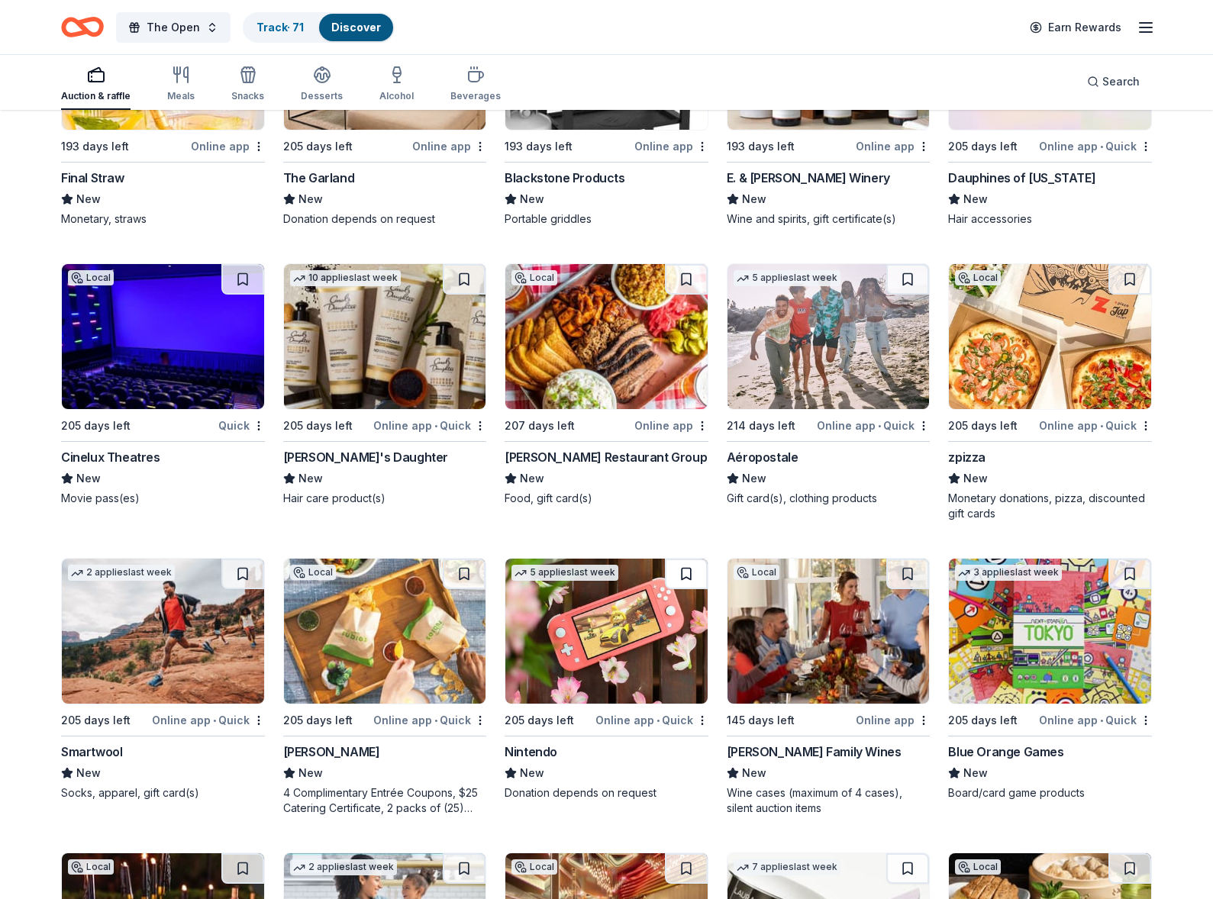
click at [685, 573] on button at bounding box center [686, 574] width 43 height 31
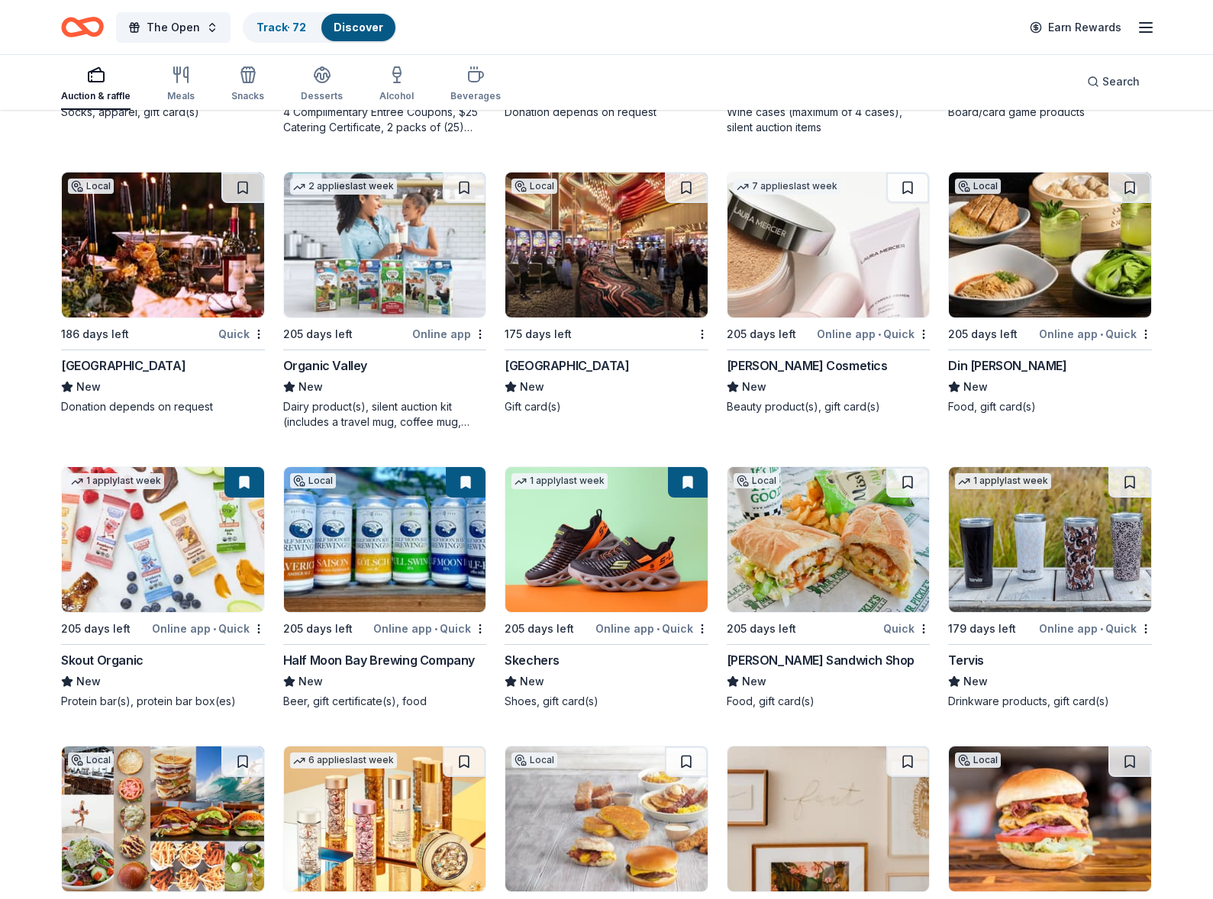
scroll to position [16413, 0]
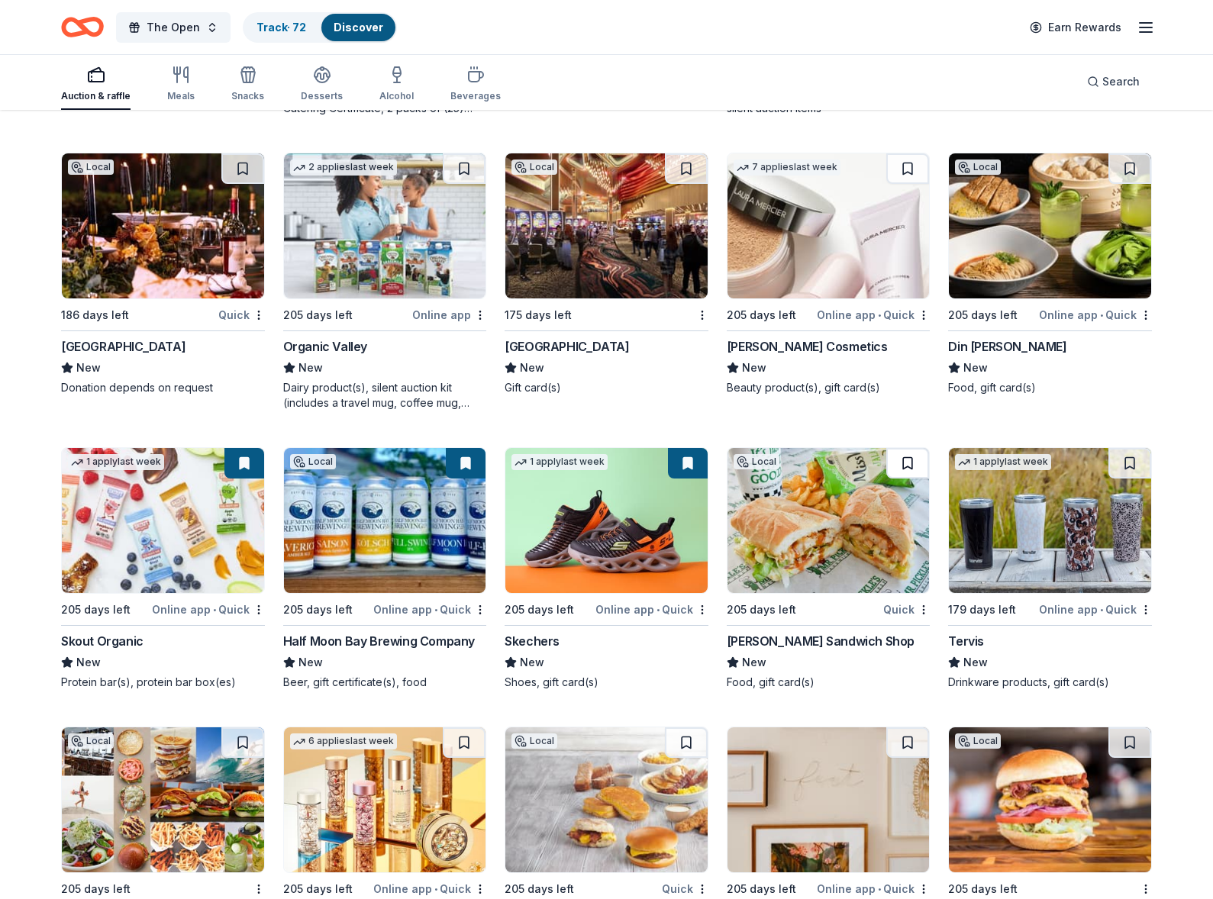
click at [909, 460] on button at bounding box center [907, 463] width 43 height 31
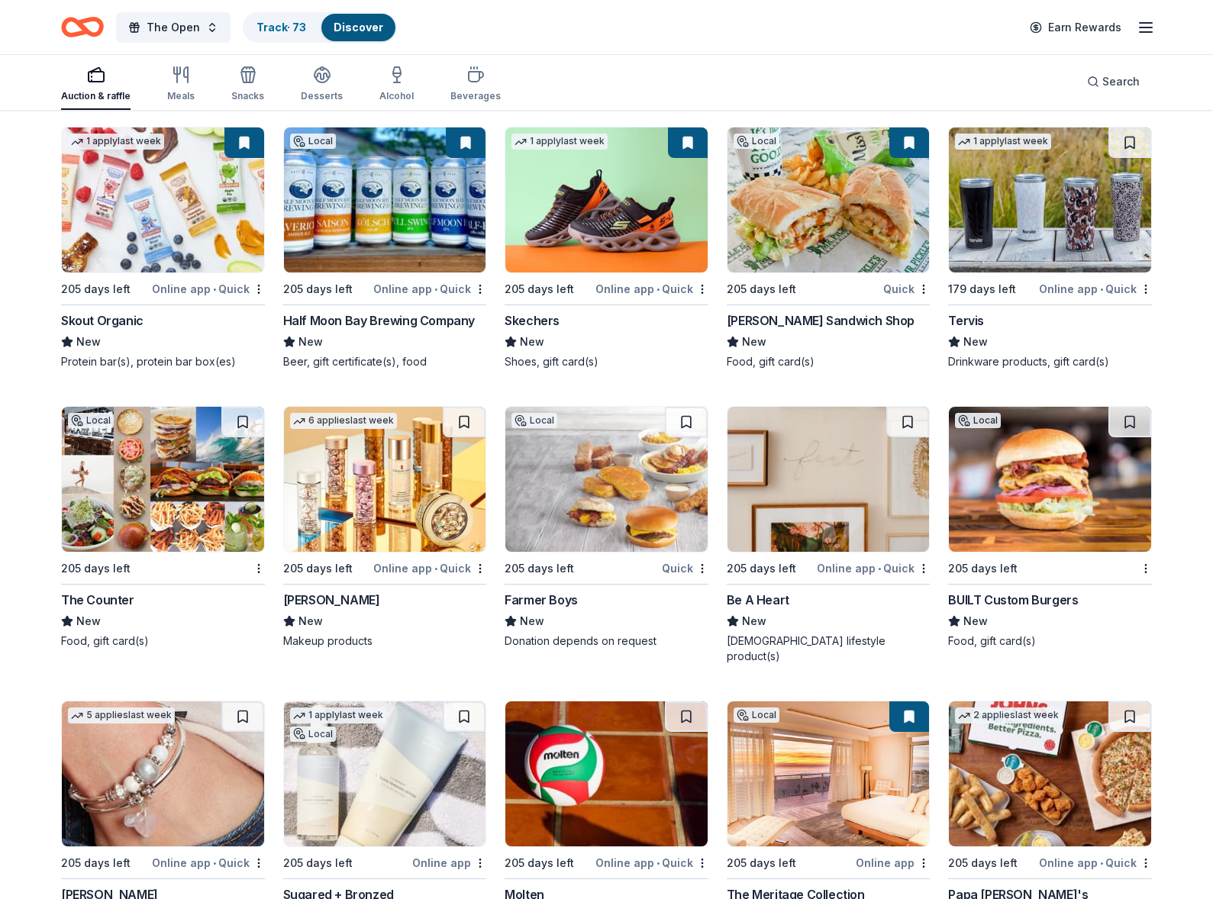
scroll to position [16900, 0]
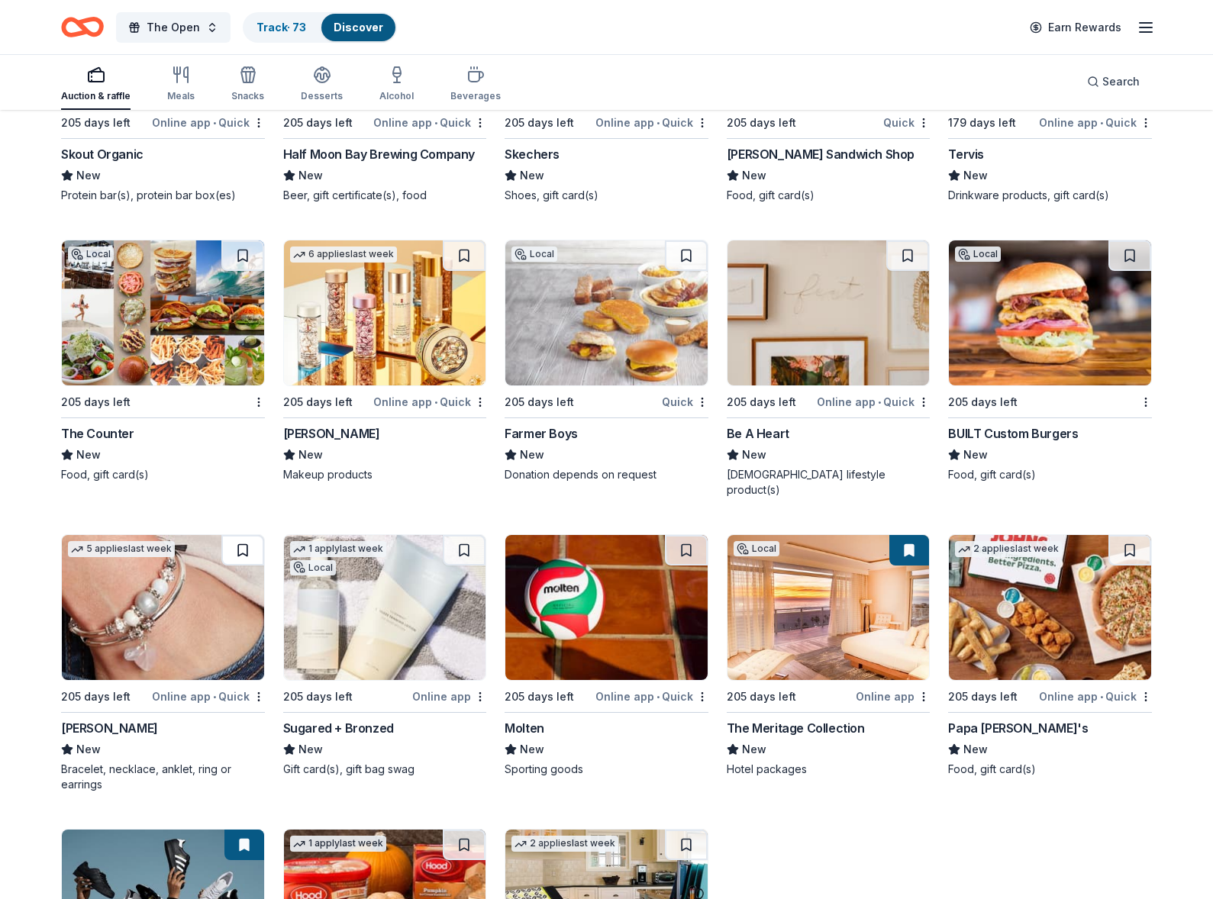
click at [244, 536] on button at bounding box center [242, 550] width 43 height 31
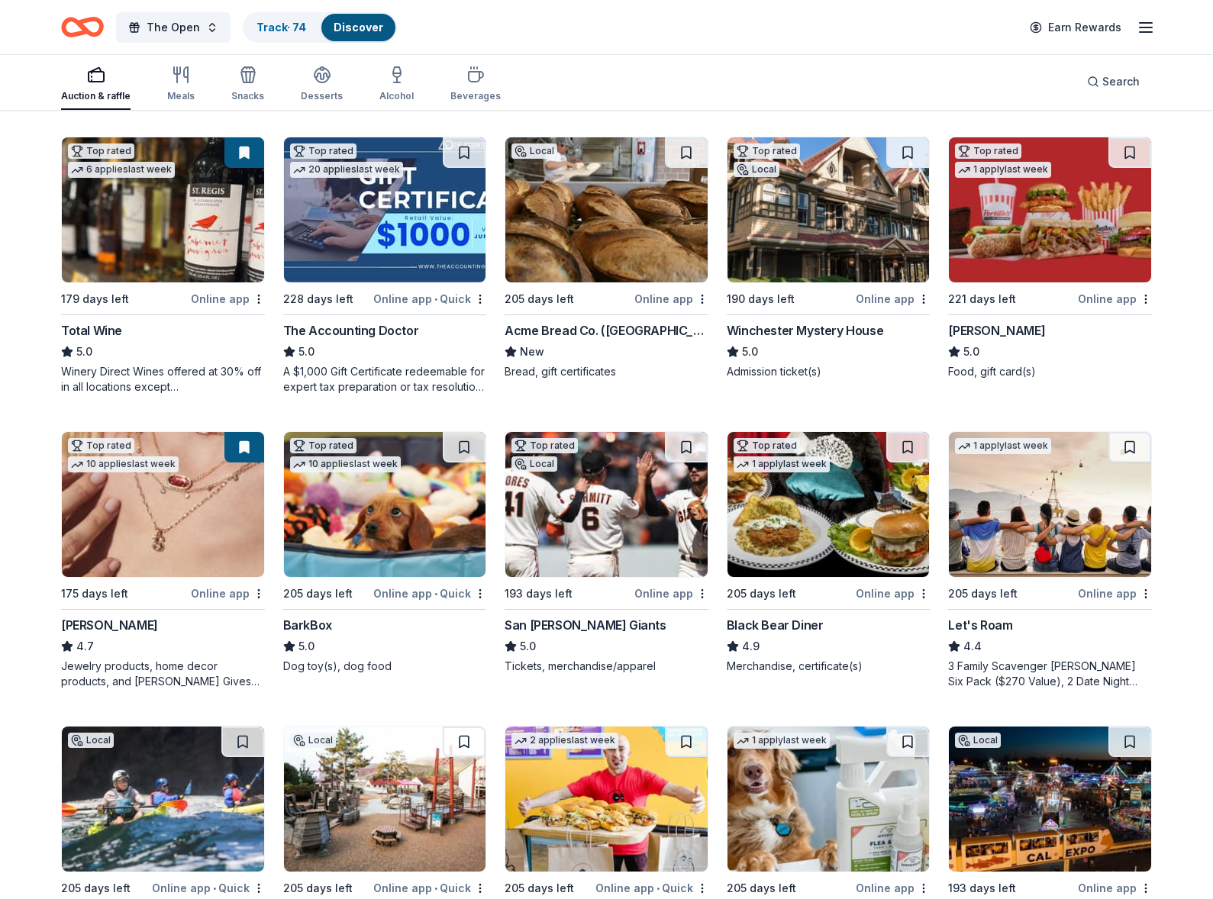
scroll to position [0, 0]
